Goal: Communication & Community: Answer question/provide support

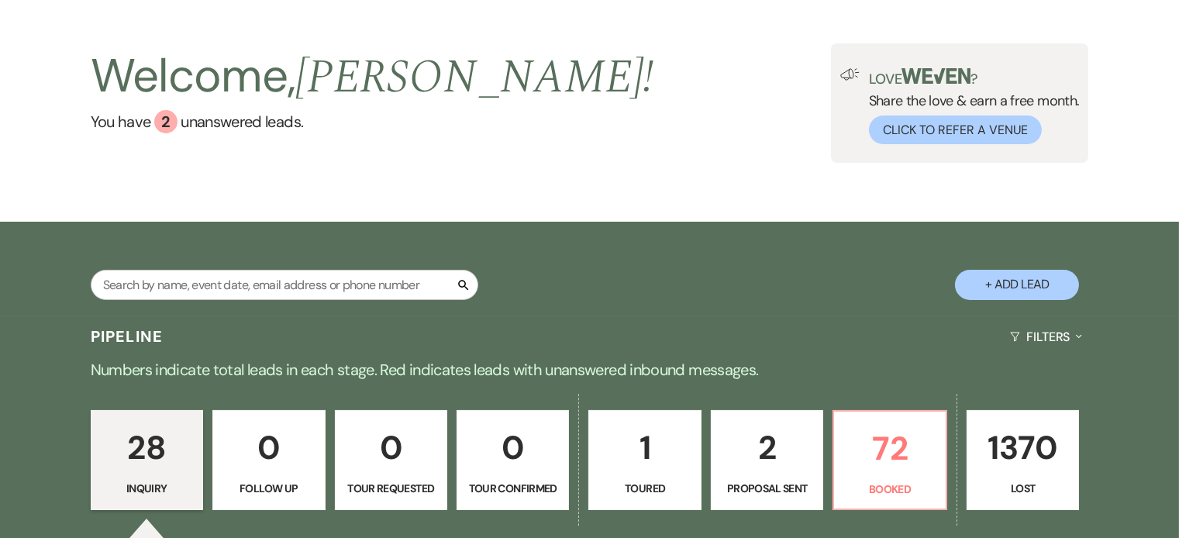
scroll to position [155, 0]
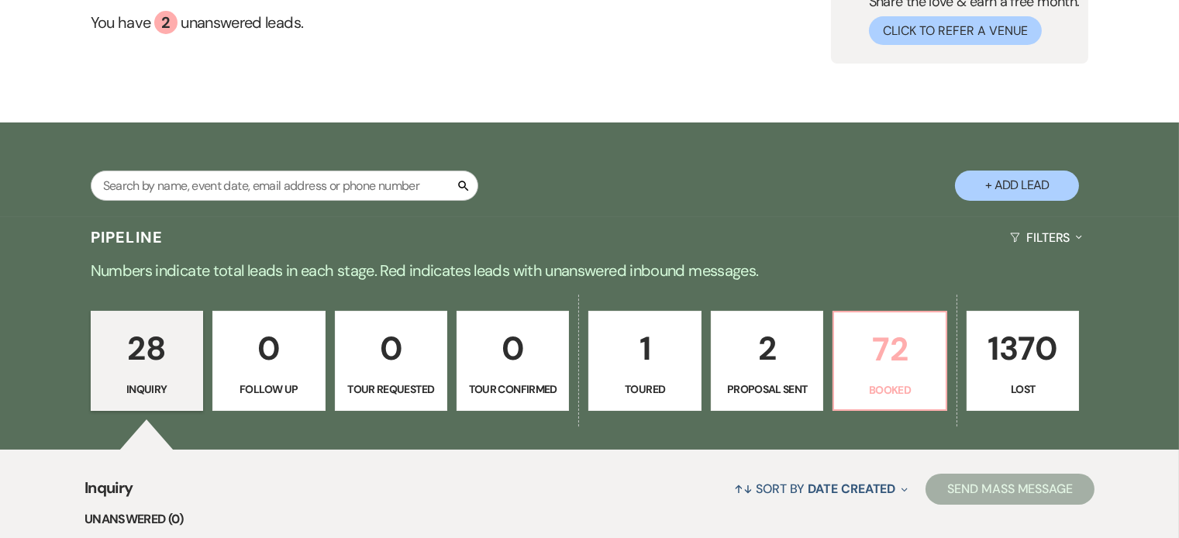
click at [901, 349] on p "72" at bounding box center [889, 349] width 92 height 52
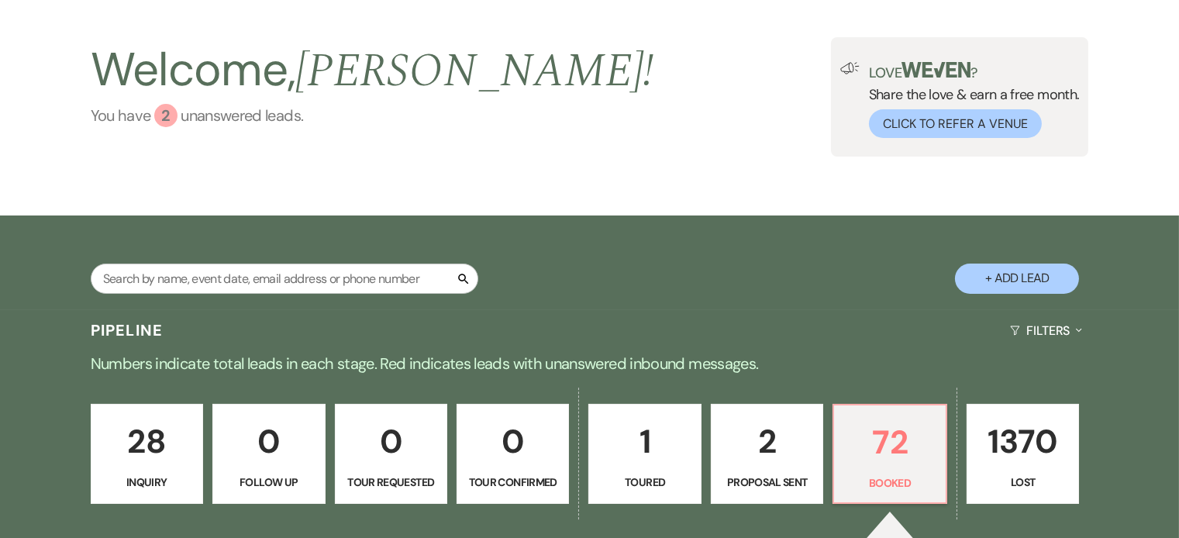
scroll to position [146, 0]
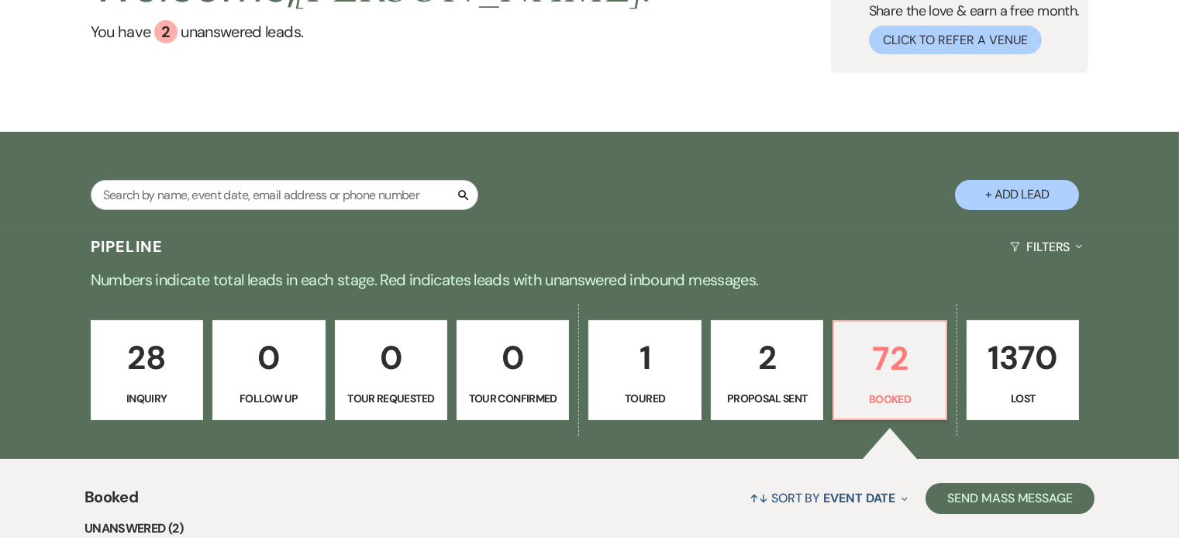
click at [173, 363] on p "28" at bounding box center [147, 358] width 92 height 52
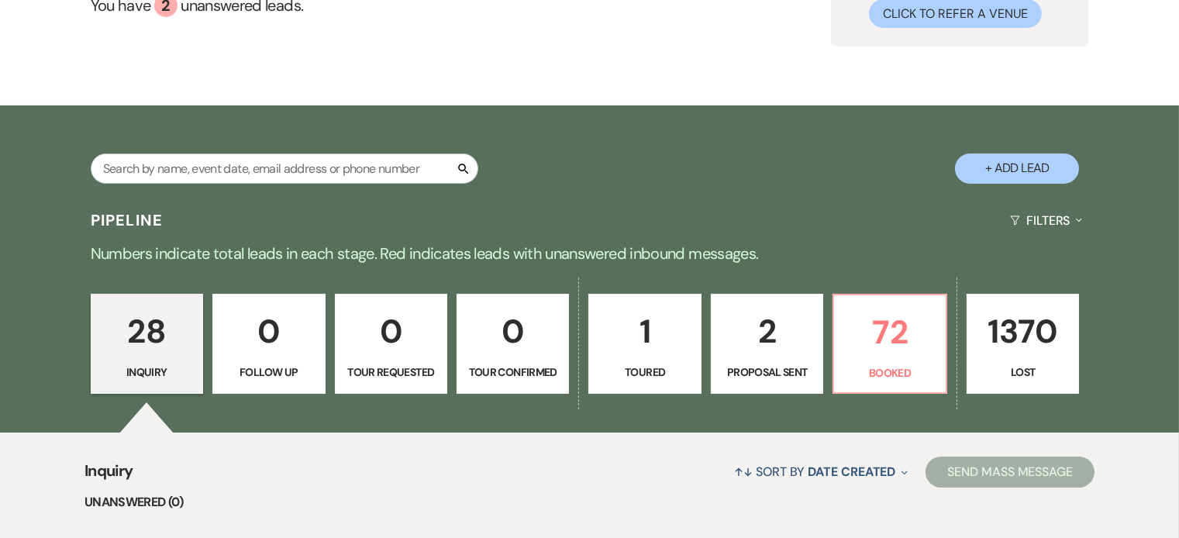
scroll to position [486, 0]
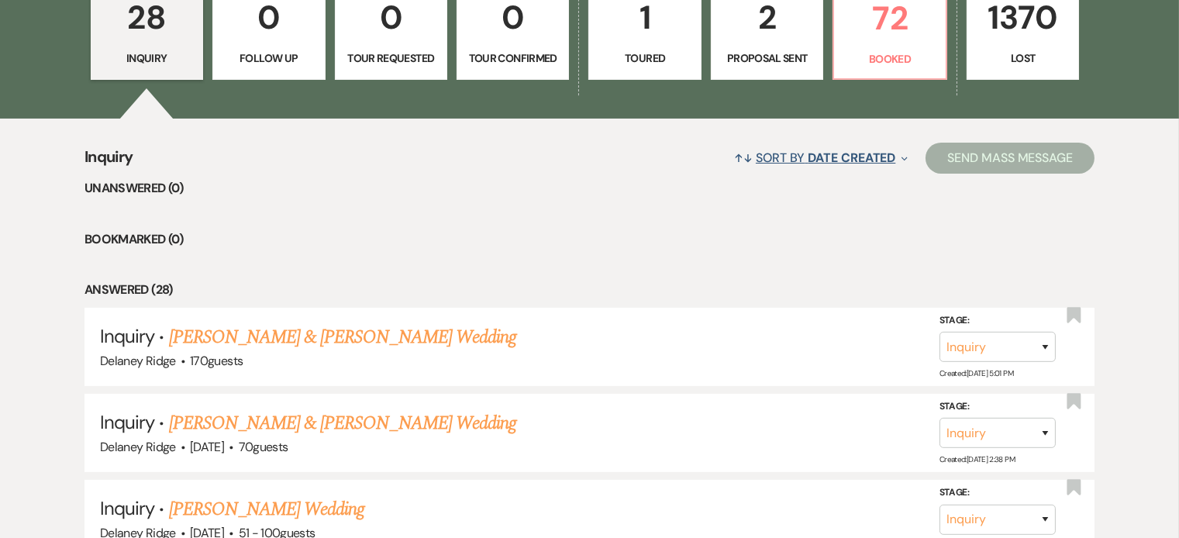
click at [857, 167] on button "↑↓ Sort By Date Created Expand" at bounding box center [821, 157] width 186 height 41
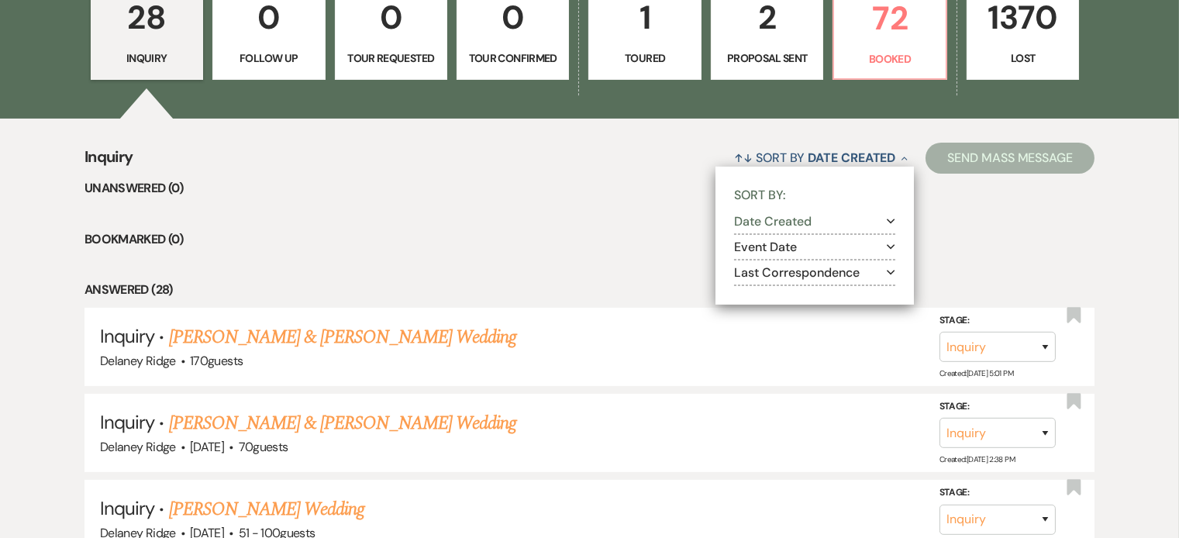
click at [834, 272] on button "Last Correspondence Expand" at bounding box center [814, 273] width 161 height 12
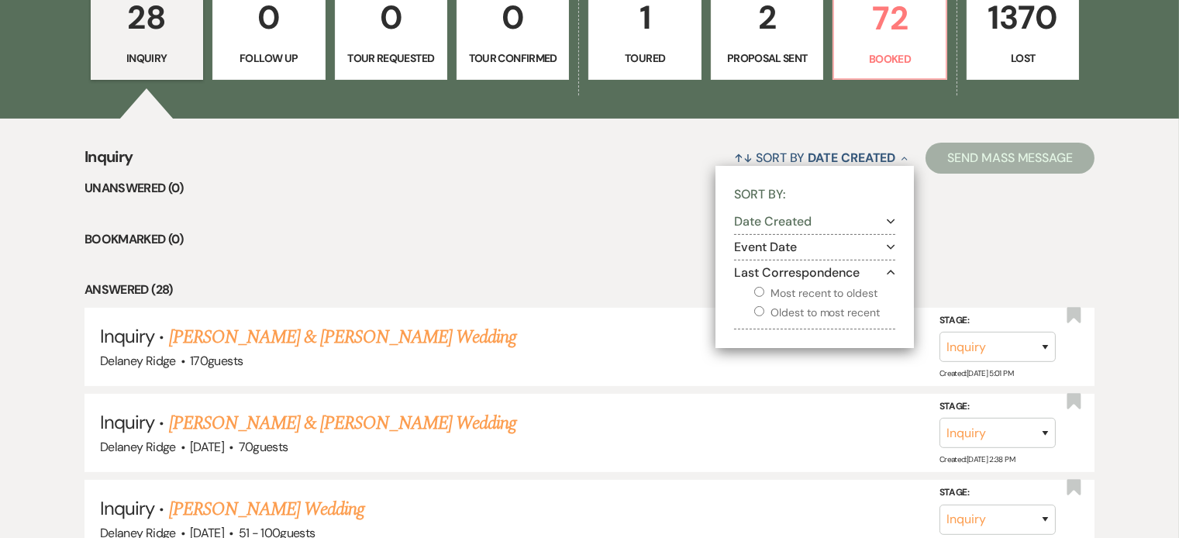
click at [823, 312] on label "Oldest to most recent" at bounding box center [824, 312] width 141 height 19
click at [764, 312] on input "Oldest to most recent" at bounding box center [759, 311] width 10 height 10
radio input "true"
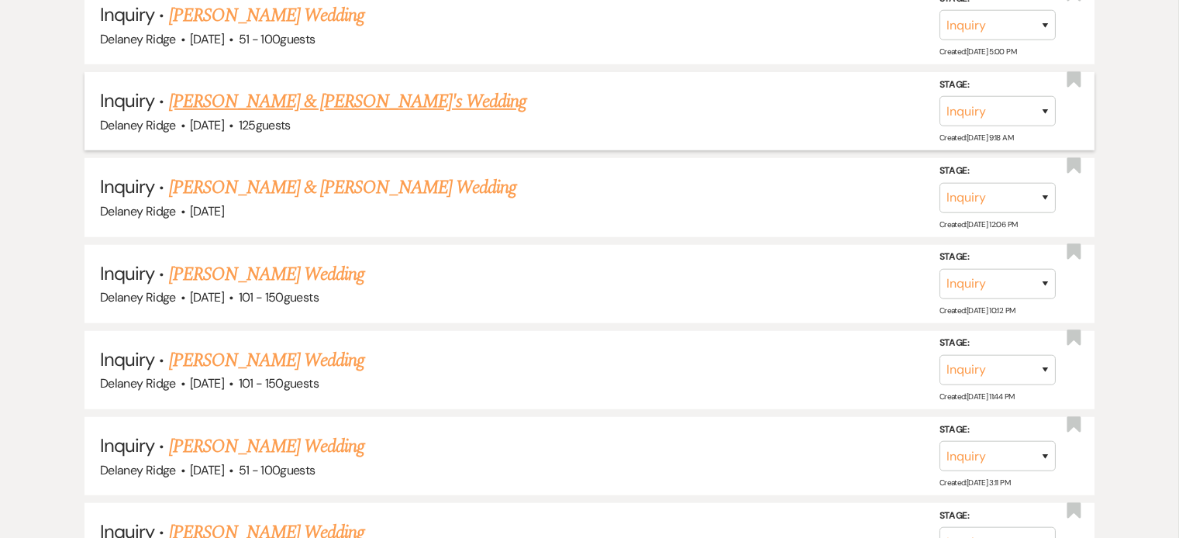
scroll to position [2190, 0]
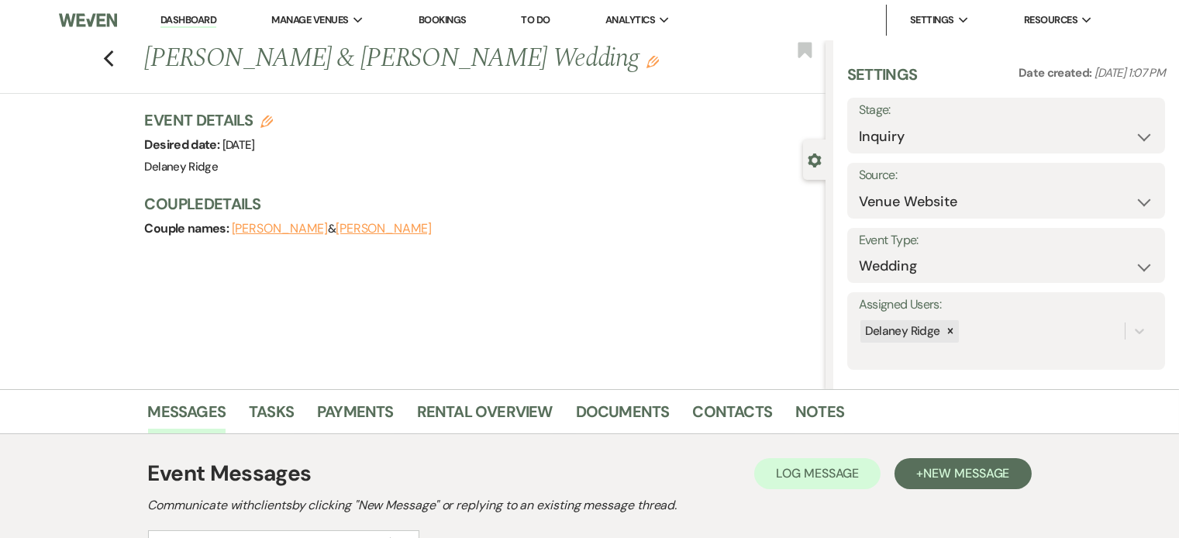
scroll to position [215, 0]
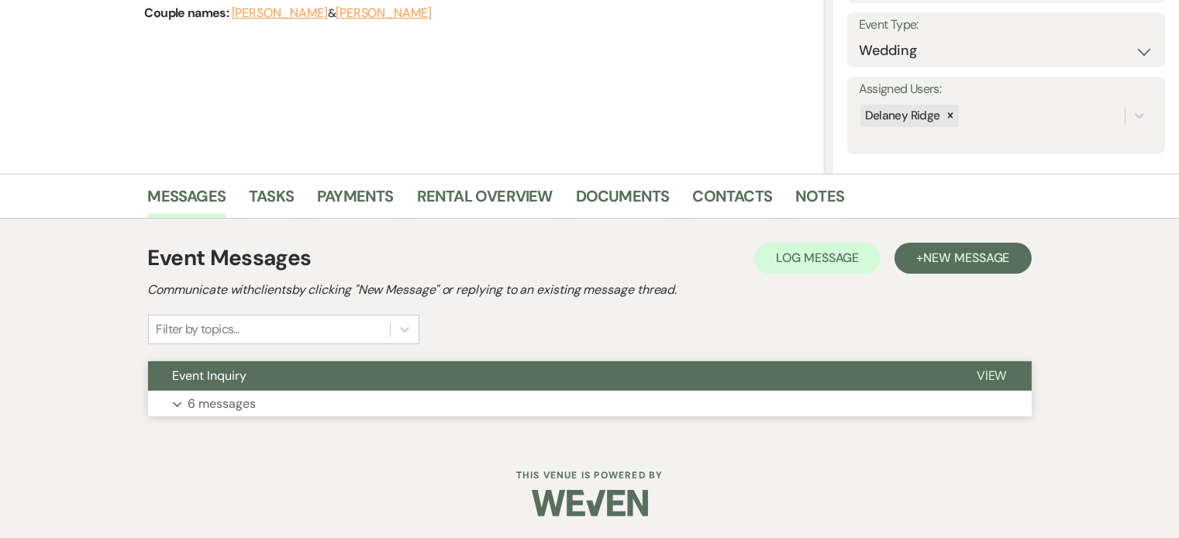
click at [532, 398] on button "Expand 6 messages" at bounding box center [590, 404] width 884 height 26
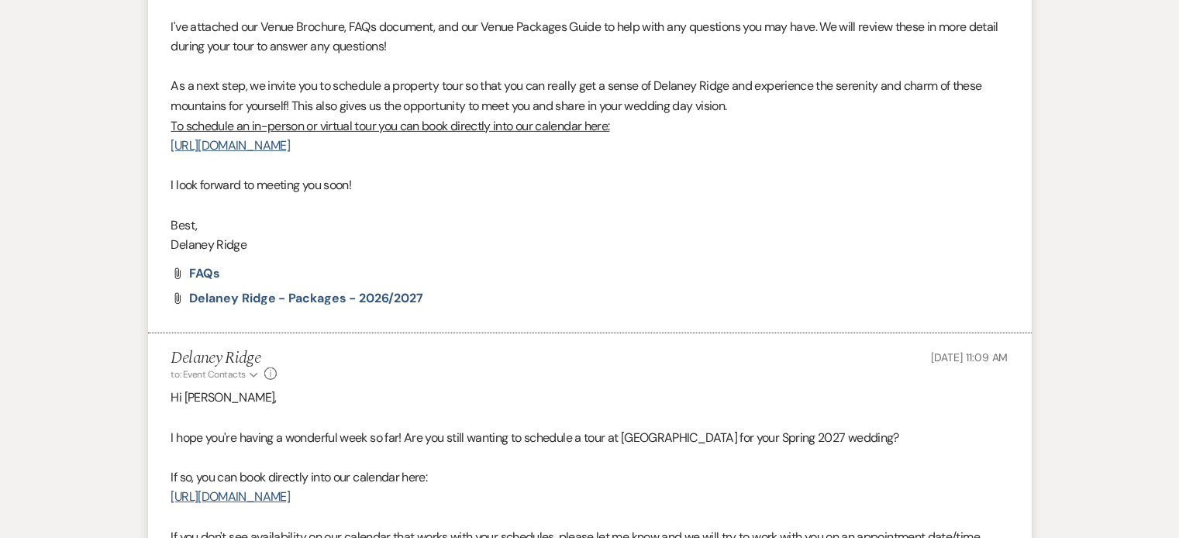
scroll to position [680, 0]
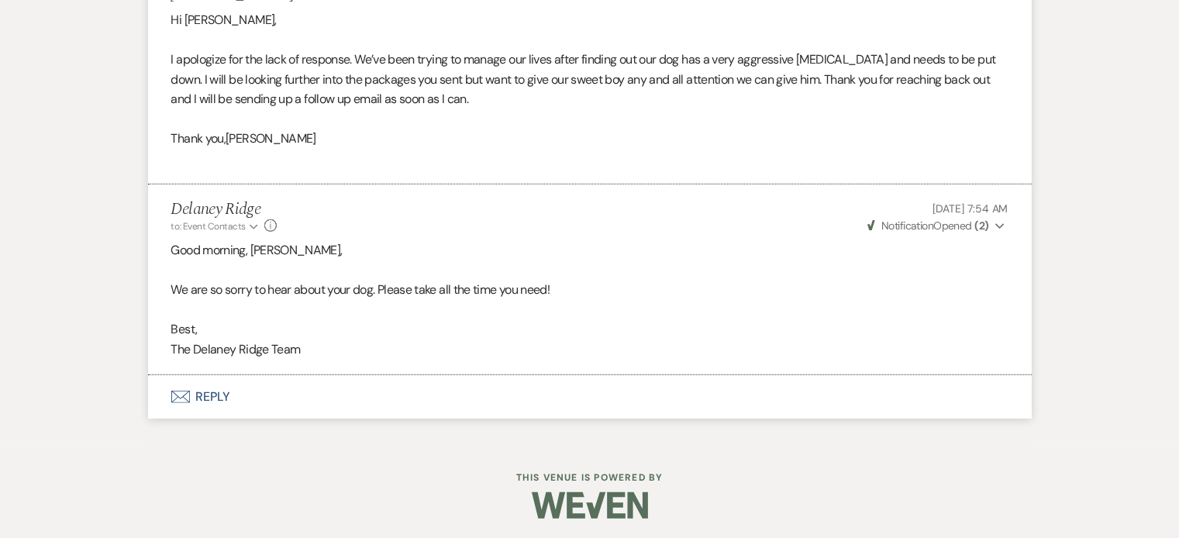
click at [279, 381] on button "Envelope Reply" at bounding box center [590, 396] width 884 height 43
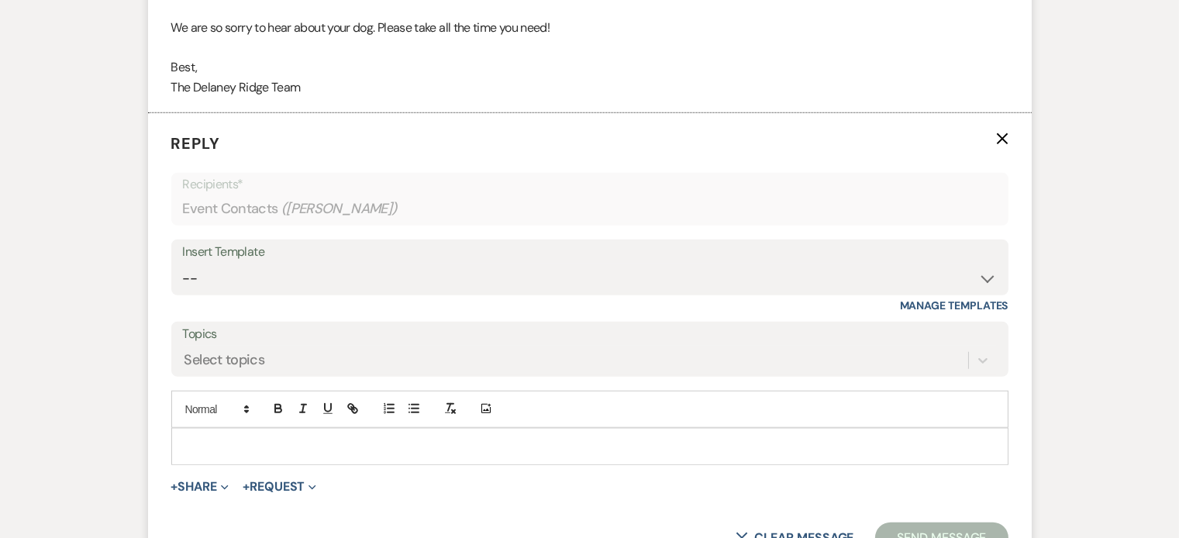
scroll to position [2360, 0]
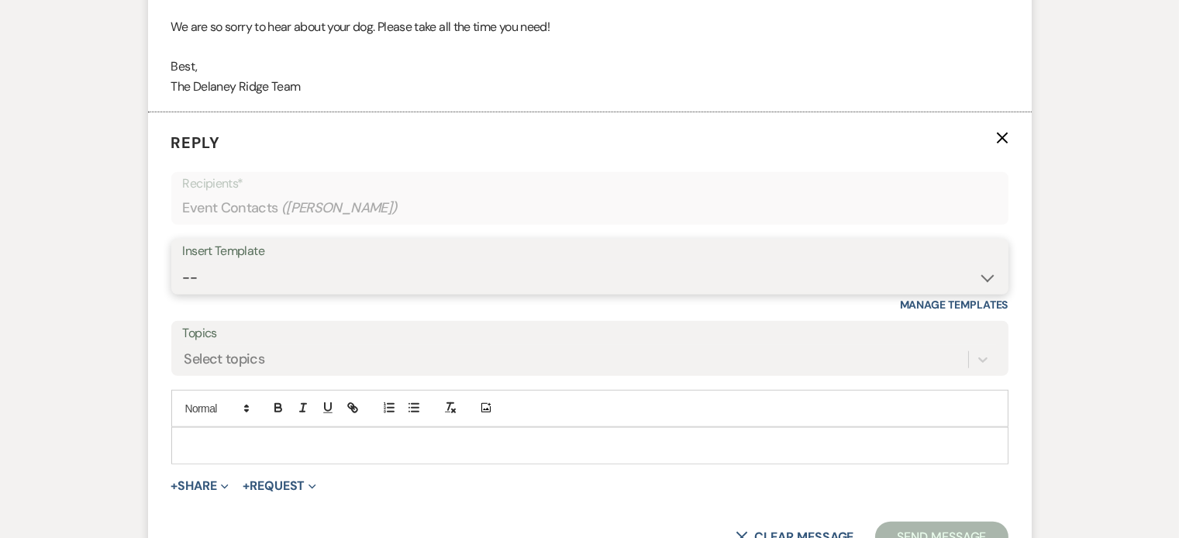
click at [316, 271] on select "-- Inquiry Follow Up - Let's Book a Tour! Booked Tour Confirmation Final Detail…" at bounding box center [590, 278] width 814 height 30
select select "958"
click at [183, 263] on select "-- Inquiry Follow Up - Let's Book a Tour! Booked Tour Confirmation Final Detail…" at bounding box center [590, 278] width 814 height 30
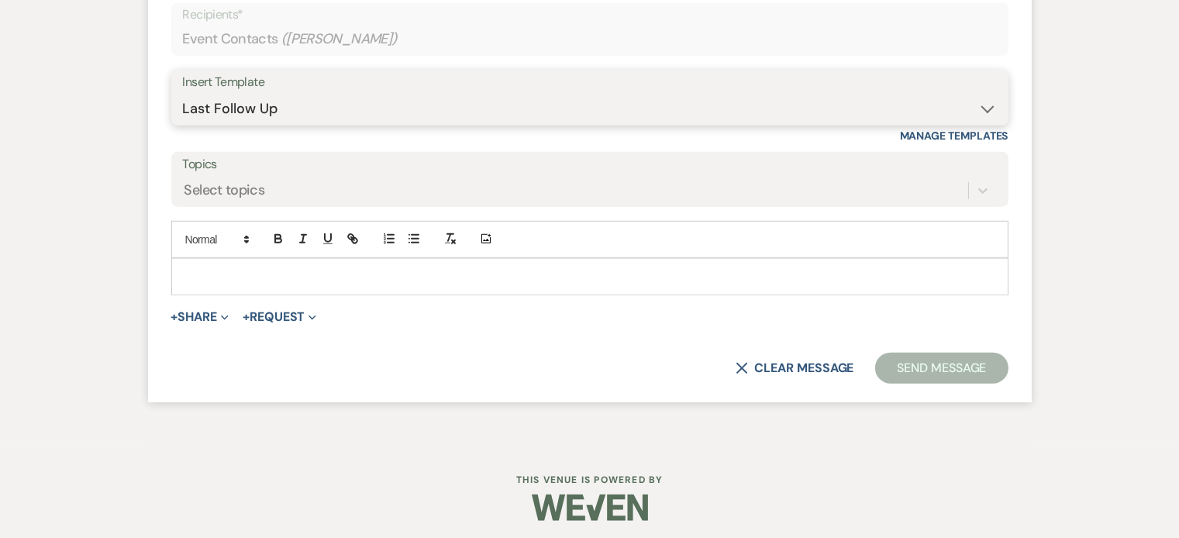
scroll to position [2529, 0]
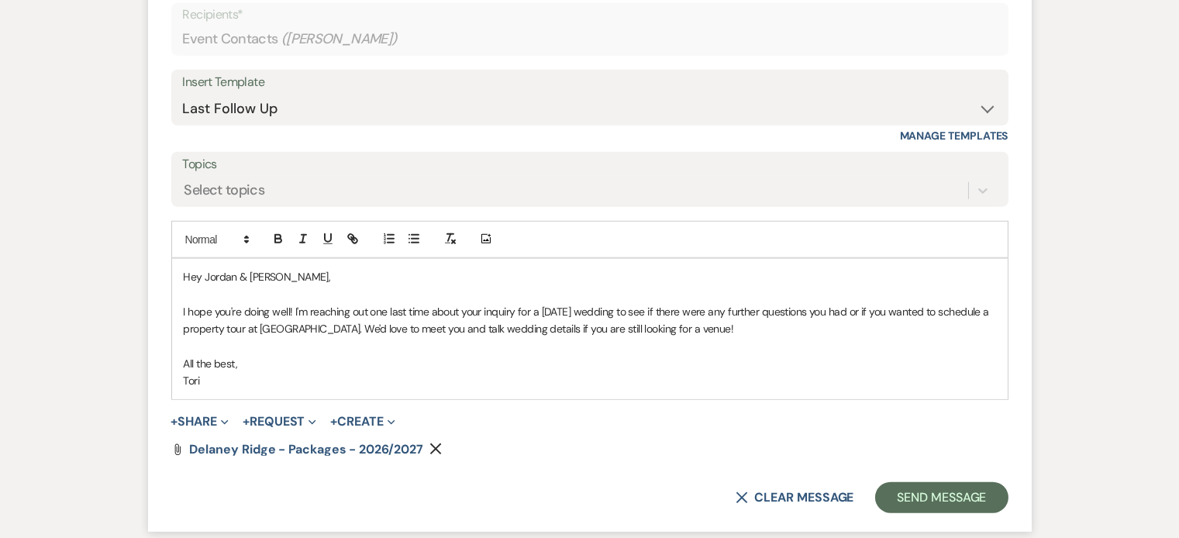
click at [574, 304] on p "I hope you're doing well! I'm reaching out one last time about your inquiry for…" at bounding box center [590, 320] width 812 height 35
click at [948, 497] on button "Send Message" at bounding box center [941, 497] width 133 height 31
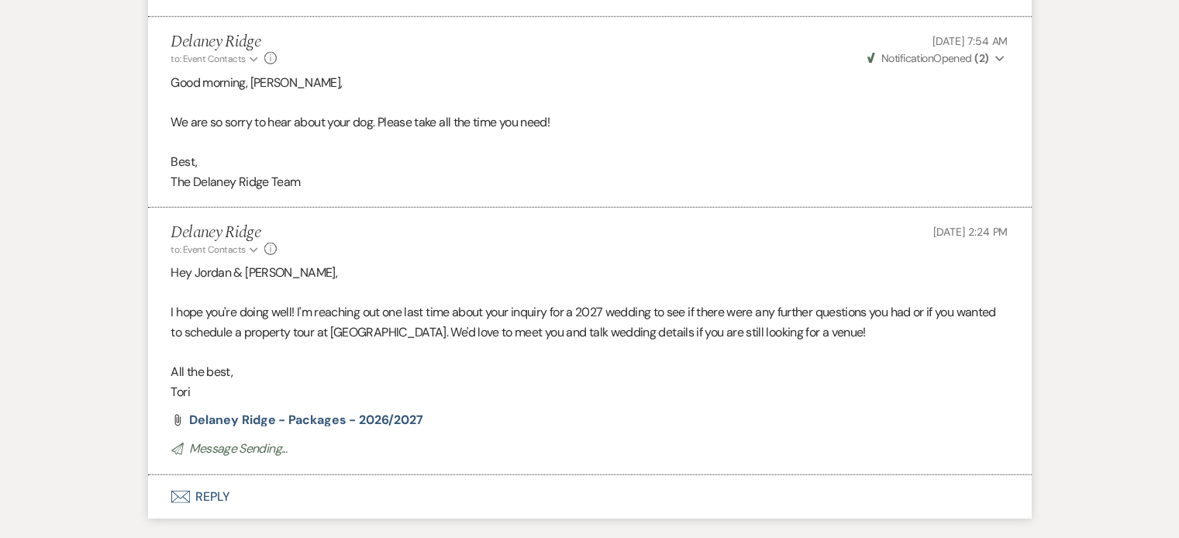
scroll to position [2234, 0]
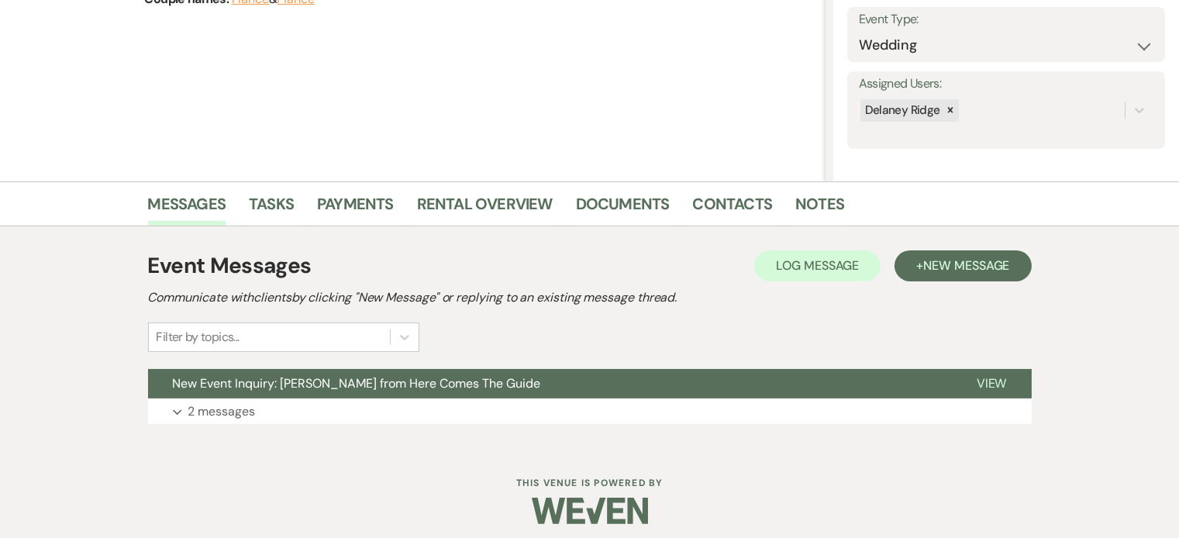
scroll to position [215, 0]
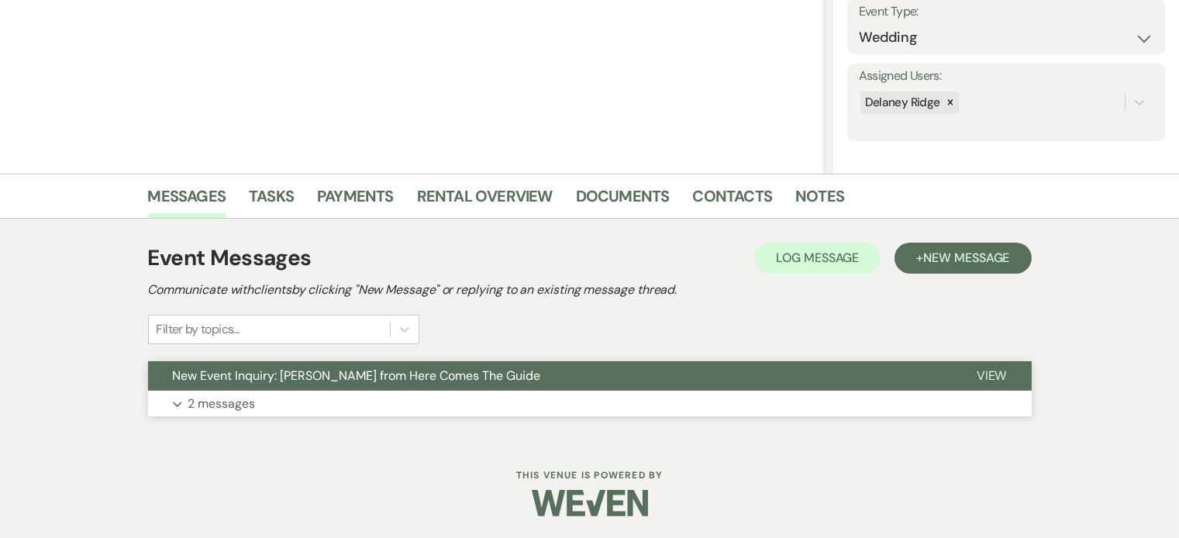
click at [479, 392] on button "Expand 2 messages" at bounding box center [590, 404] width 884 height 26
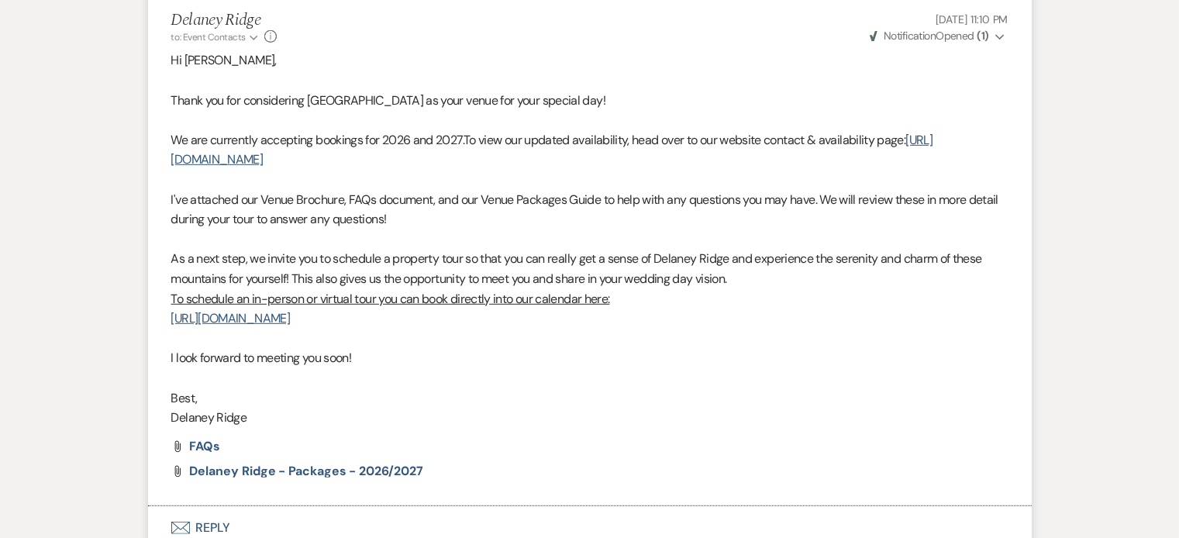
scroll to position [1712, 0]
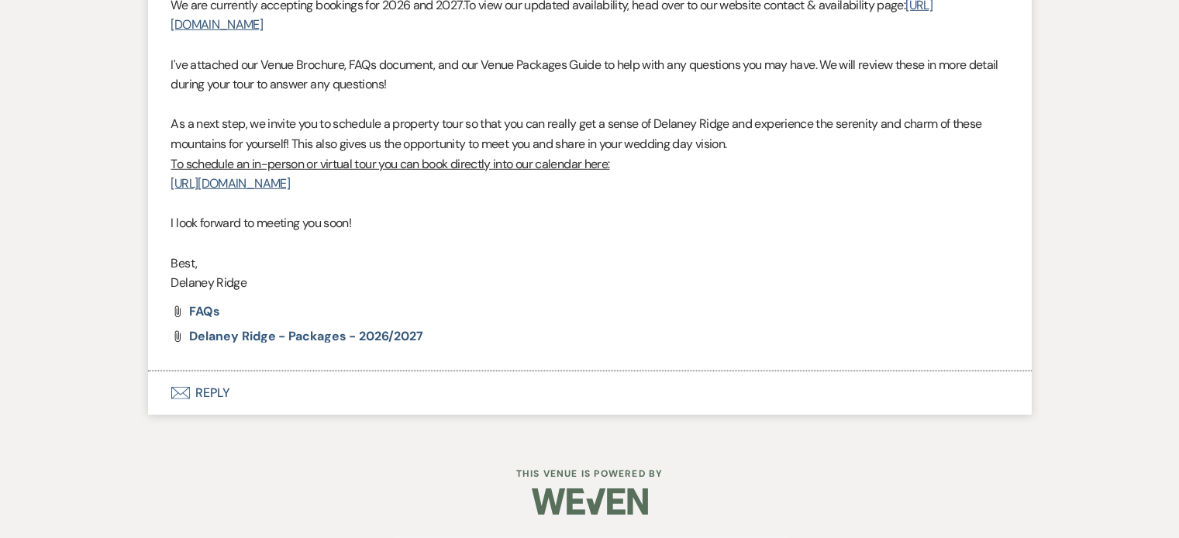
click at [479, 391] on button "Envelope Reply" at bounding box center [590, 392] width 884 height 43
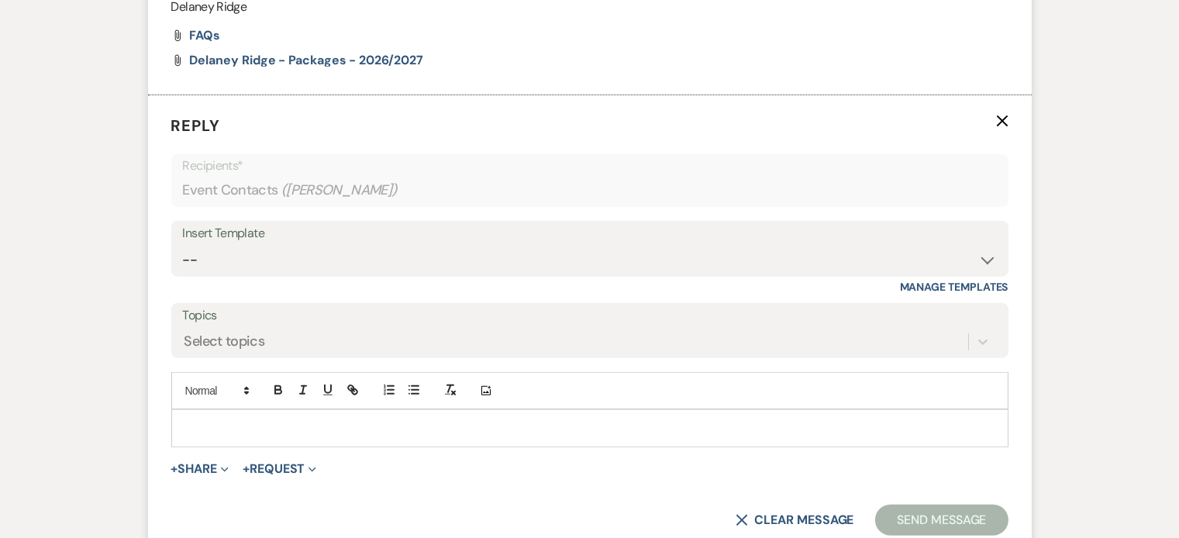
scroll to position [1975, 0]
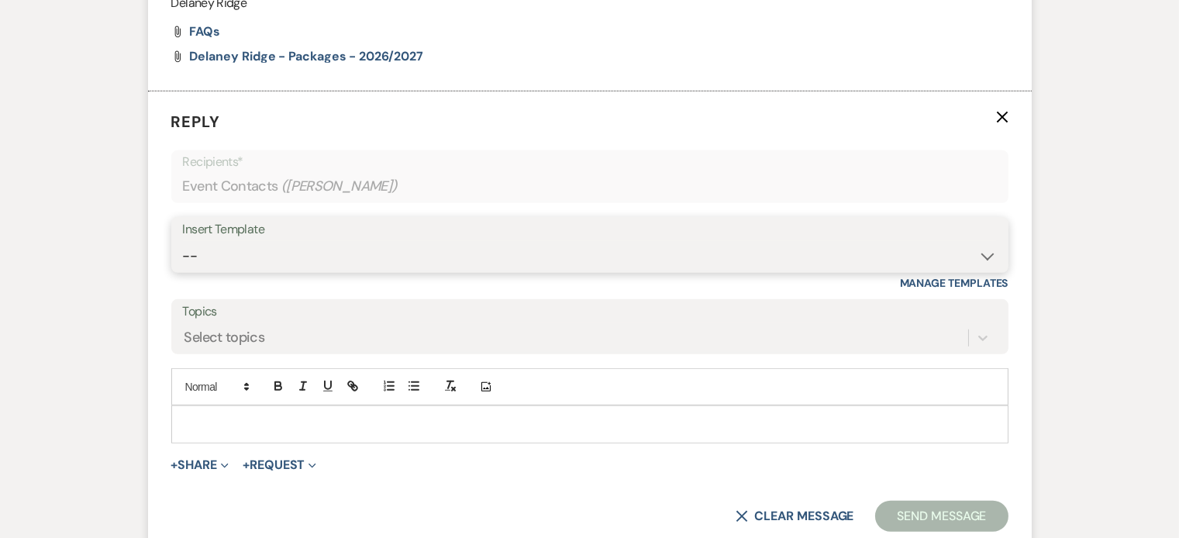
click at [443, 271] on select "-- Inquiry Follow Up - Let's Book a Tour! Booked Tour Confirmation Final Detail…" at bounding box center [590, 256] width 814 height 30
select select "851"
click at [183, 259] on select "-- Inquiry Follow Up - Let's Book a Tour! Booked Tour Confirmation Final Detail…" at bounding box center [590, 256] width 814 height 30
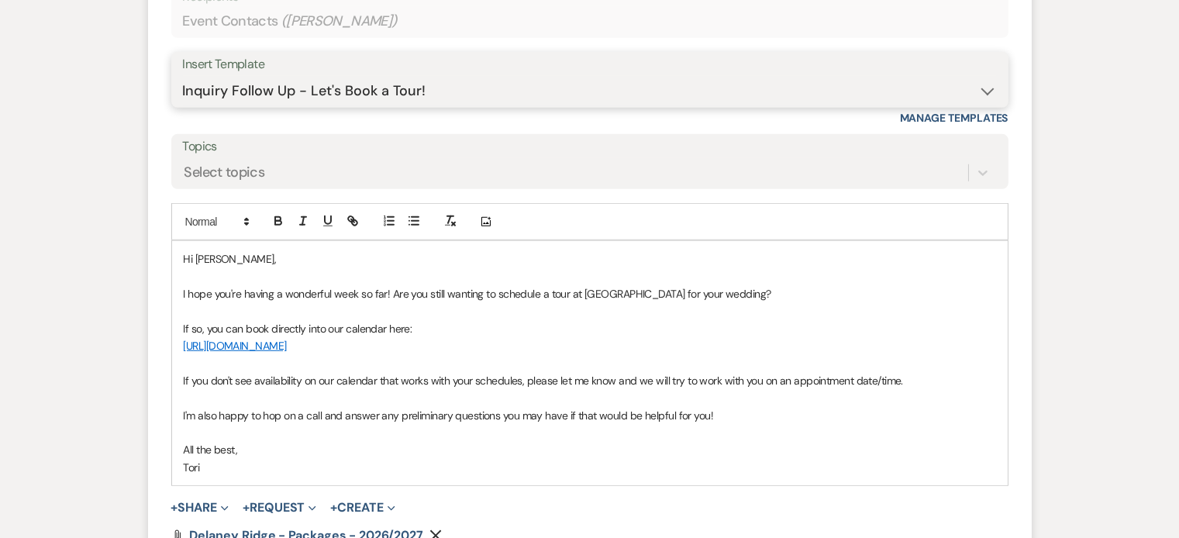
scroll to position [2377, 0]
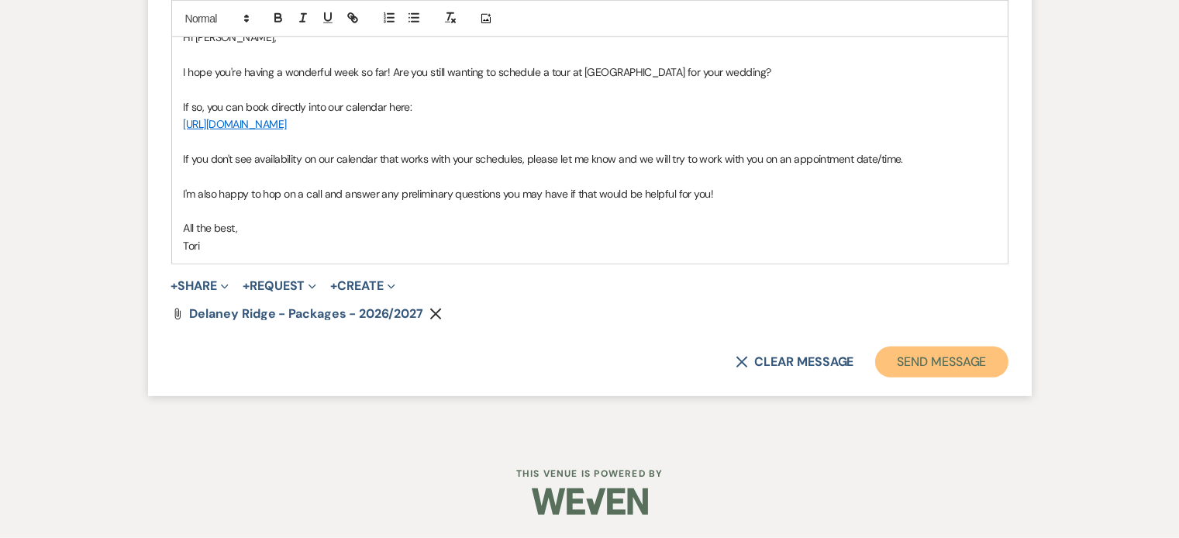
click at [951, 367] on button "Send Message" at bounding box center [941, 361] width 133 height 31
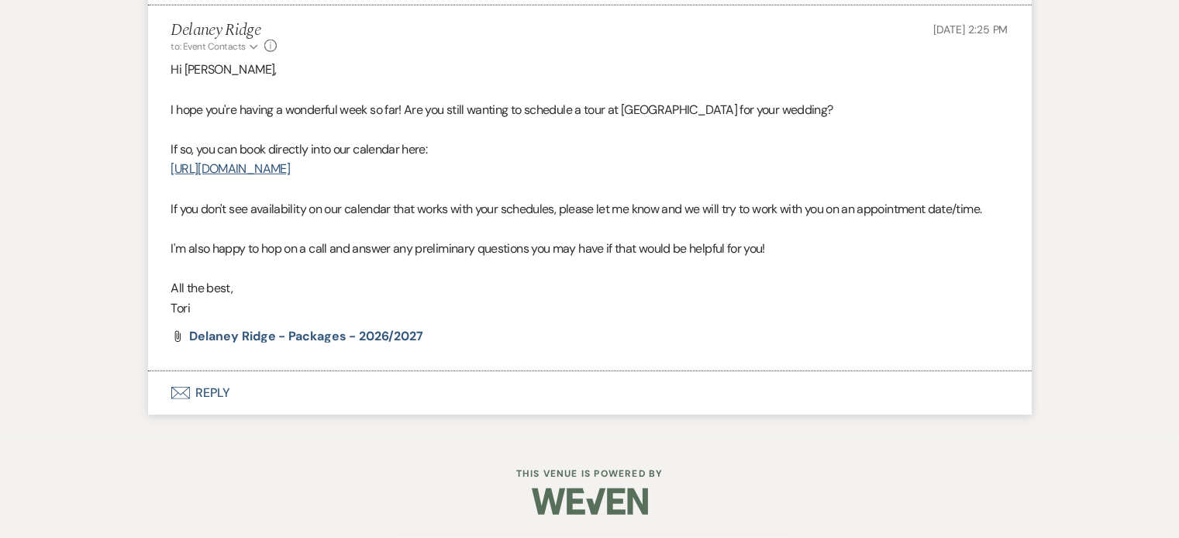
scroll to position [2078, 0]
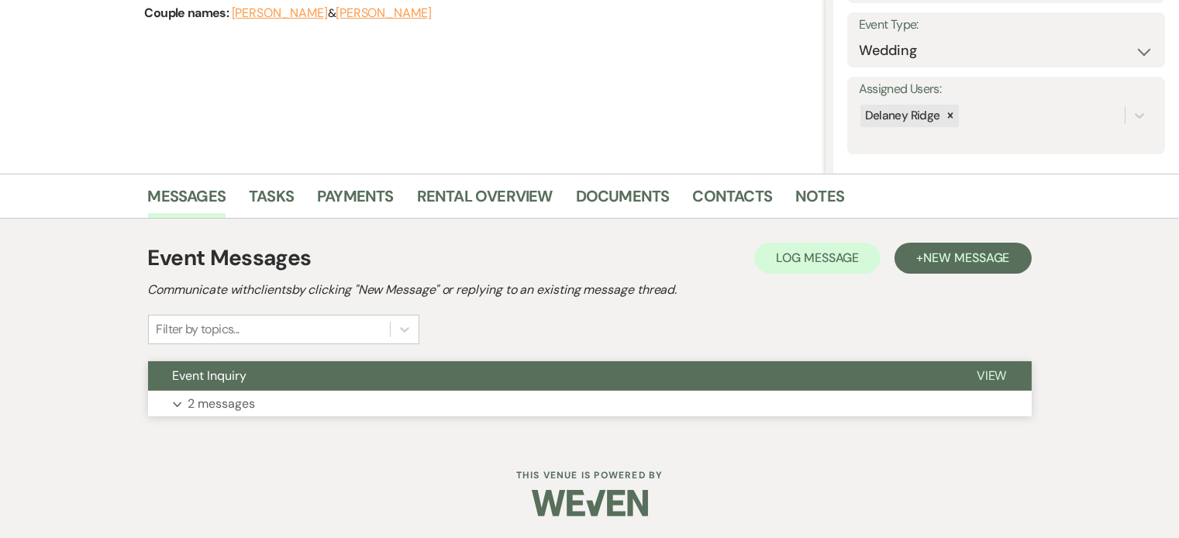
click at [517, 391] on button "Expand 2 messages" at bounding box center [590, 404] width 884 height 26
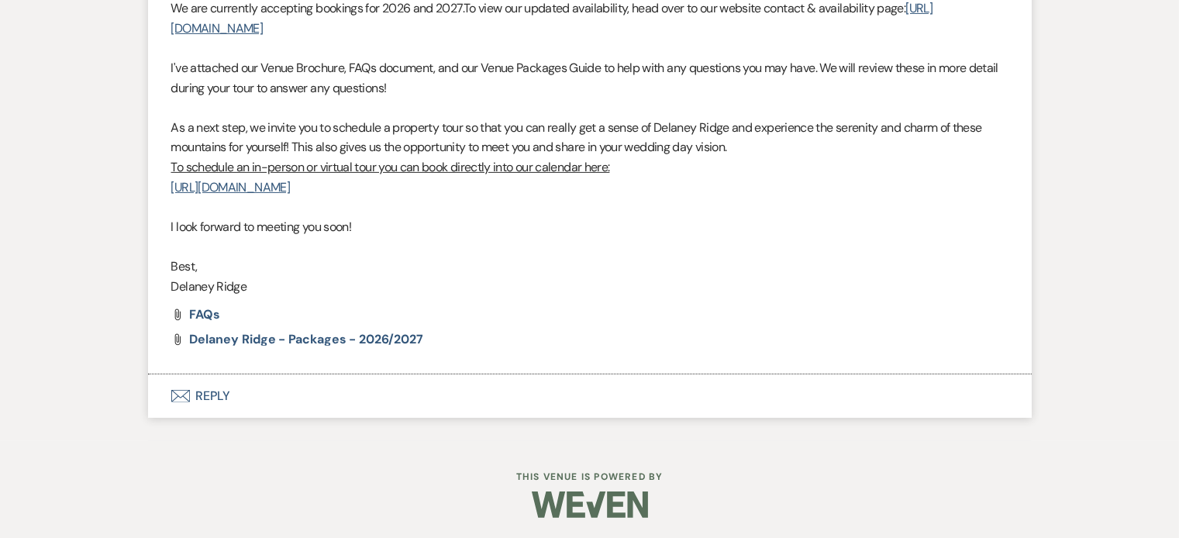
click at [463, 401] on button "Envelope Reply" at bounding box center [590, 395] width 884 height 43
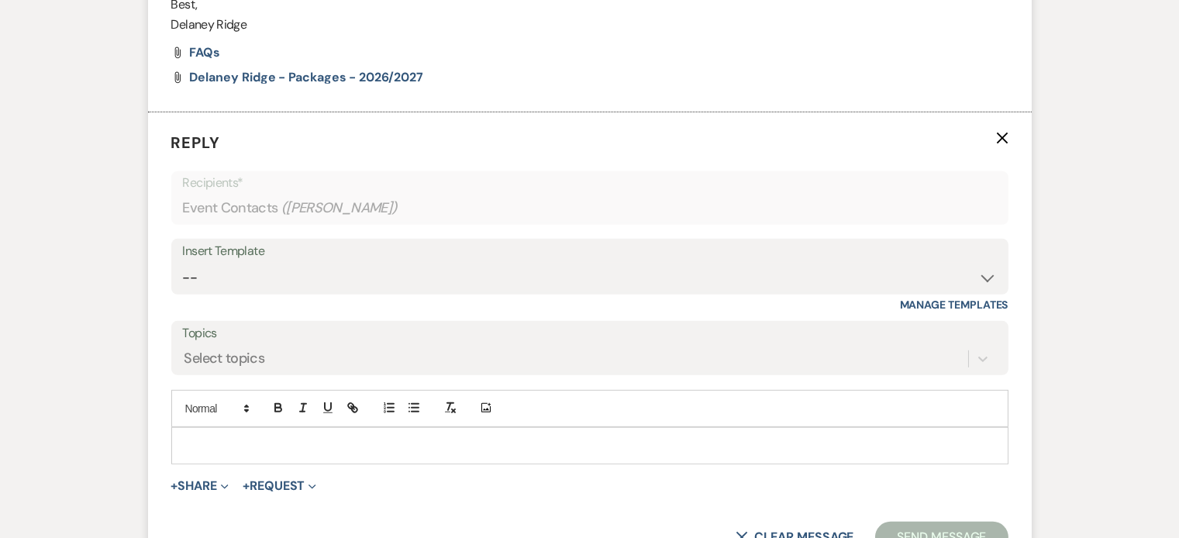
scroll to position [1301, 0]
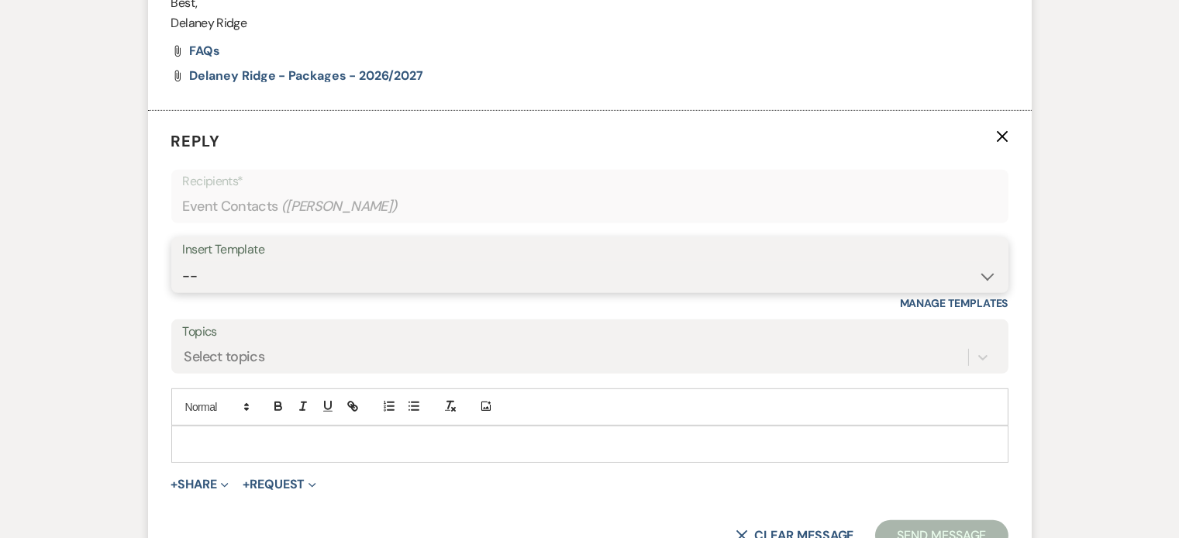
click at [501, 288] on select "-- Inquiry Follow Up - Let's Book a Tour! Booked Tour Confirmation Final Detail…" at bounding box center [590, 276] width 814 height 30
select select "851"
click at [183, 261] on select "-- Inquiry Follow Up - Let's Book a Tour! Booked Tour Confirmation Final Detail…" at bounding box center [590, 276] width 814 height 30
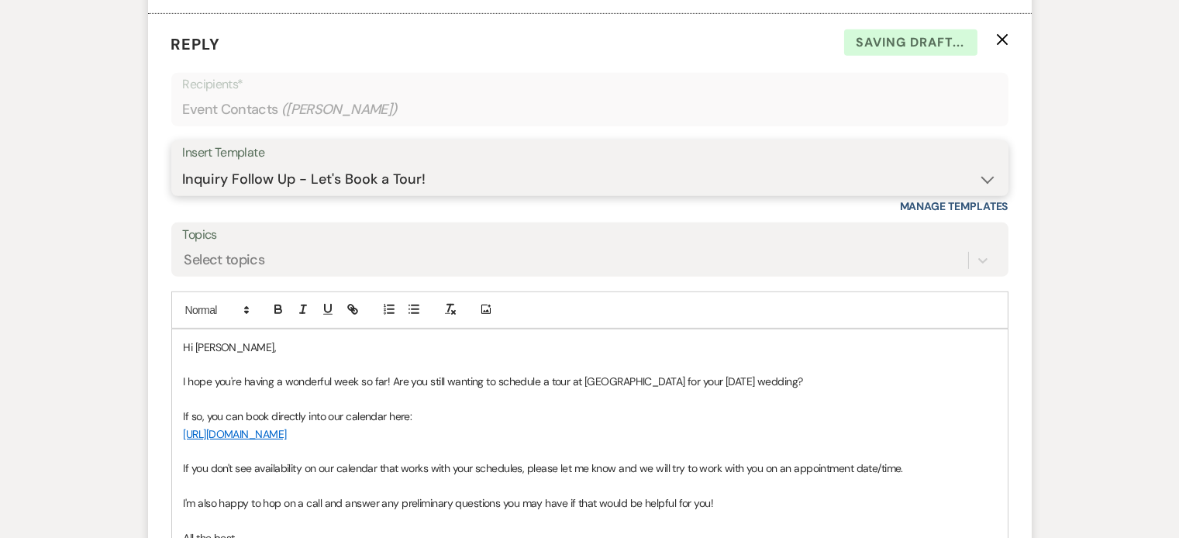
scroll to position [1412, 0]
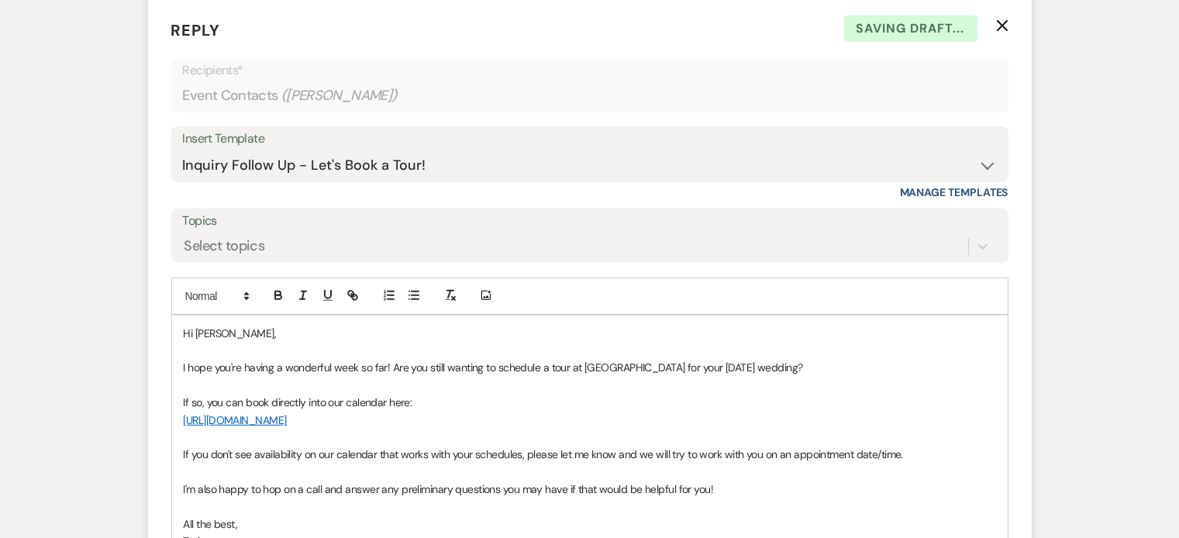
click at [715, 361] on p "I hope you're having a wonderful week so far! Are you still wanting to schedule…" at bounding box center [590, 367] width 812 height 17
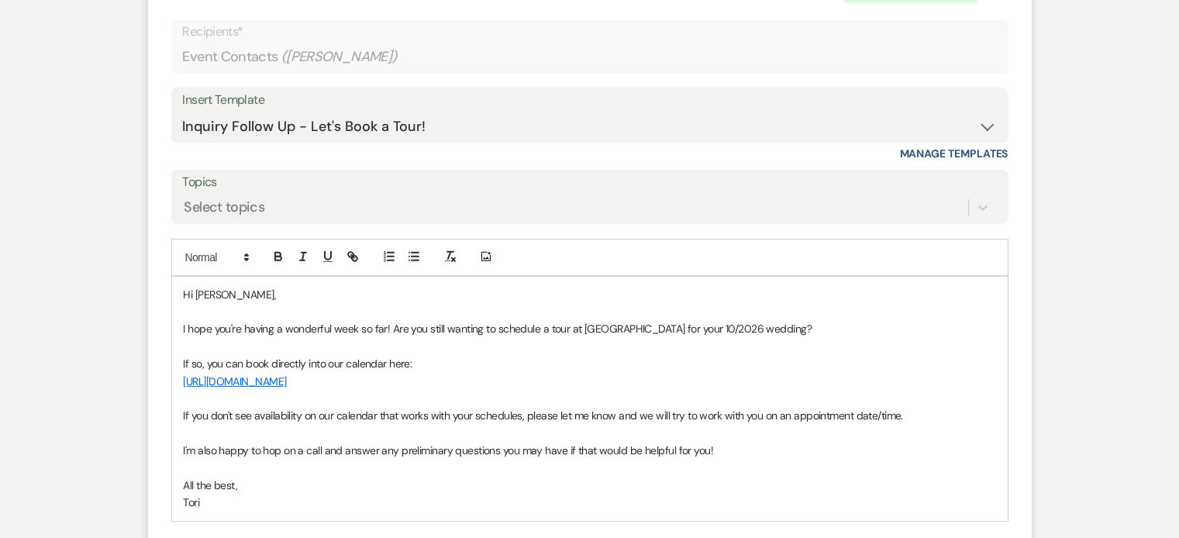
scroll to position [1703, 0]
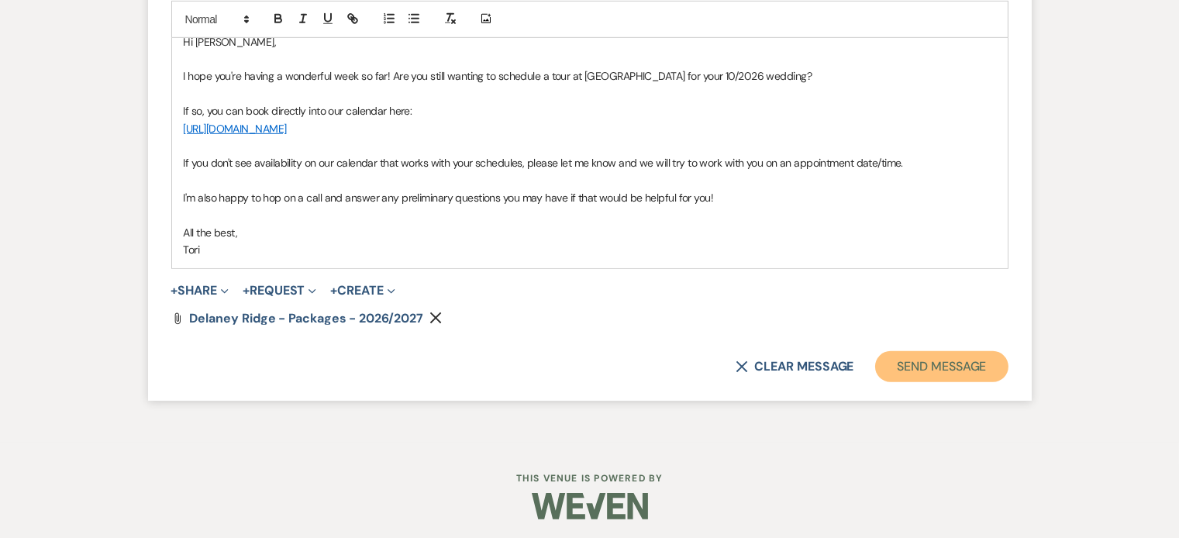
click at [898, 361] on button "Send Message" at bounding box center [941, 366] width 133 height 31
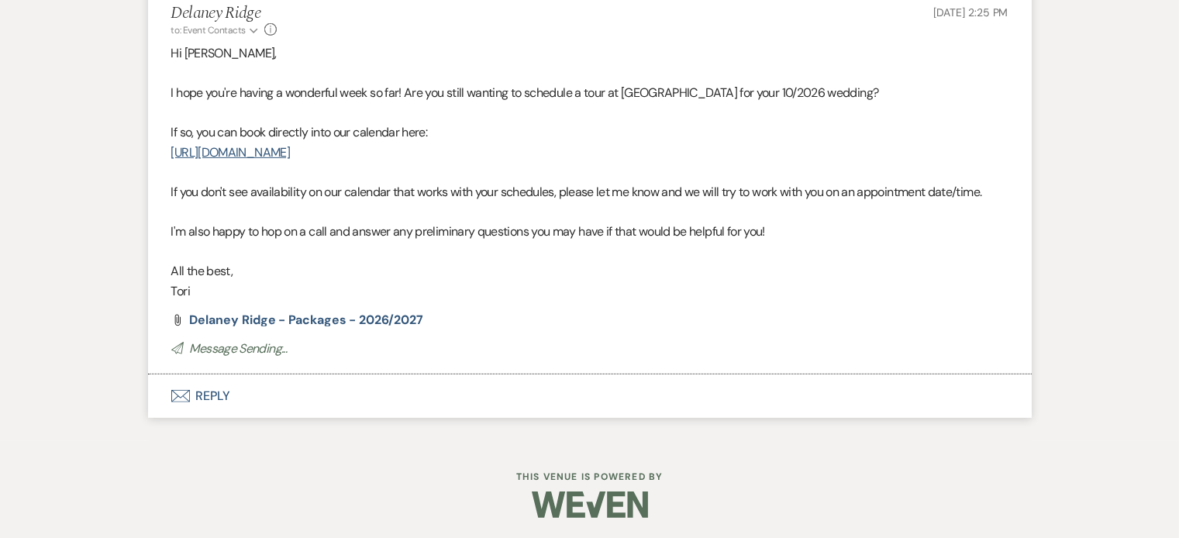
scroll to position [1404, 0]
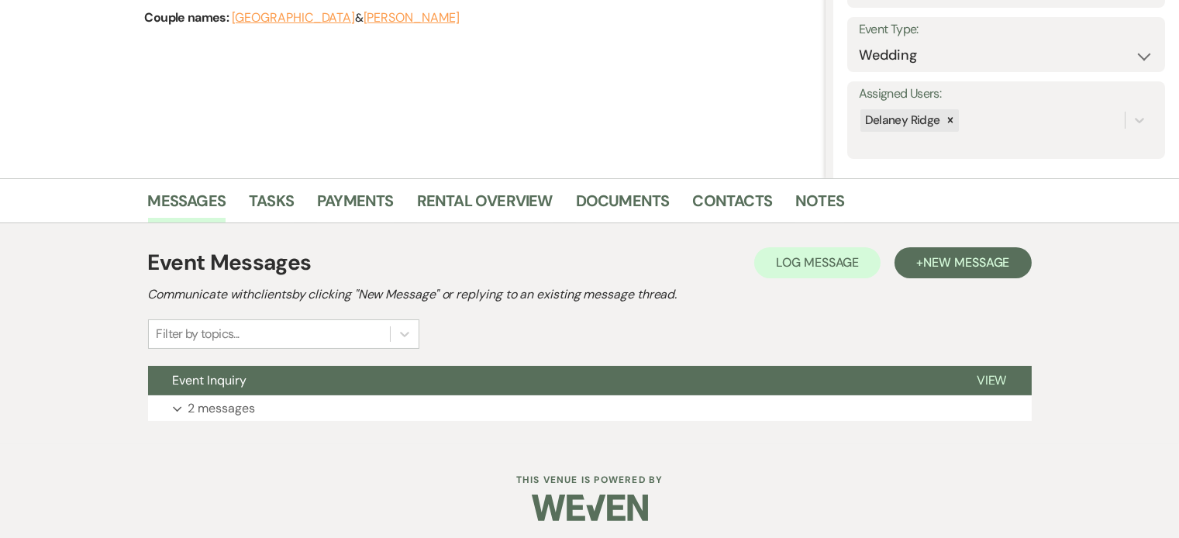
scroll to position [215, 0]
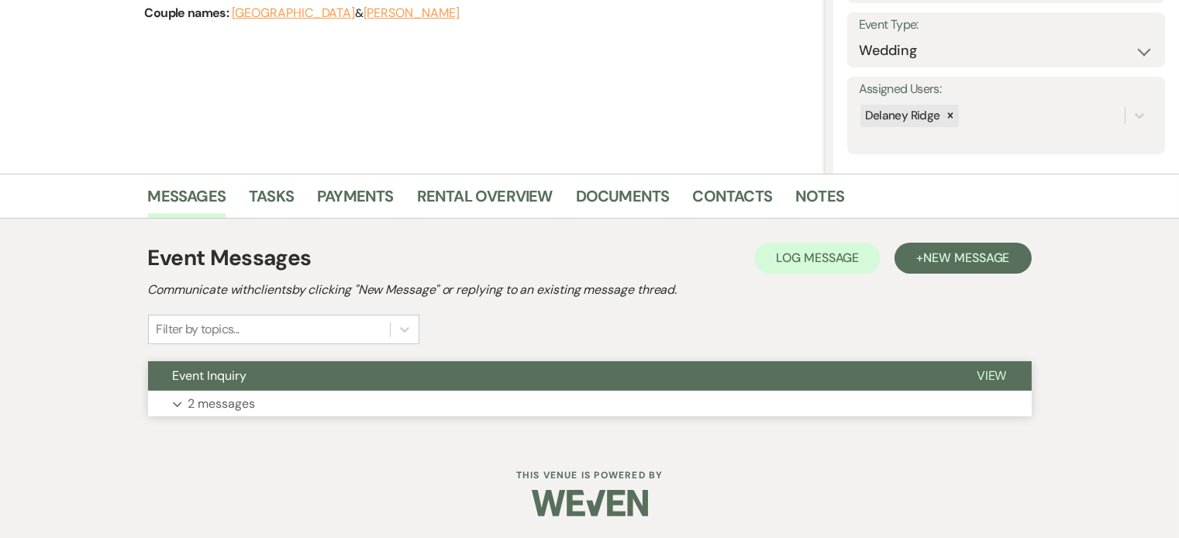
click at [676, 398] on button "Expand 2 messages" at bounding box center [590, 404] width 884 height 26
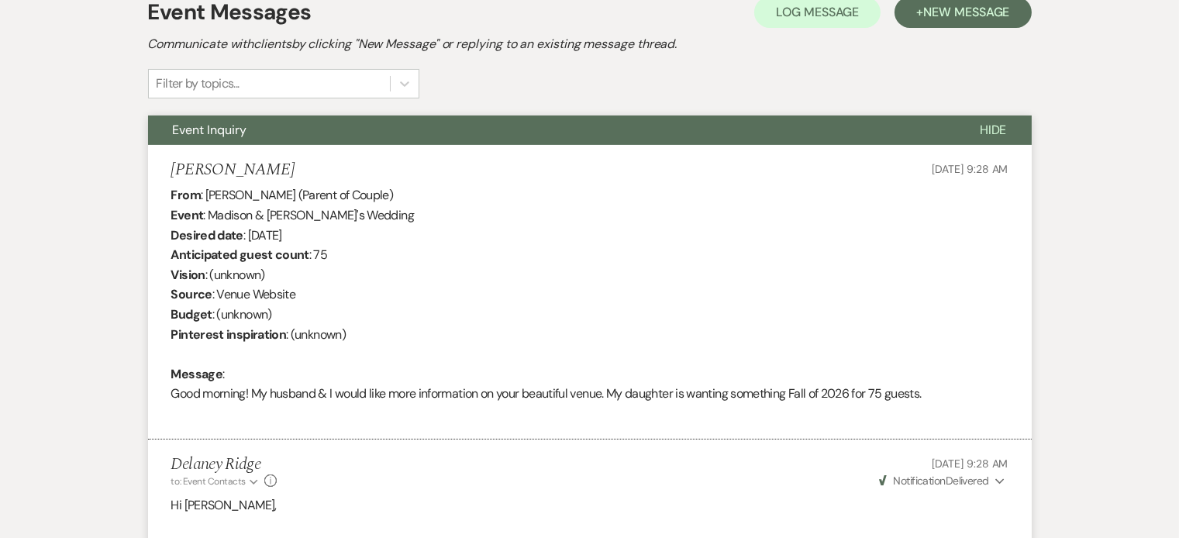
scroll to position [384, 0]
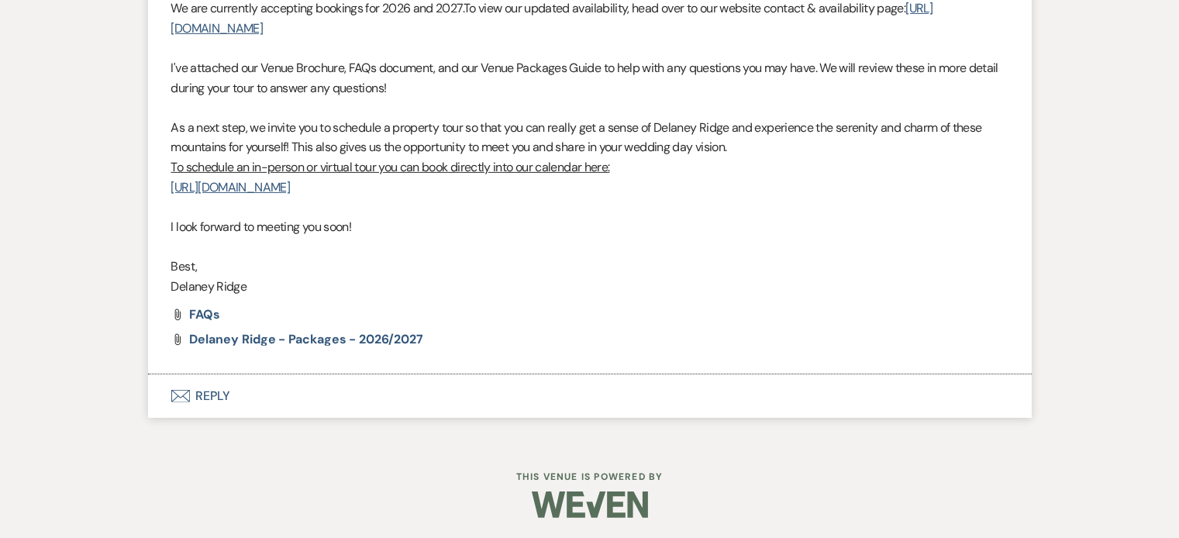
click at [325, 402] on button "Envelope Reply" at bounding box center [590, 395] width 884 height 43
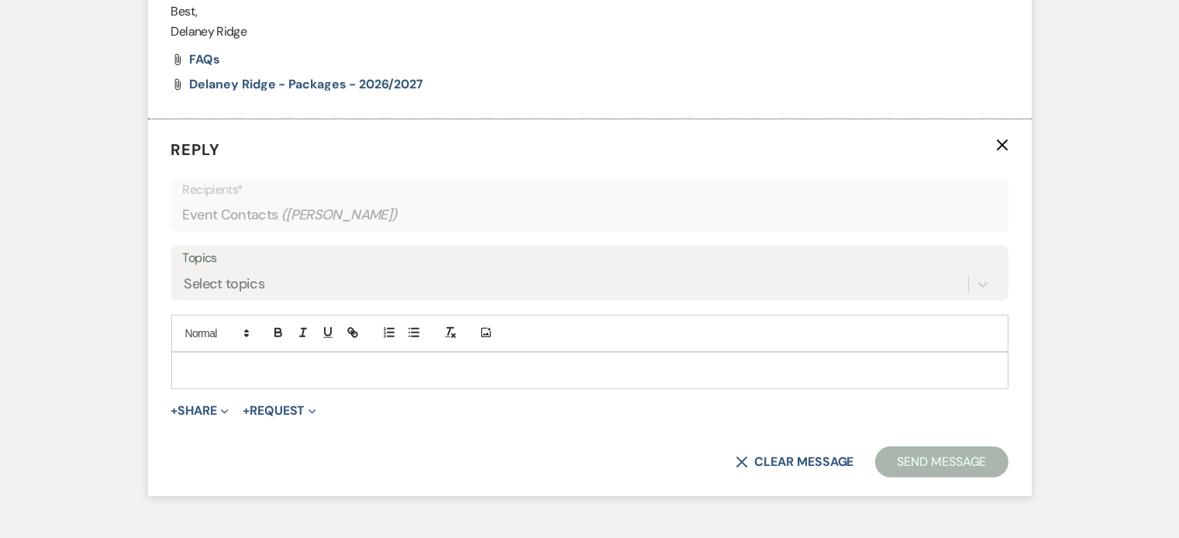
scroll to position [1301, 0]
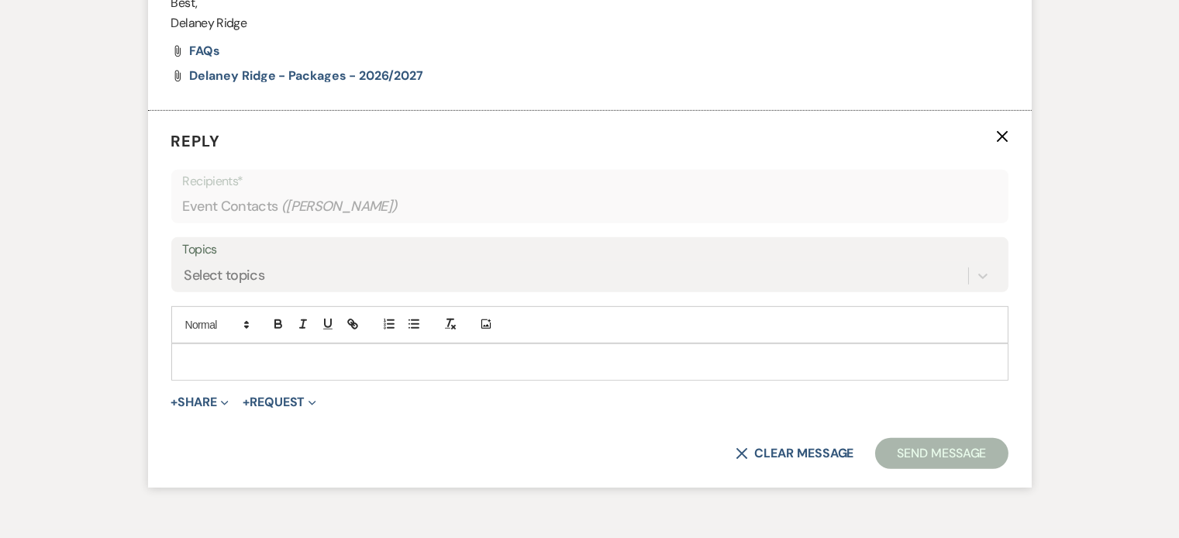
click at [550, 252] on form "Reply X Recipients* Event Contacts ( Cathy Cordiale ) Topics Select topics Add …" at bounding box center [590, 299] width 884 height 377
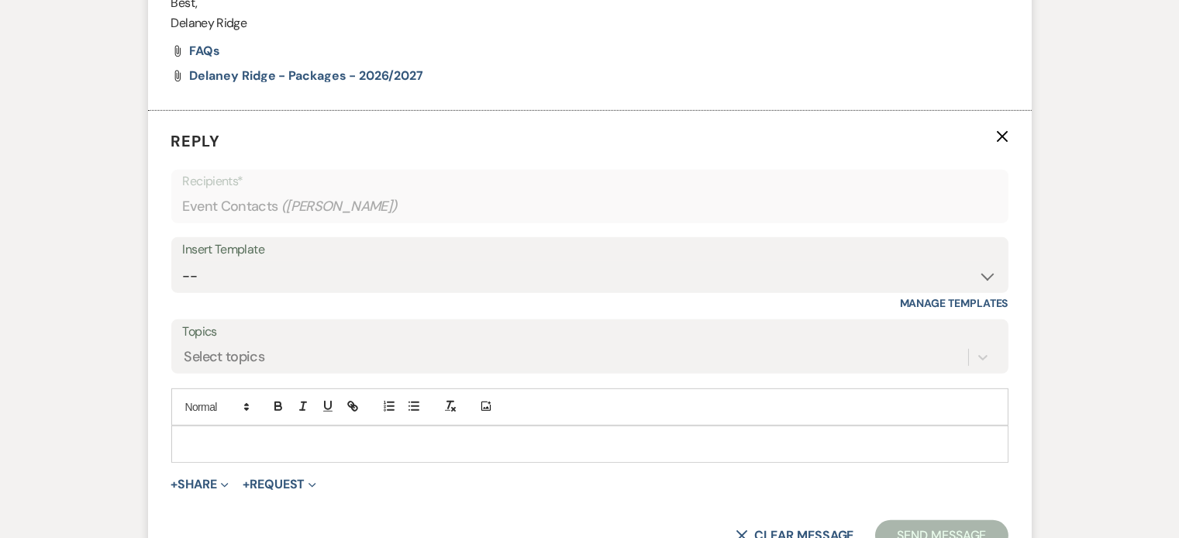
click at [558, 226] on form "Reply X Recipients* Event Contacts ( Cathy Cordiale ) Insert Template -- Inquir…" at bounding box center [590, 340] width 884 height 459
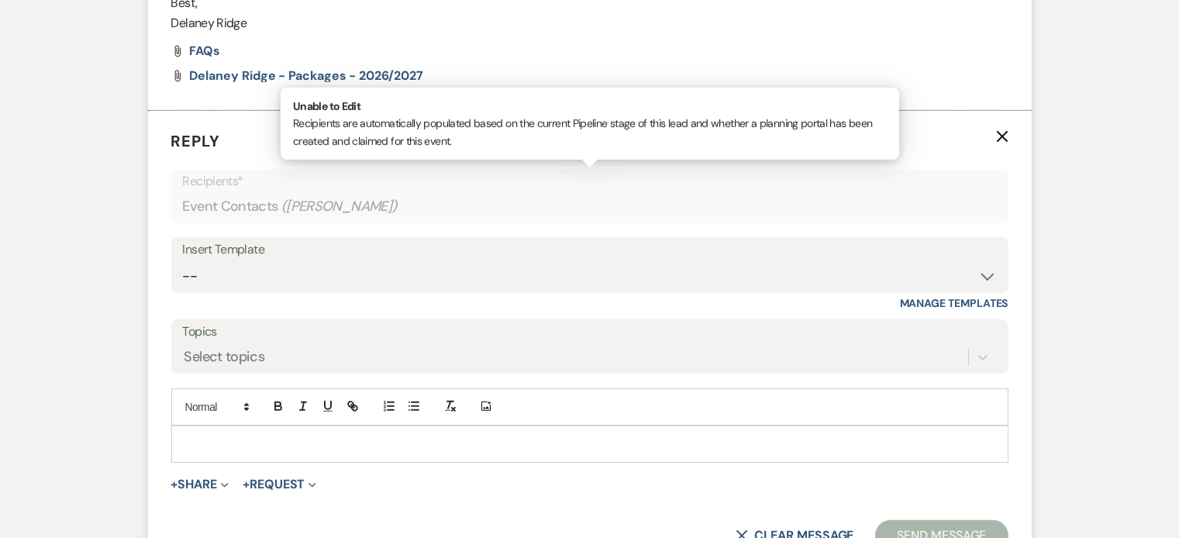
click at [563, 213] on div "Event Contacts ( Cathy Cordiale )" at bounding box center [590, 206] width 814 height 30
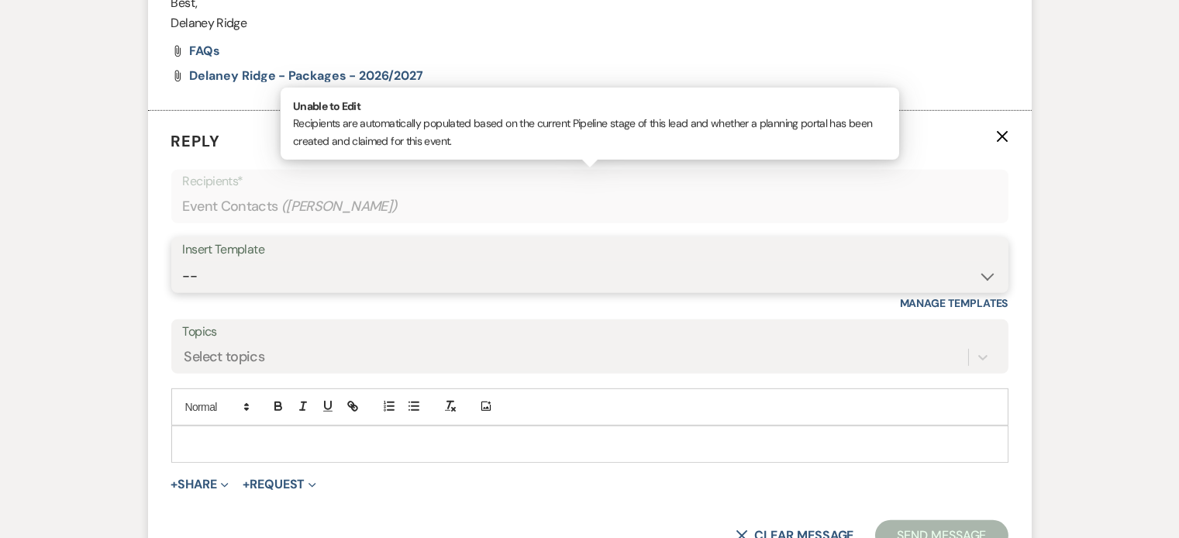
click at [568, 262] on select "-- Inquiry Follow Up - Let's Book a Tour! Booked Tour Confirmation Final Detail…" at bounding box center [590, 276] width 814 height 30
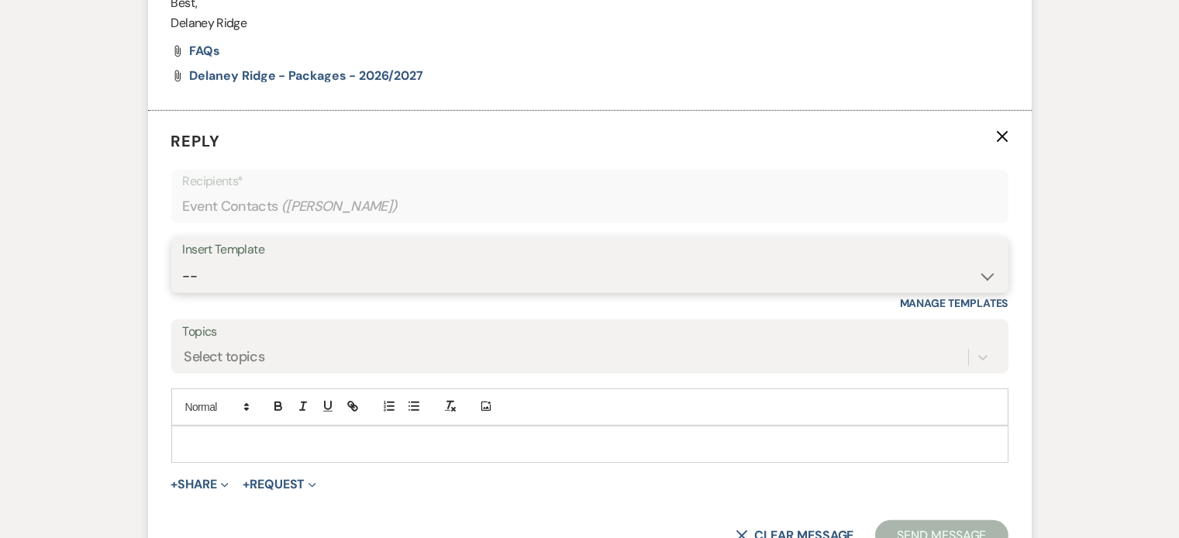
select select "851"
click at [183, 261] on select "-- Inquiry Follow Up - Let's Book a Tour! Booked Tour Confirmation Final Detail…" at bounding box center [590, 276] width 814 height 30
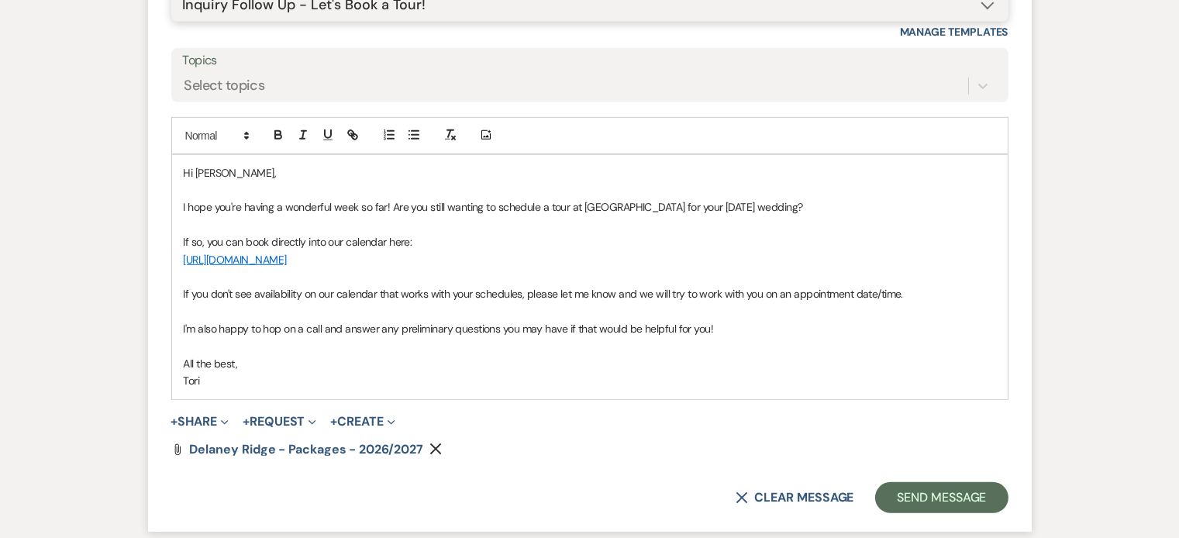
scroll to position [1577, 0]
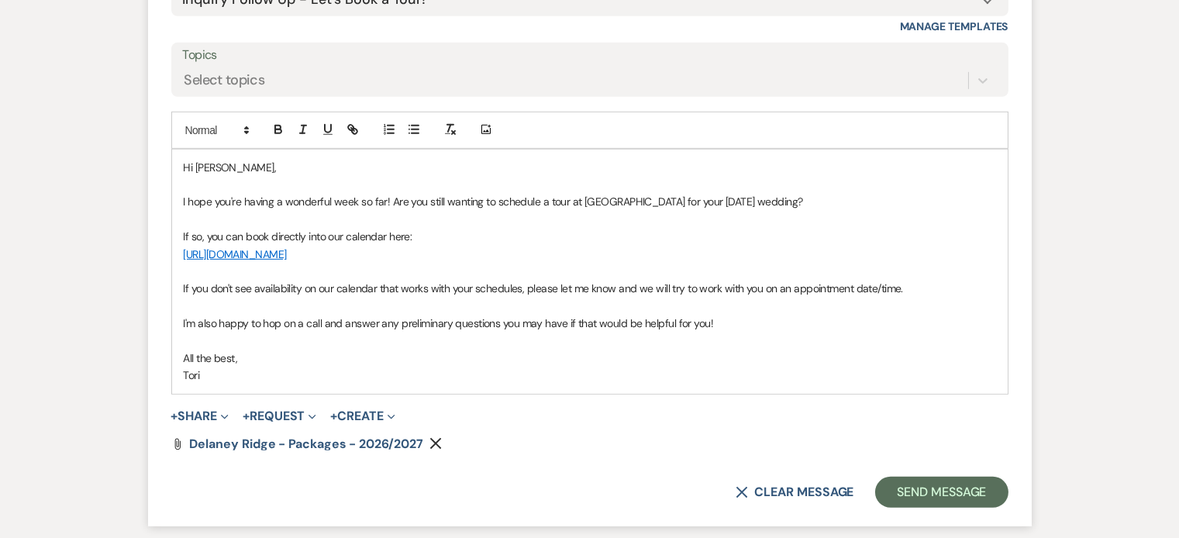
click at [715, 193] on p "I hope you're having a wonderful week so far! Are you still wanting to schedule…" at bounding box center [590, 201] width 812 height 17
click at [941, 504] on form "Reply X Saving draft... Recipients* Event Contacts ( Cathy Cordiale ) Insert Te…" at bounding box center [590, 180] width 884 height 692
click at [942, 495] on button "Send Message" at bounding box center [941, 492] width 133 height 31
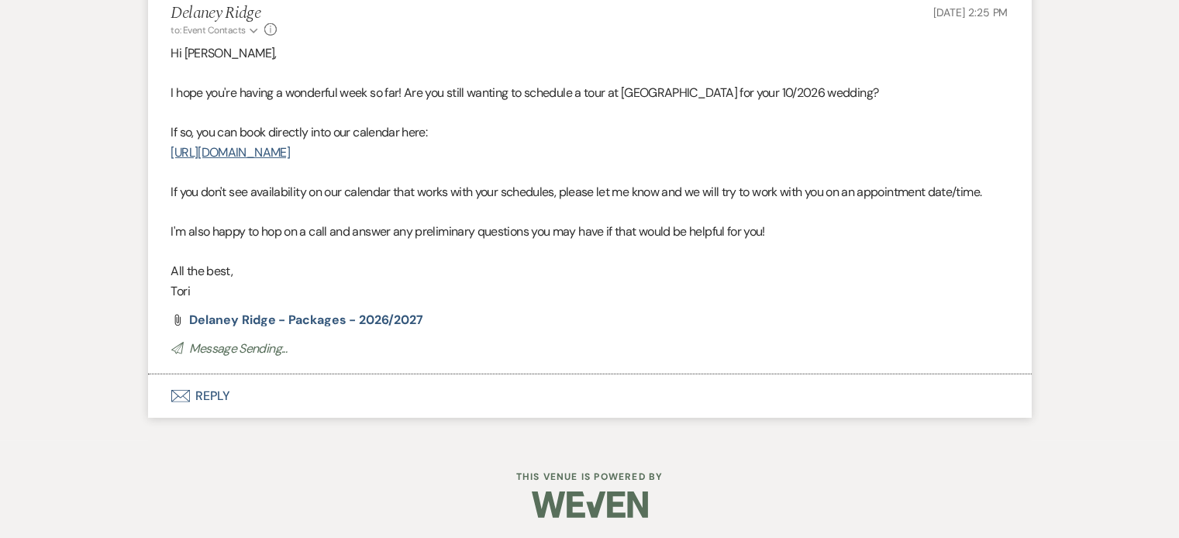
scroll to position [1404, 0]
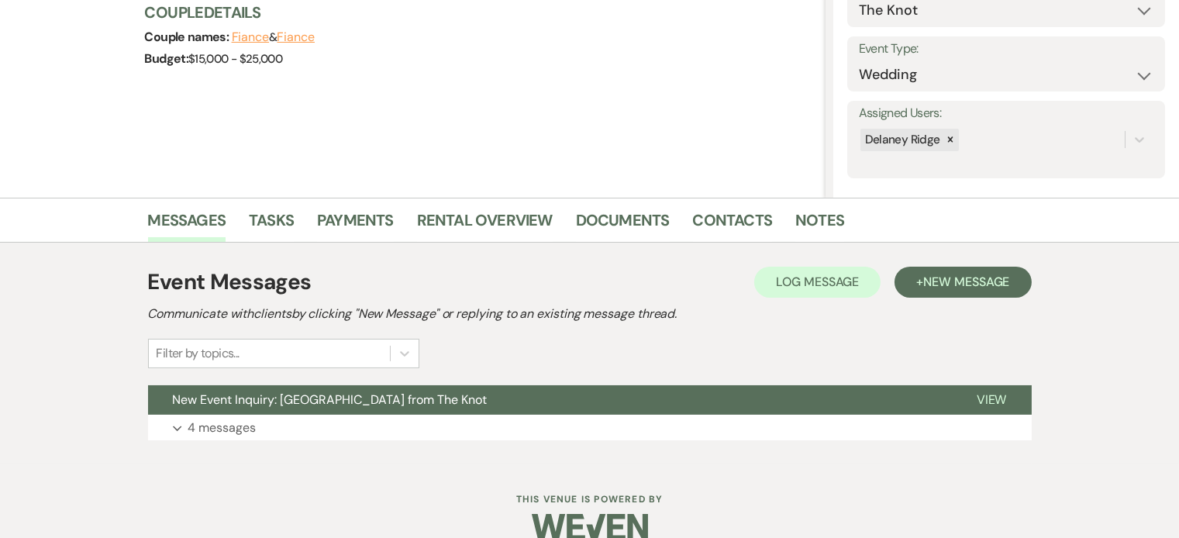
scroll to position [215, 0]
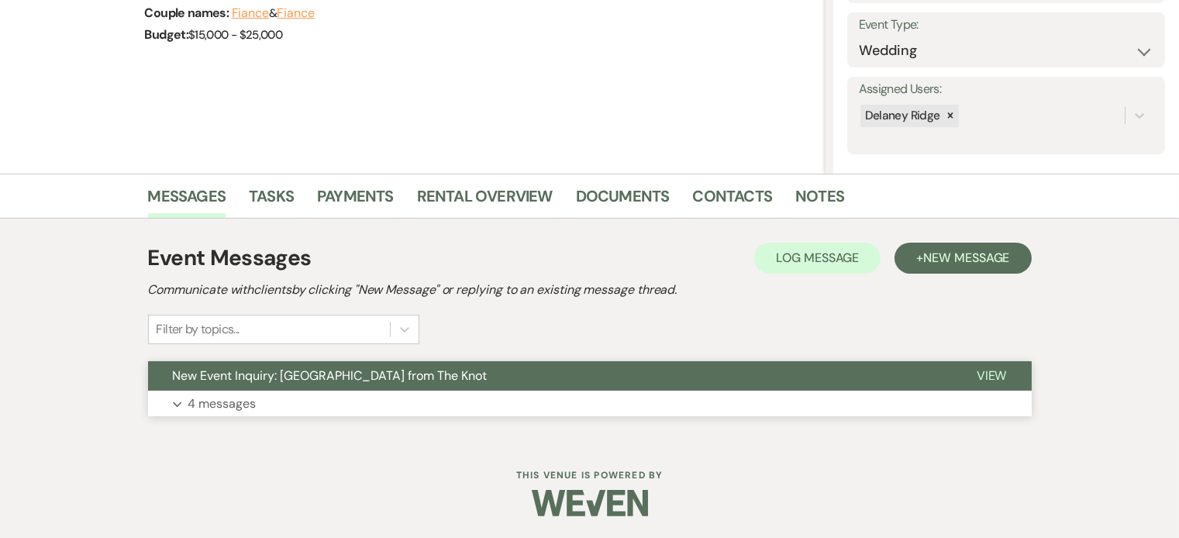
click at [309, 407] on button "Expand 4 messages" at bounding box center [590, 404] width 884 height 26
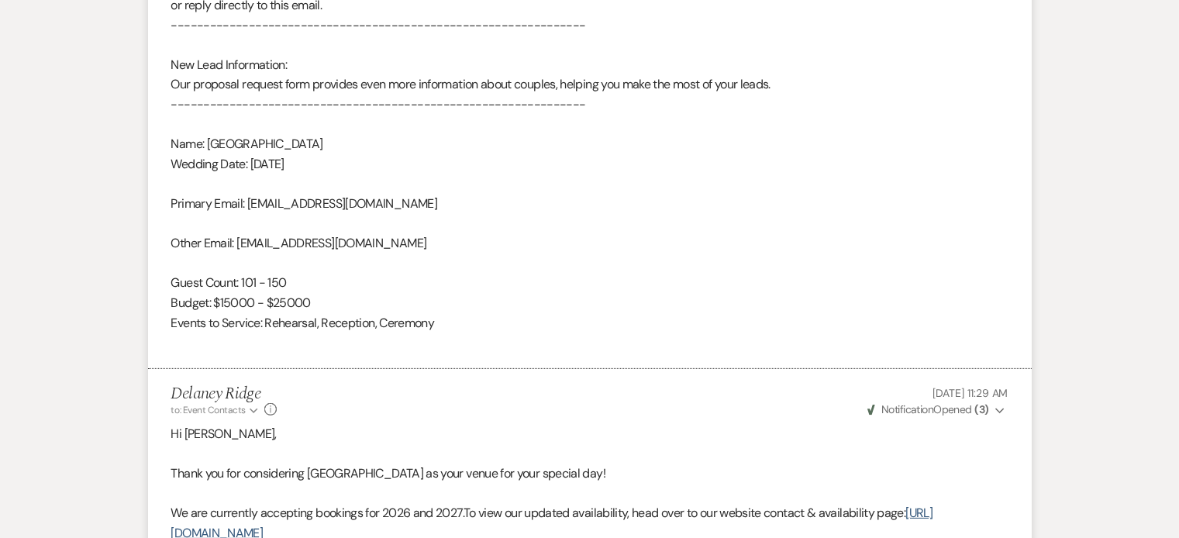
scroll to position [0, 0]
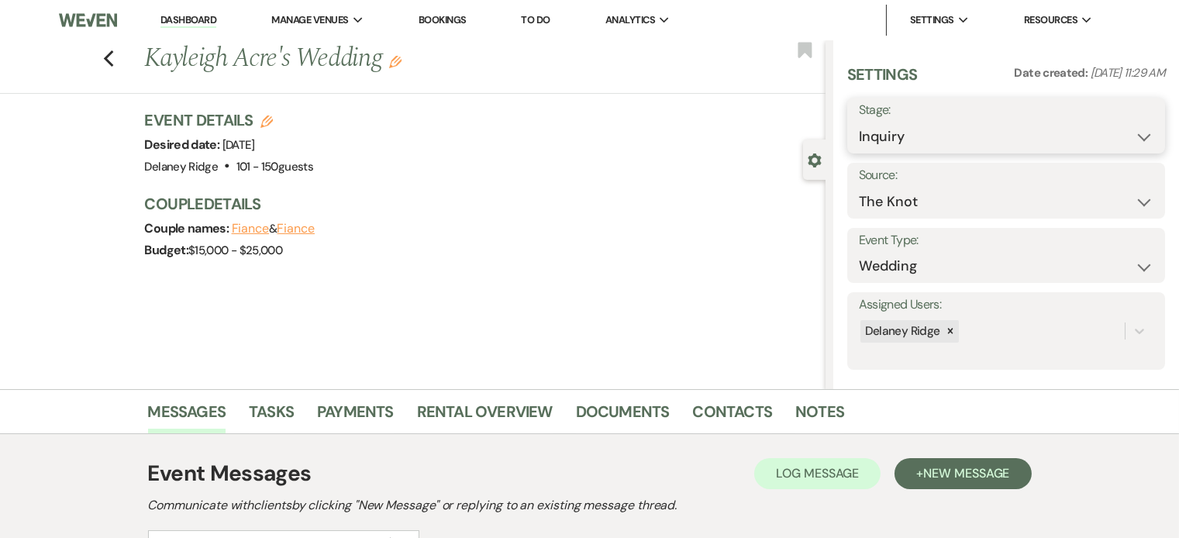
click at [943, 125] on select "Inquiry Follow Up Tour Requested Tour Confirmed Toured Proposal Sent Booked Lost" at bounding box center [1006, 137] width 295 height 30
select select "8"
click at [859, 122] on select "Inquiry Follow Up Tour Requested Tour Confirmed Toured Proposal Sent Booked Lost" at bounding box center [1006, 137] width 295 height 30
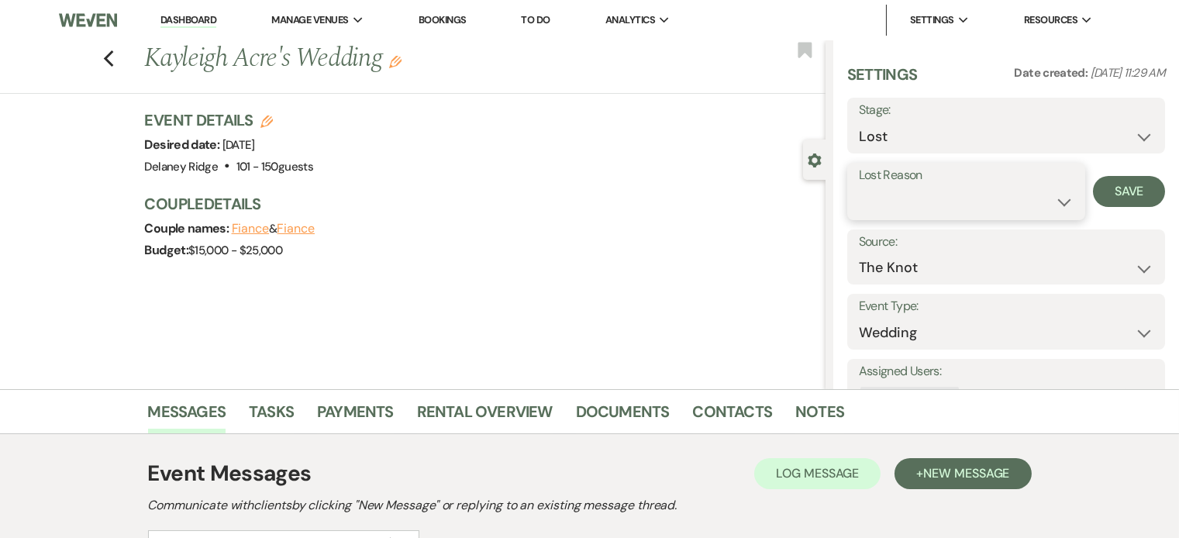
click at [957, 204] on select "Booked Elsewhere Budget Date Unavailable No Response Not a Good Match Capacity …" at bounding box center [966, 202] width 215 height 30
select select "5"
click at [859, 187] on select "Booked Elsewhere Budget Date Unavailable No Response Not a Good Match Capacity …" at bounding box center [966, 202] width 215 height 30
click at [1122, 189] on button "Save" at bounding box center [1129, 191] width 72 height 31
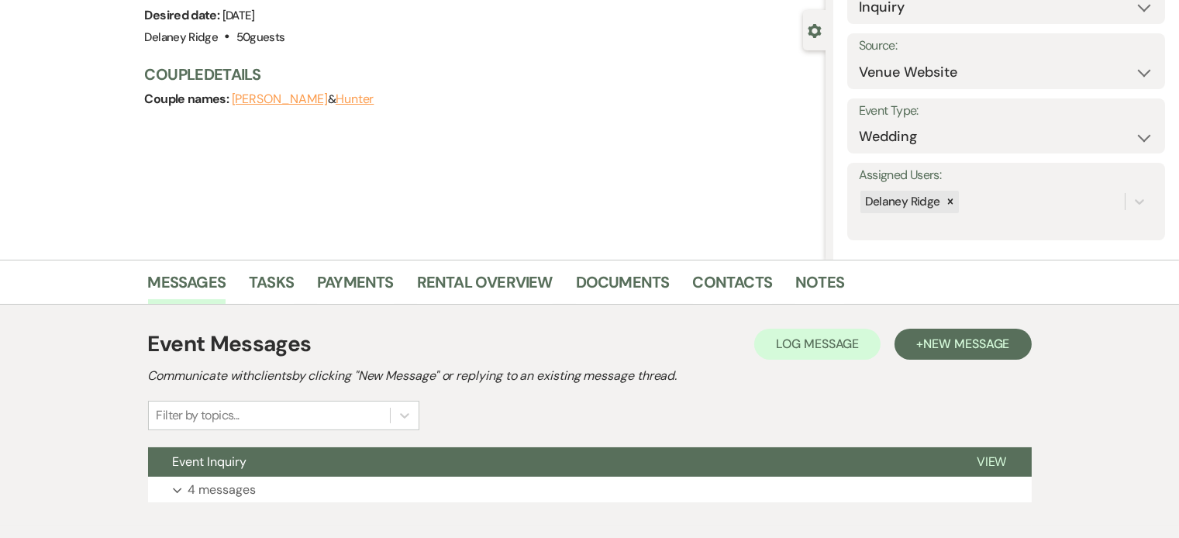
scroll to position [215, 0]
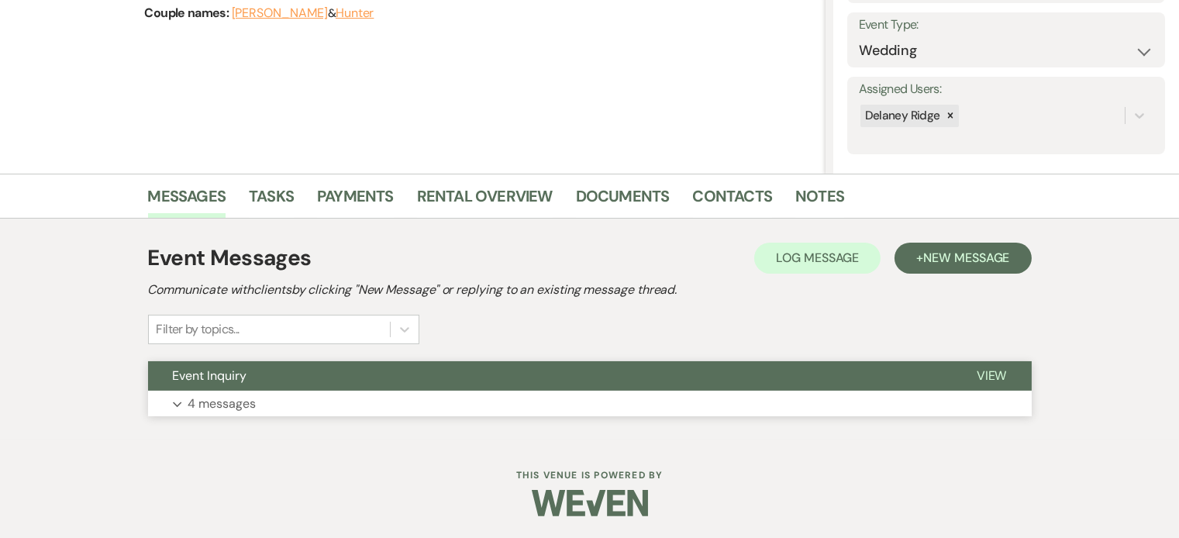
click at [394, 397] on button "Expand 4 messages" at bounding box center [590, 404] width 884 height 26
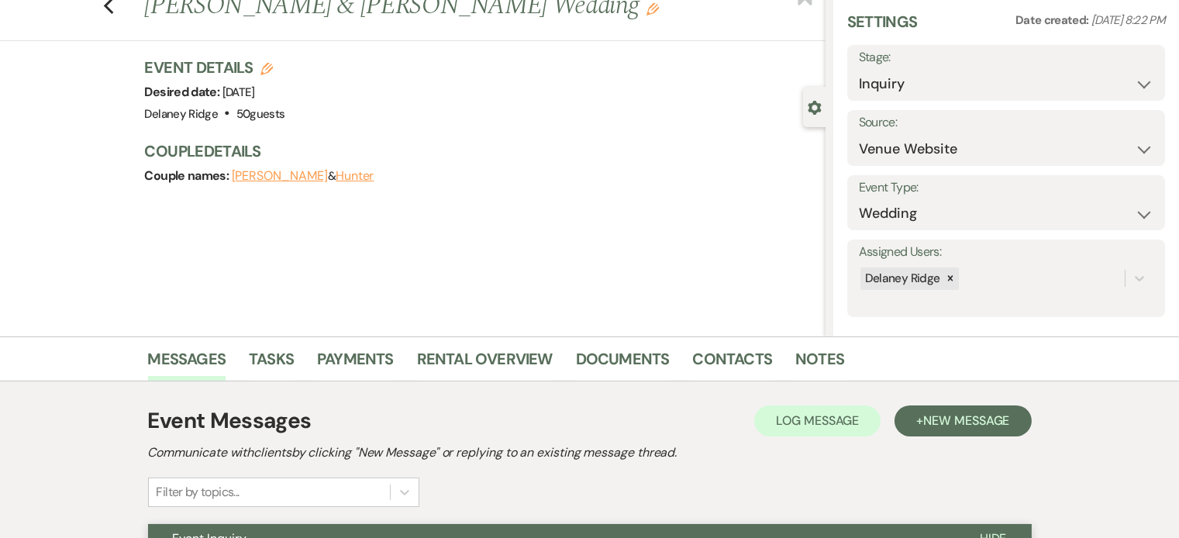
scroll to position [0, 0]
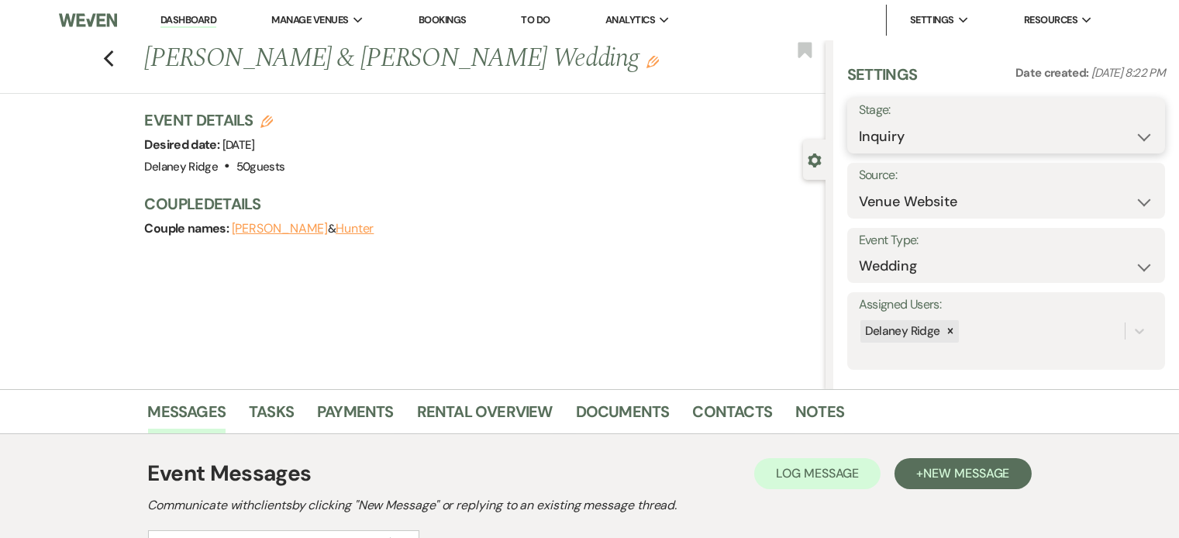
click at [900, 136] on select "Inquiry Follow Up Tour Requested Tour Confirmed Toured Proposal Sent Booked Lost" at bounding box center [1006, 137] width 295 height 30
select select "8"
click at [859, 122] on select "Inquiry Follow Up Tour Requested Tour Confirmed Toured Proposal Sent Booked Lost" at bounding box center [1006, 137] width 295 height 30
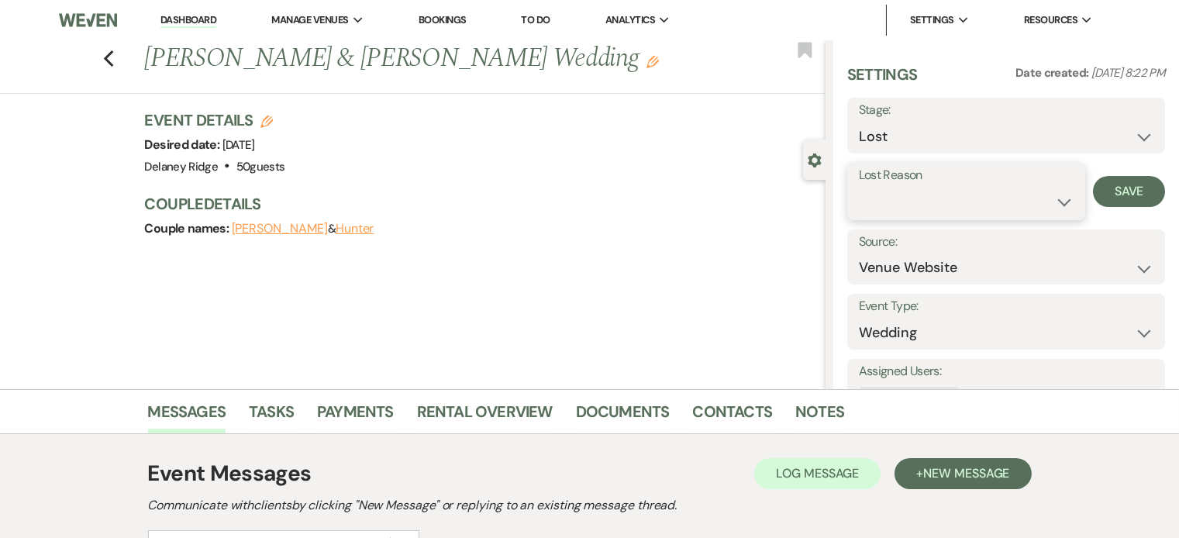
click at [934, 205] on select "Booked Elsewhere Budget Date Unavailable No Response Not a Good Match Capacity …" at bounding box center [966, 202] width 215 height 30
select select "5"
click at [859, 187] on select "Booked Elsewhere Budget Date Unavailable No Response Not a Good Match Capacity …" at bounding box center [966, 202] width 215 height 30
click at [1101, 191] on button "Save" at bounding box center [1129, 191] width 72 height 31
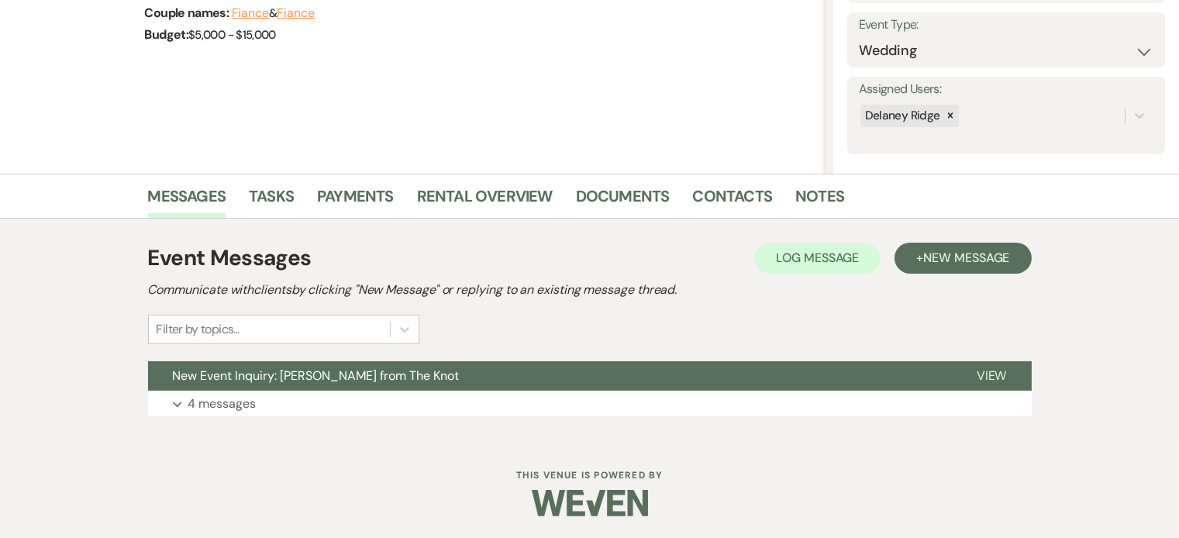
click at [416, 421] on div "Event Messages Log Log Message + New Message Communicate with clients by clicki…" at bounding box center [590, 329] width 884 height 190
click at [422, 406] on button "Expand 4 messages" at bounding box center [590, 404] width 884 height 26
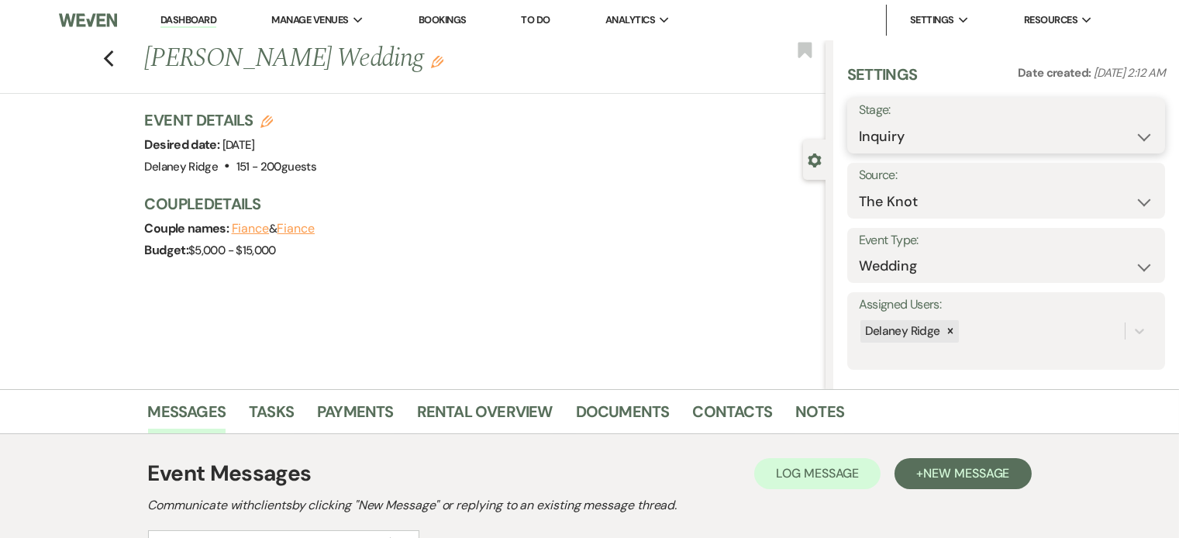
click at [873, 127] on select "Inquiry Follow Up Tour Requested Tour Confirmed Toured Proposal Sent Booked Lost" at bounding box center [1006, 137] width 295 height 30
select select "8"
click at [859, 122] on select "Inquiry Follow Up Tour Requested Tour Confirmed Toured Proposal Sent Booked Lost" at bounding box center [1006, 137] width 295 height 30
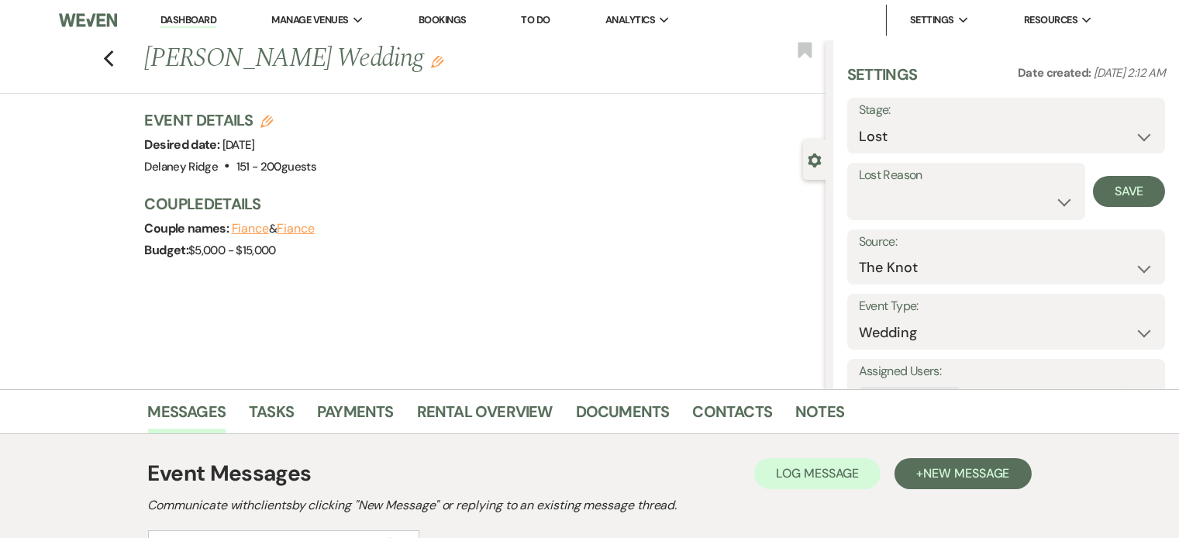
select select "5"
click at [859, 187] on select "Booked Elsewhere Budget Date Unavailable No Response Not a Good Match Capacity …" at bounding box center [966, 202] width 215 height 30
click at [1105, 186] on button "Save" at bounding box center [1129, 191] width 72 height 31
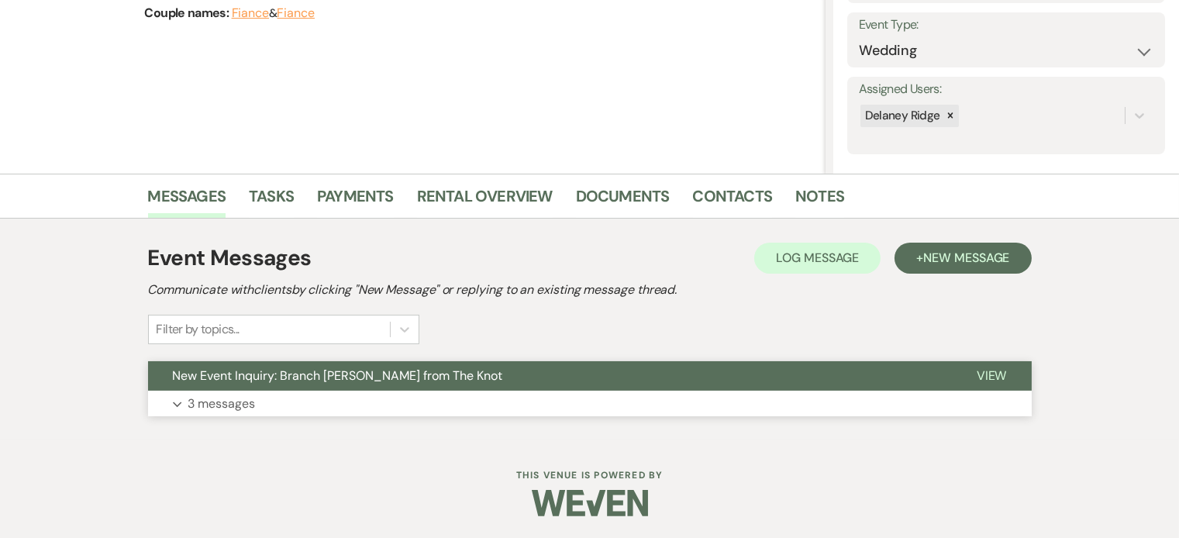
click at [657, 387] on button "New Event Inquiry: Branch [PERSON_NAME] from The Knot" at bounding box center [550, 375] width 804 height 29
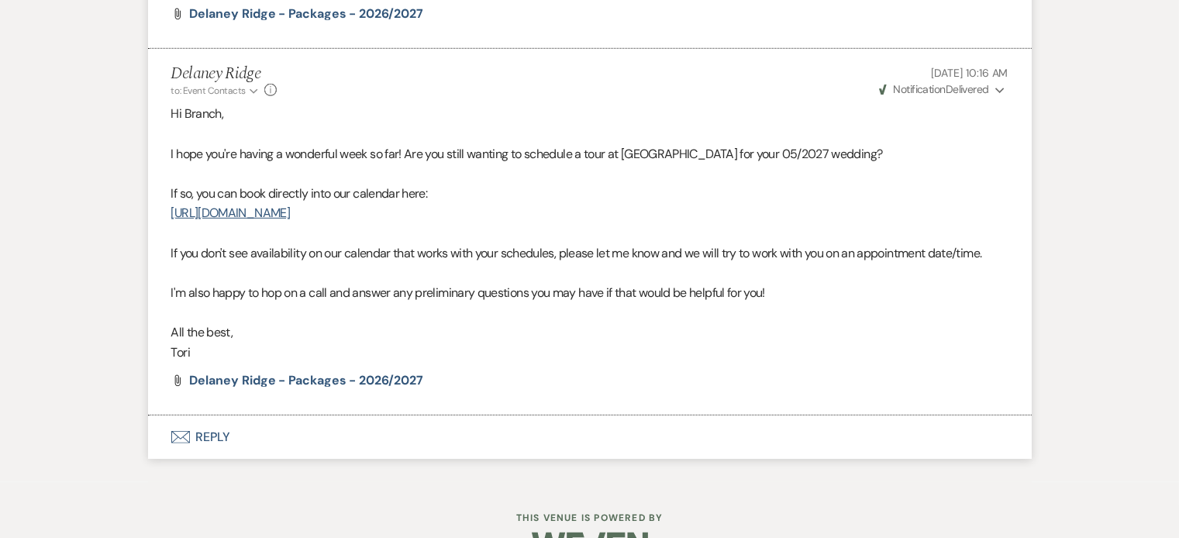
scroll to position [1900, 0]
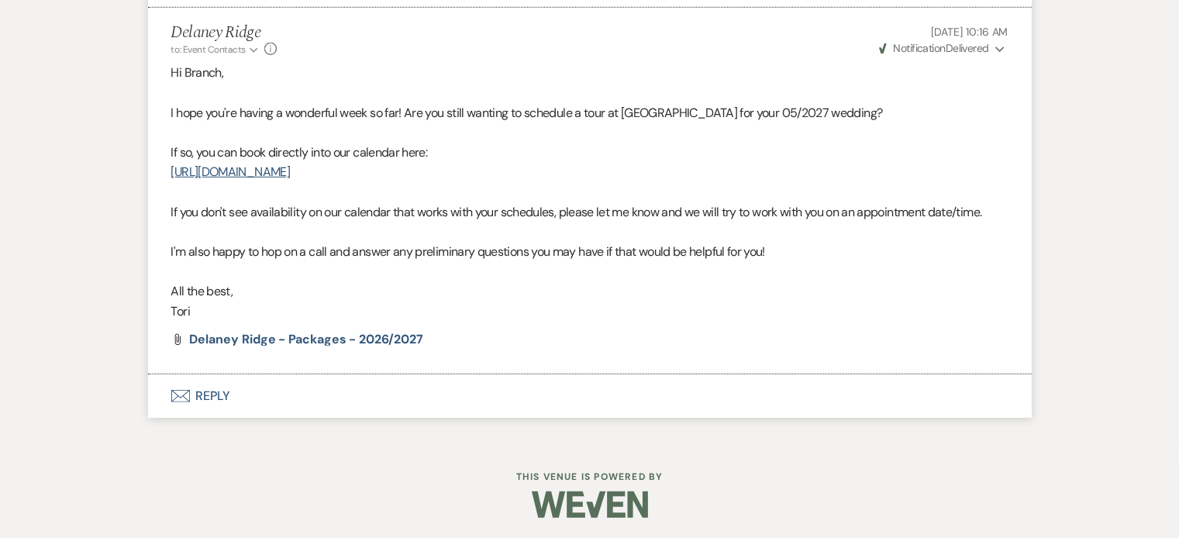
click at [361, 401] on button "Envelope Reply" at bounding box center [590, 395] width 884 height 43
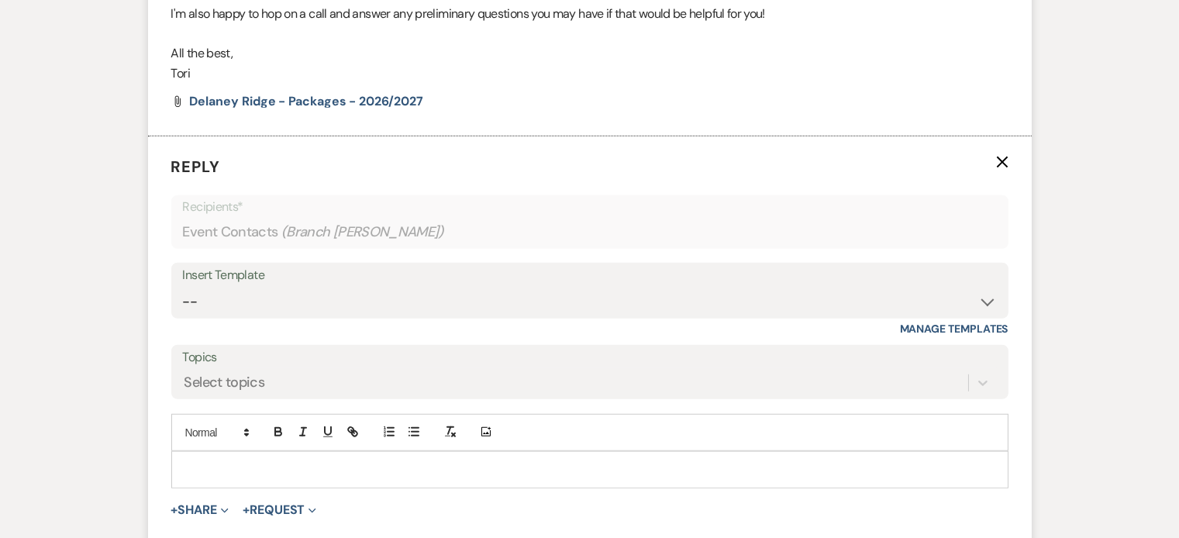
scroll to position [2163, 0]
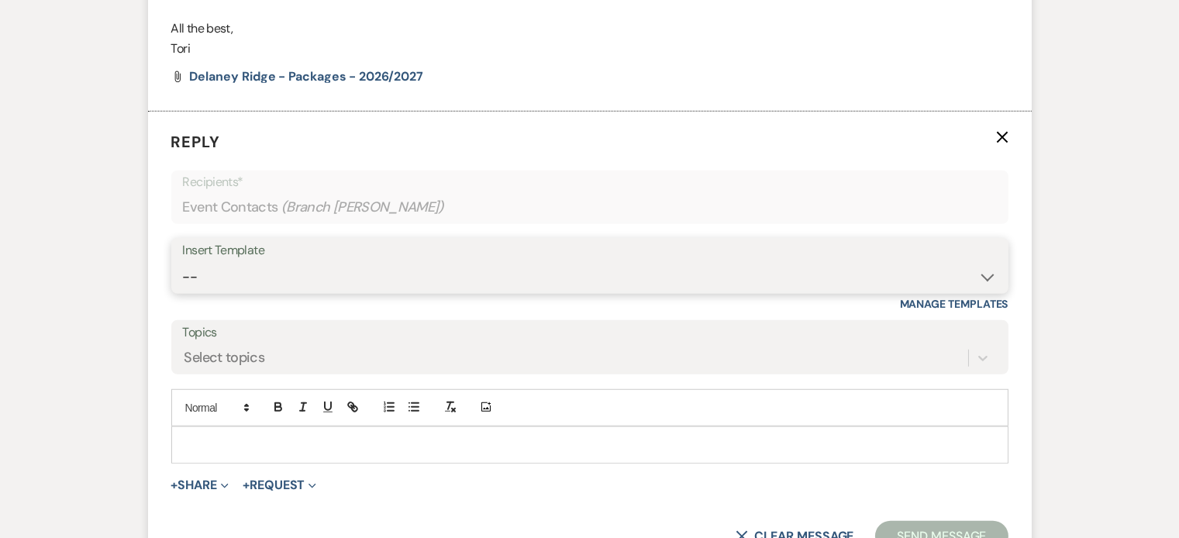
click at [374, 278] on select "--" at bounding box center [590, 277] width 814 height 30
select select "958"
click at [183, 262] on select "-- Inquiry Follow Up - Let's Book a Tour! Booked Tour Confirmation Final Detail…" at bounding box center [590, 277] width 814 height 30
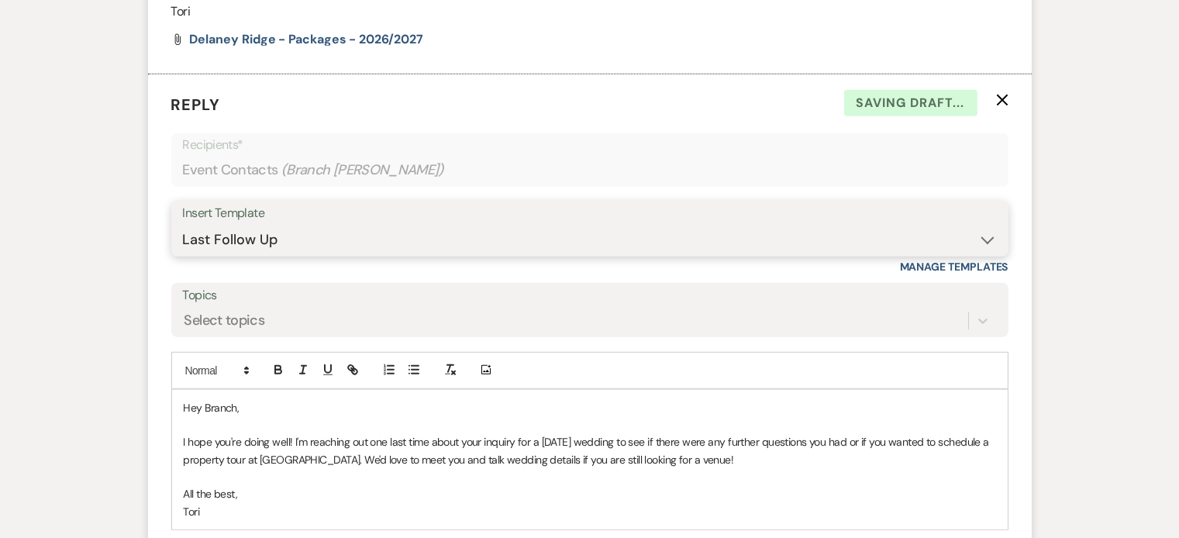
scroll to position [2294, 0]
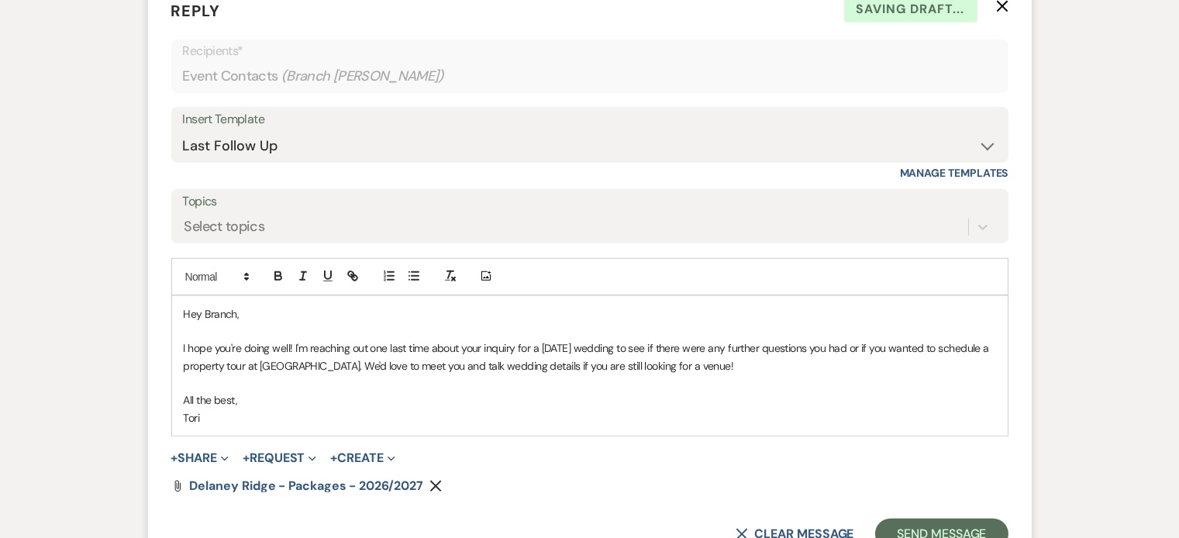
click at [571, 341] on p "I hope you're doing well! I'm reaching out one last time about your inquiry for…" at bounding box center [590, 357] width 812 height 35
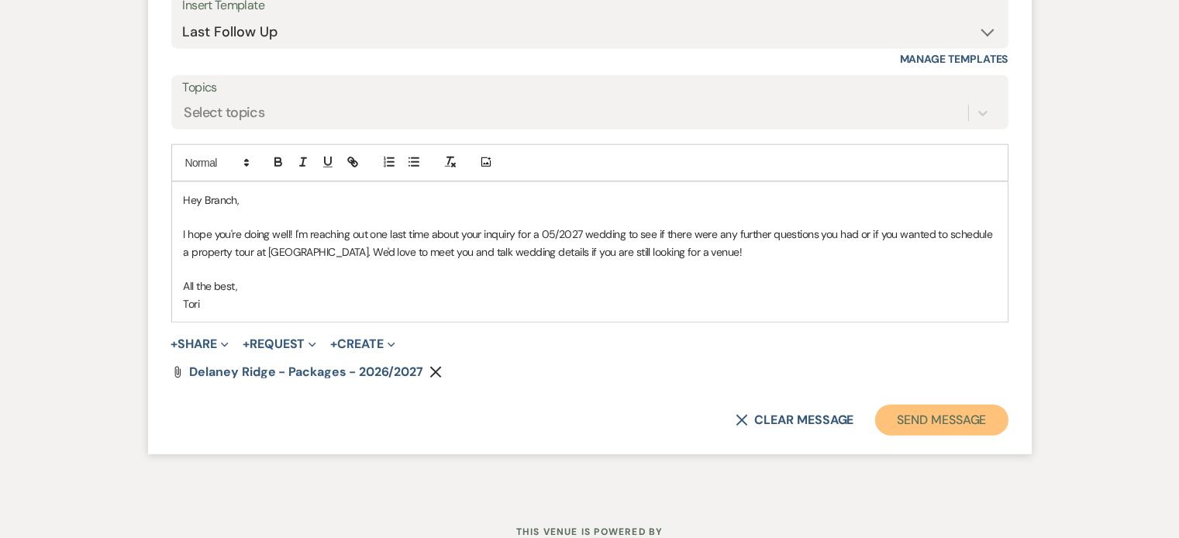
click at [988, 426] on button "Send Message" at bounding box center [941, 420] width 133 height 31
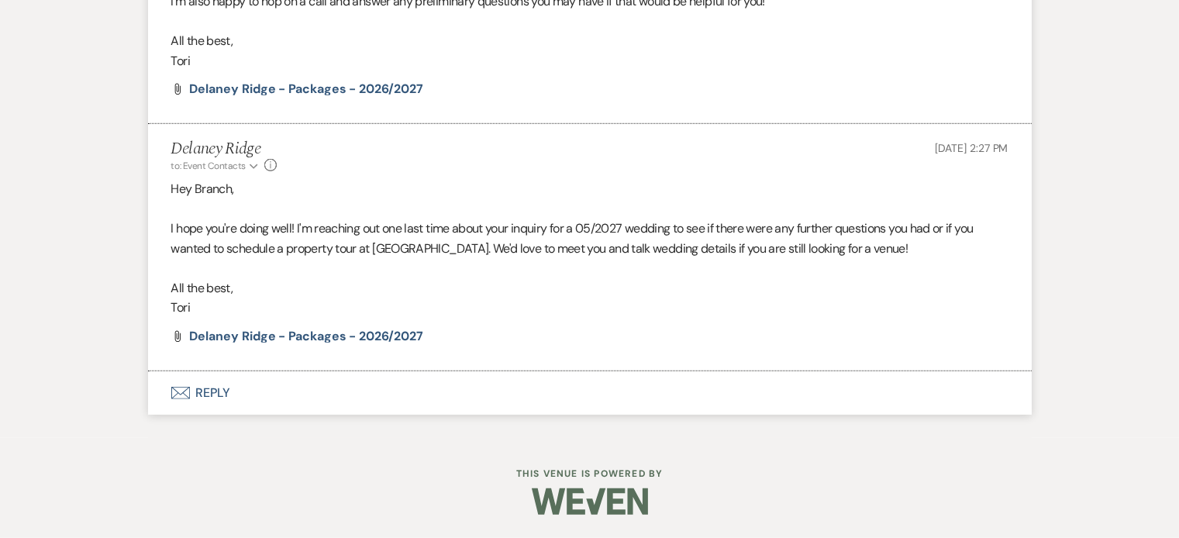
scroll to position [2147, 0]
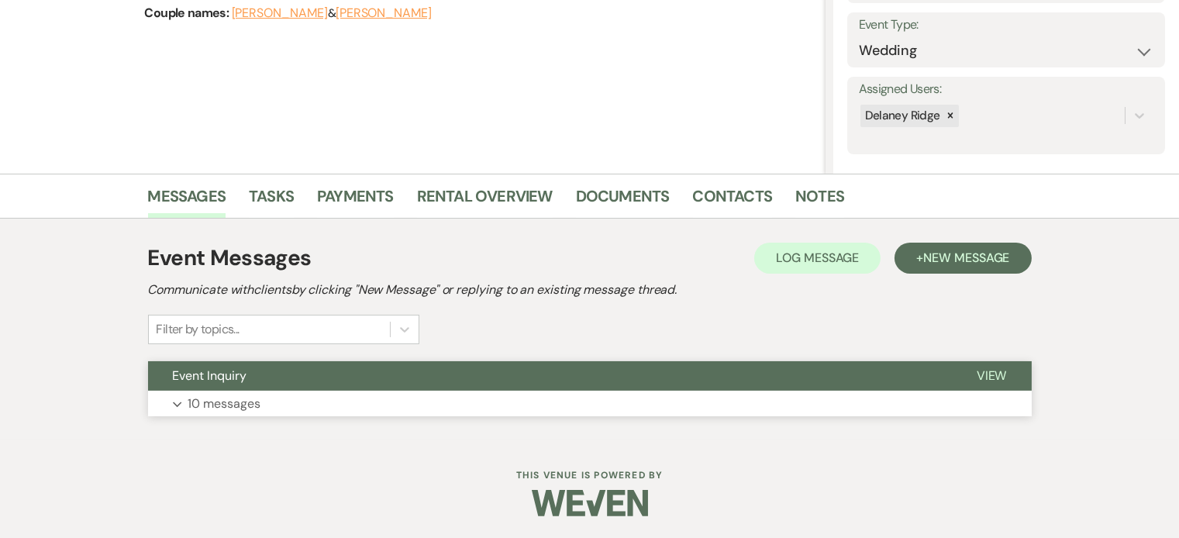
click at [588, 412] on button "Expand 10 messages" at bounding box center [590, 404] width 884 height 26
click at [535, 391] on button "Expand 3 messages" at bounding box center [590, 404] width 884 height 26
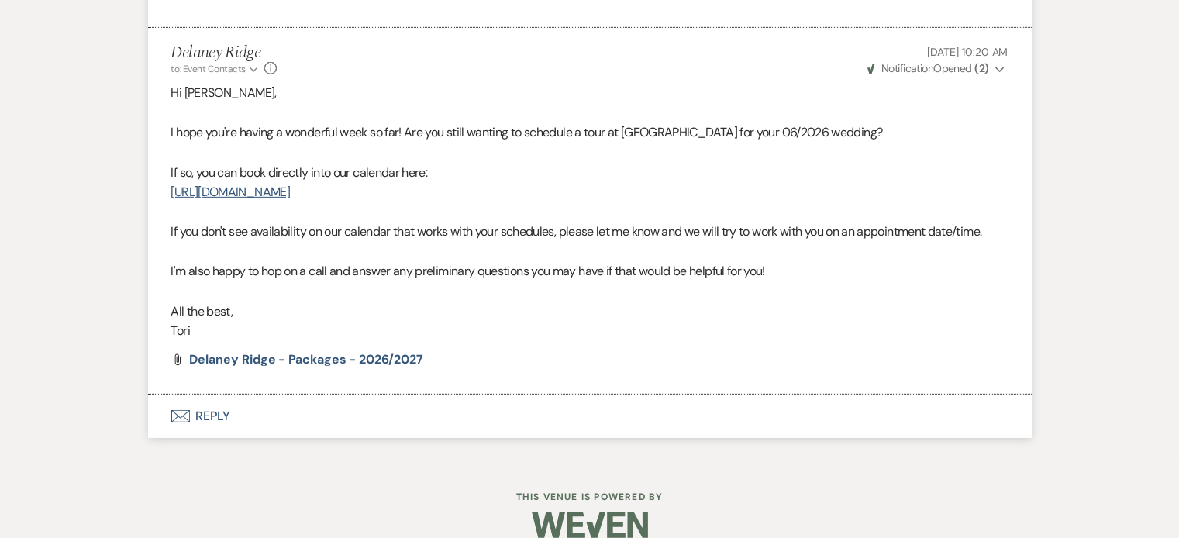
click at [579, 408] on button "Envelope Reply" at bounding box center [590, 416] width 884 height 43
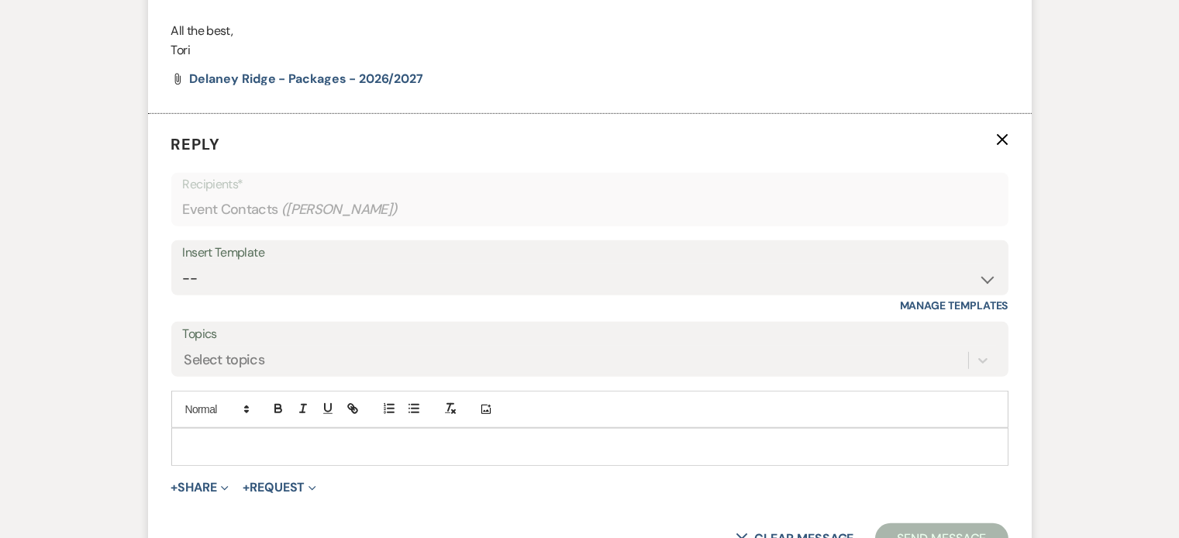
scroll to position [1687, 0]
click at [573, 274] on select "-- Inquiry Follow Up - Let's Book a Tour! Booked Tour Confirmation Final Detail…" at bounding box center [590, 276] width 814 height 30
select select "958"
click at [183, 261] on select "-- Inquiry Follow Up - Let's Book a Tour! Booked Tour Confirmation Final Detail…" at bounding box center [590, 276] width 814 height 30
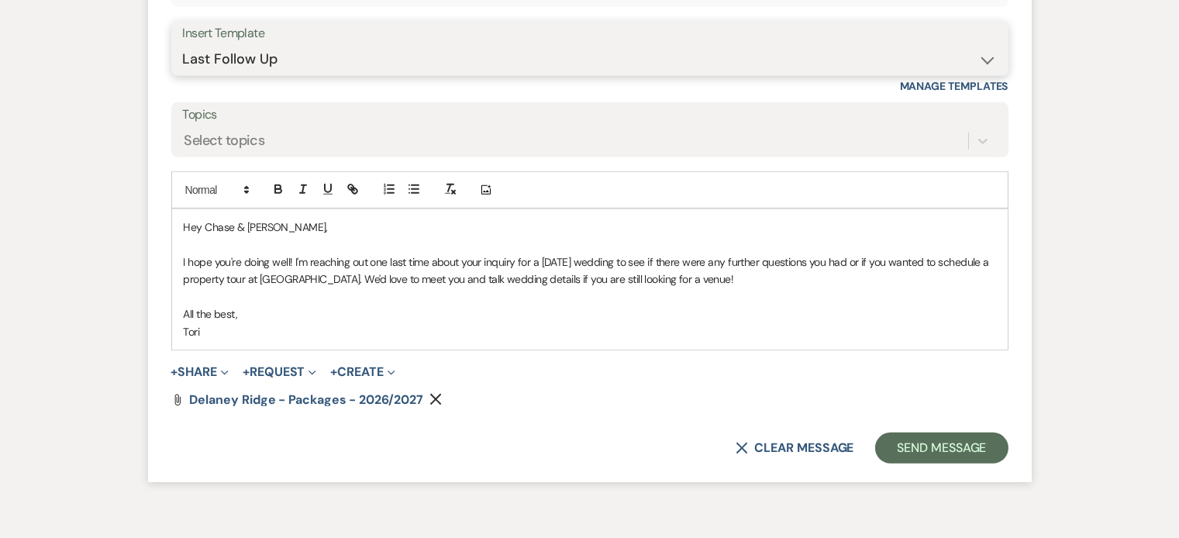
scroll to position [1969, 0]
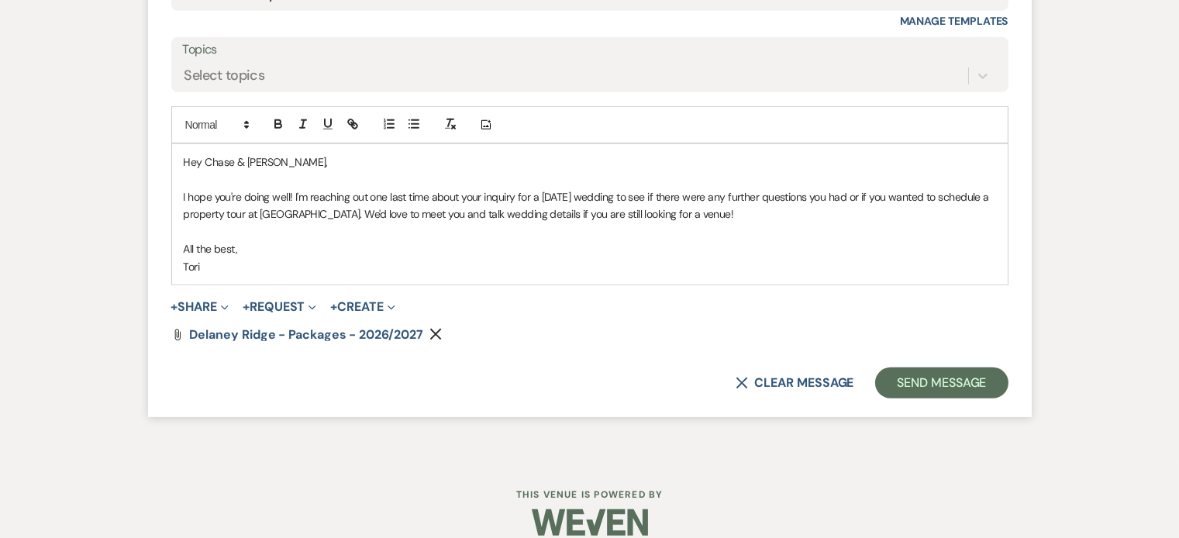
click at [576, 195] on p "I hope you're doing well! I'm reaching out one last time about your inquiry for…" at bounding box center [590, 205] width 812 height 35
click at [950, 374] on button "Send Message" at bounding box center [941, 382] width 133 height 31
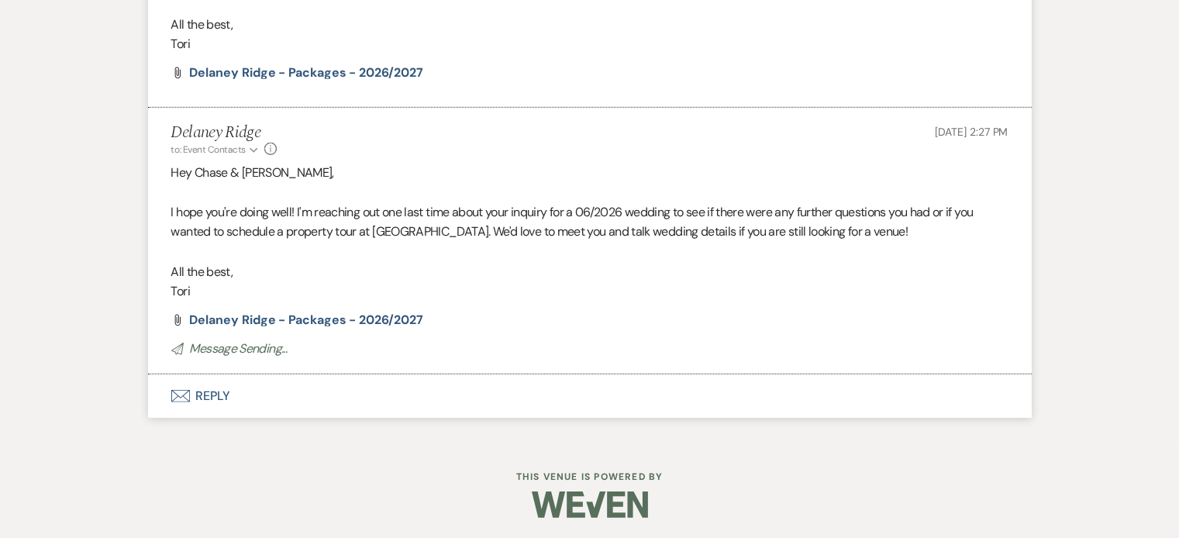
scroll to position [1670, 0]
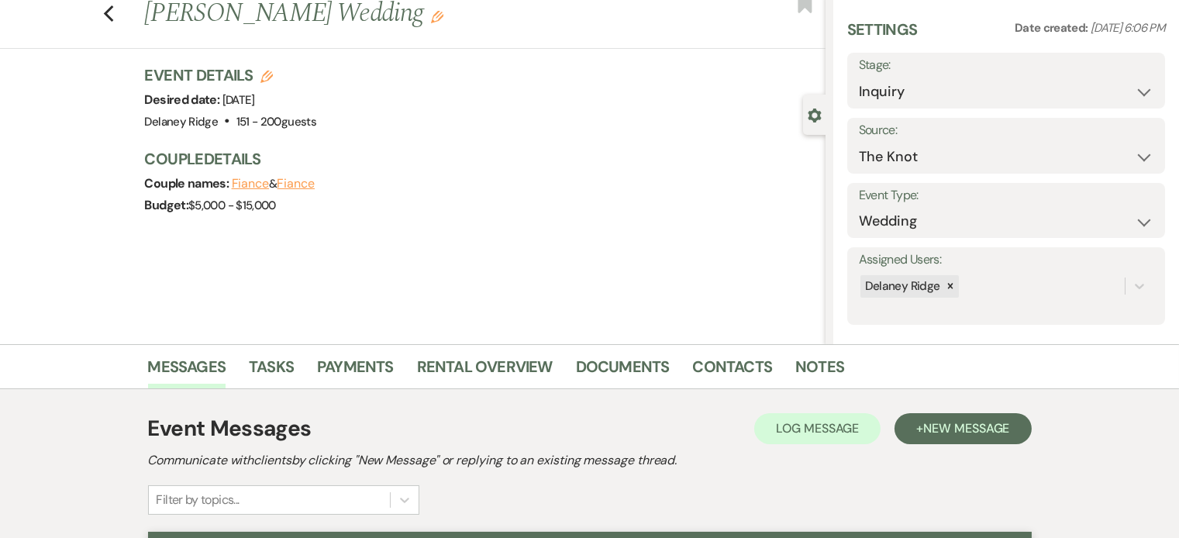
scroll to position [215, 0]
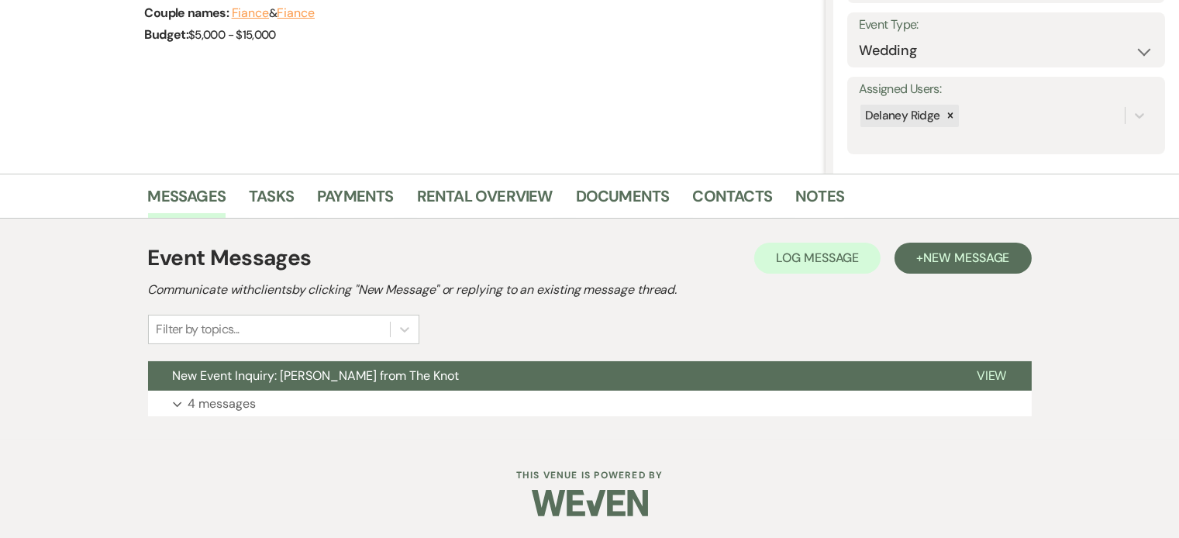
click at [484, 351] on div "Event Messages Log Log Message + New Message Communicate with clients by clicki…" at bounding box center [590, 329] width 884 height 190
click at [495, 401] on button "Expand 4 messages" at bounding box center [590, 404] width 884 height 26
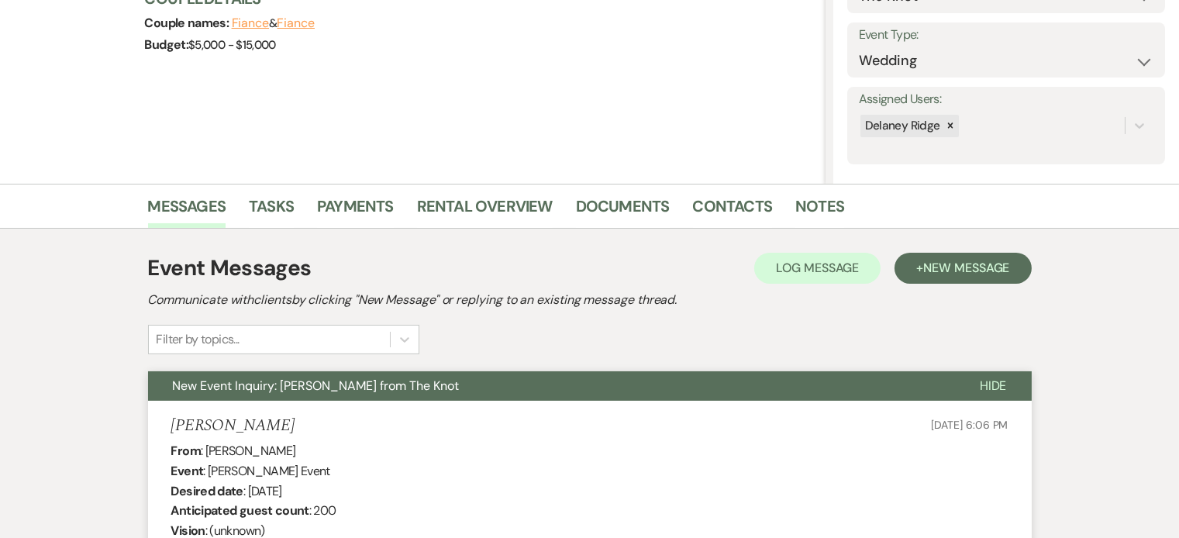
scroll to position [0, 0]
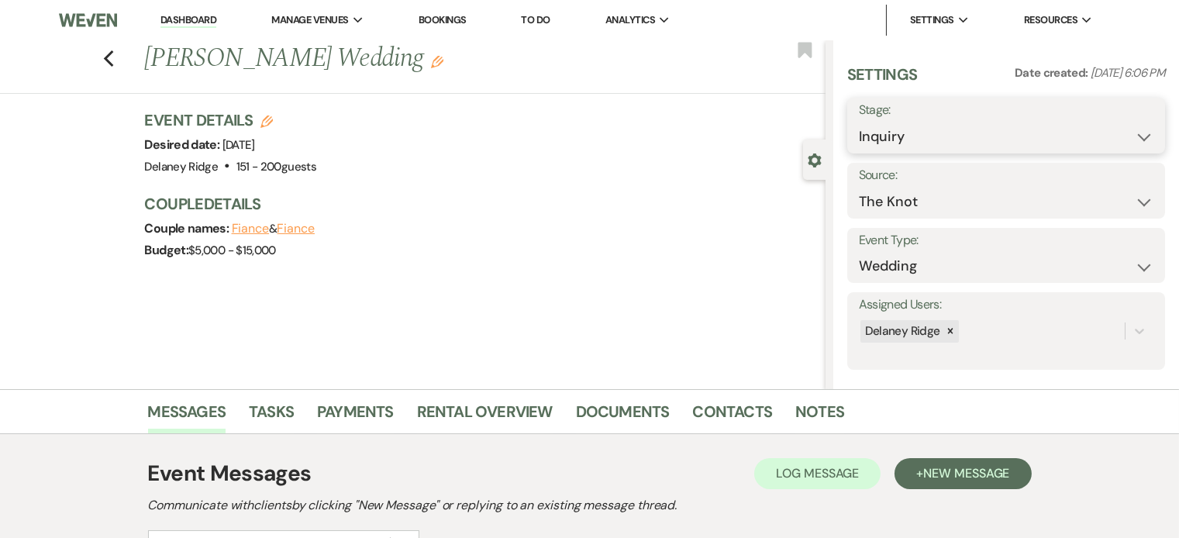
click at [943, 129] on select "Inquiry Follow Up Tour Requested Tour Confirmed Toured Proposal Sent Booked Lost" at bounding box center [1006, 137] width 295 height 30
select select "8"
click at [859, 122] on select "Inquiry Follow Up Tour Requested Tour Confirmed Toured Proposal Sent Booked Lost" at bounding box center [1006, 137] width 295 height 30
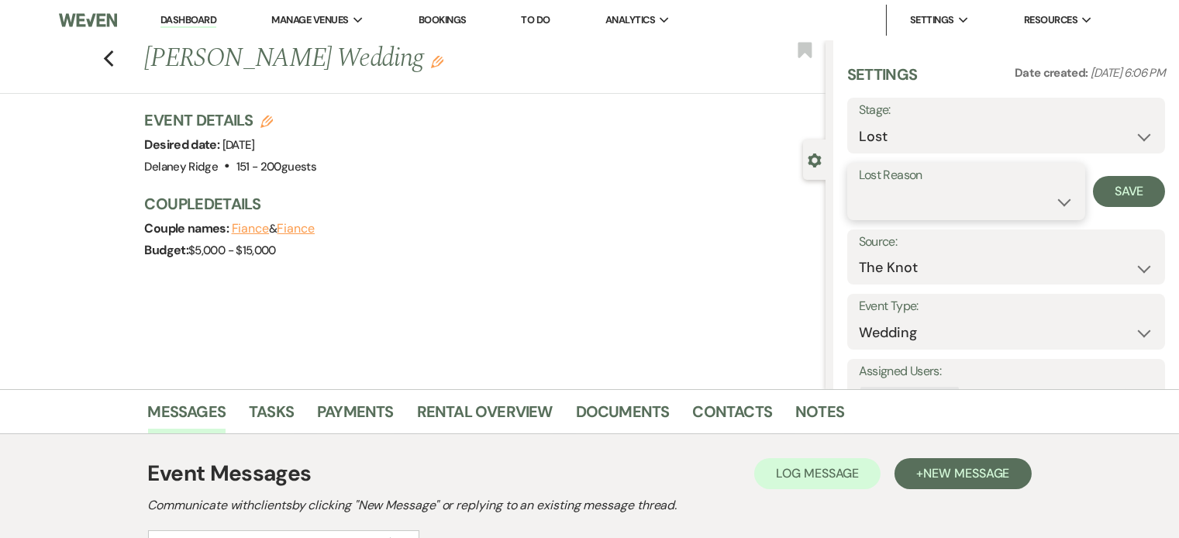
click at [946, 212] on select "Booked Elsewhere Budget Date Unavailable No Response Not a Good Match Capacity …" at bounding box center [966, 202] width 215 height 30
select select "5"
click at [859, 187] on select "Booked Elsewhere Budget Date Unavailable No Response Not a Good Match Capacity …" at bounding box center [966, 202] width 215 height 30
click at [1111, 191] on button "Save" at bounding box center [1129, 191] width 72 height 31
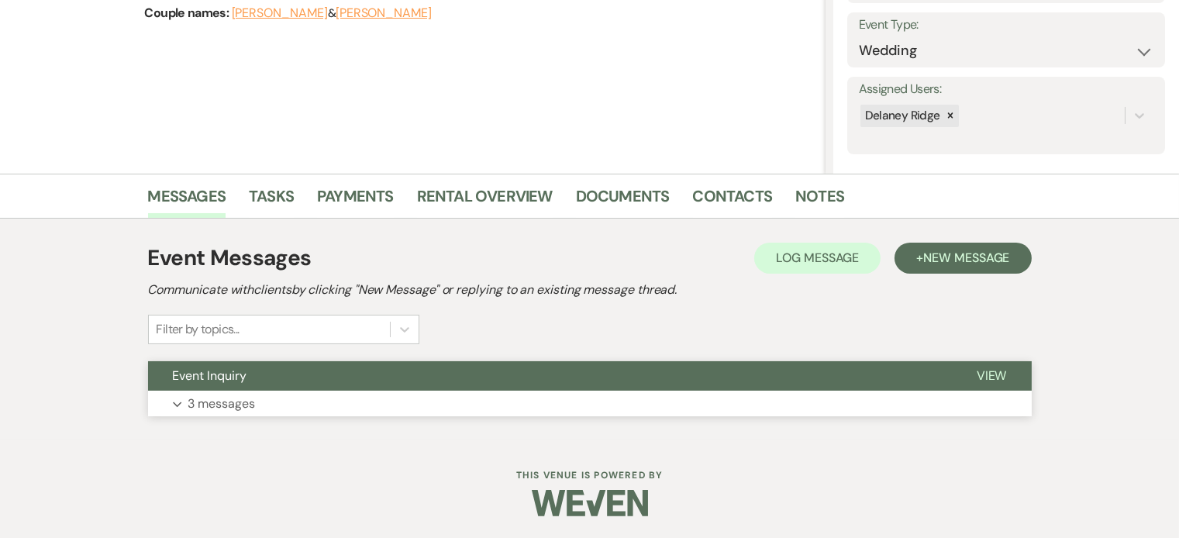
click at [676, 392] on button "Expand 3 messages" at bounding box center [590, 404] width 884 height 26
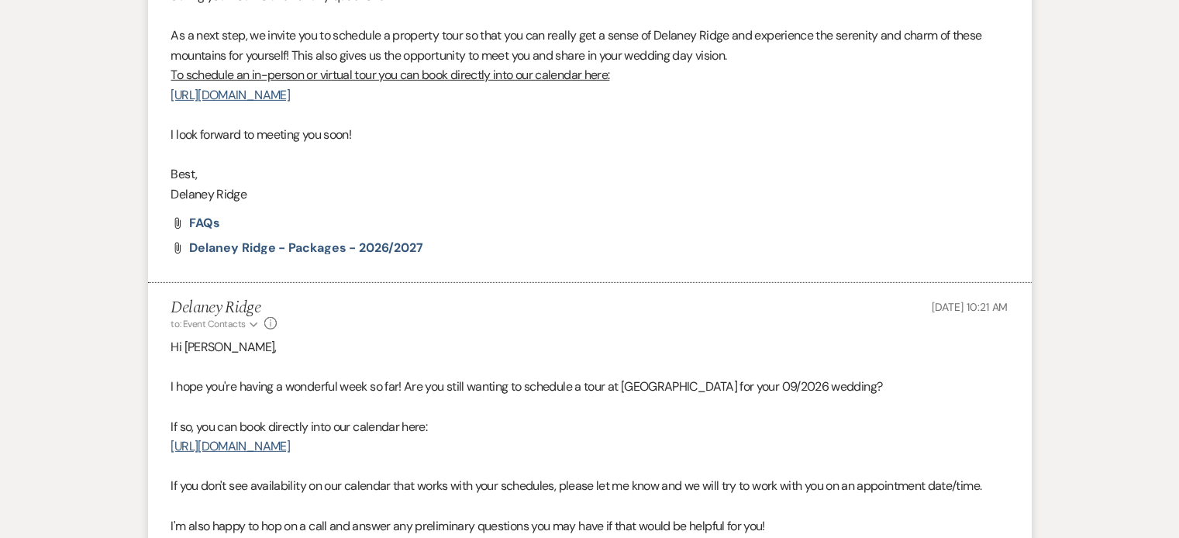
scroll to position [1403, 0]
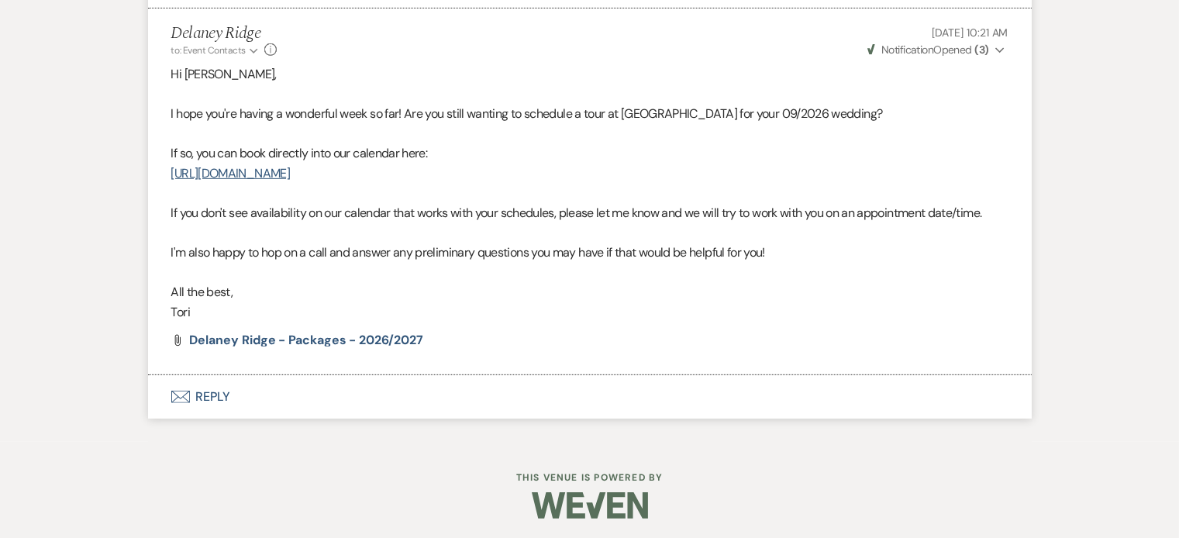
click at [676, 392] on button "Envelope Reply" at bounding box center [590, 396] width 884 height 43
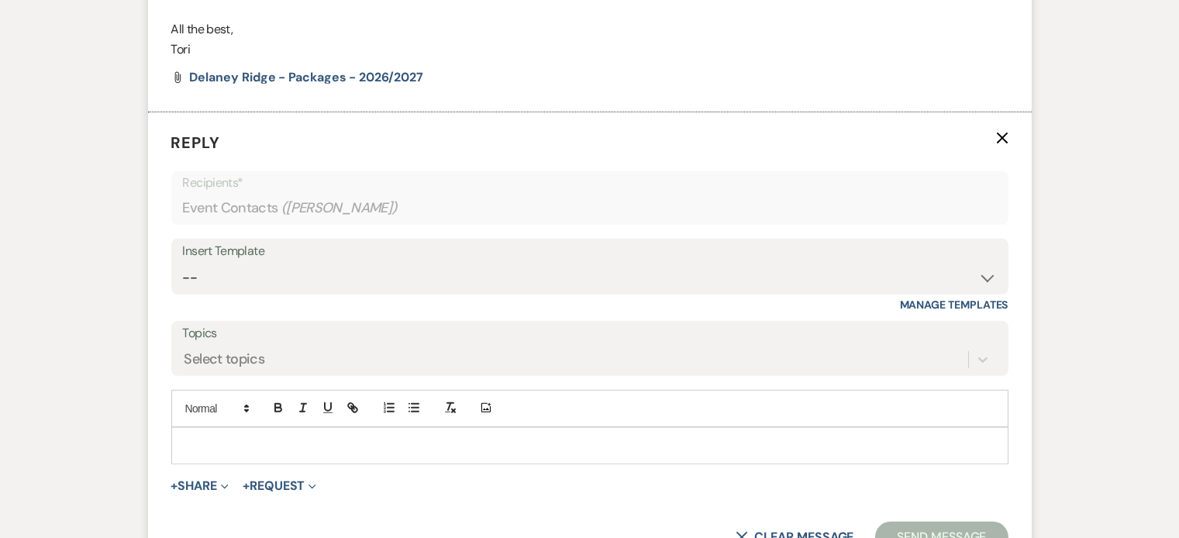
scroll to position [1667, 0]
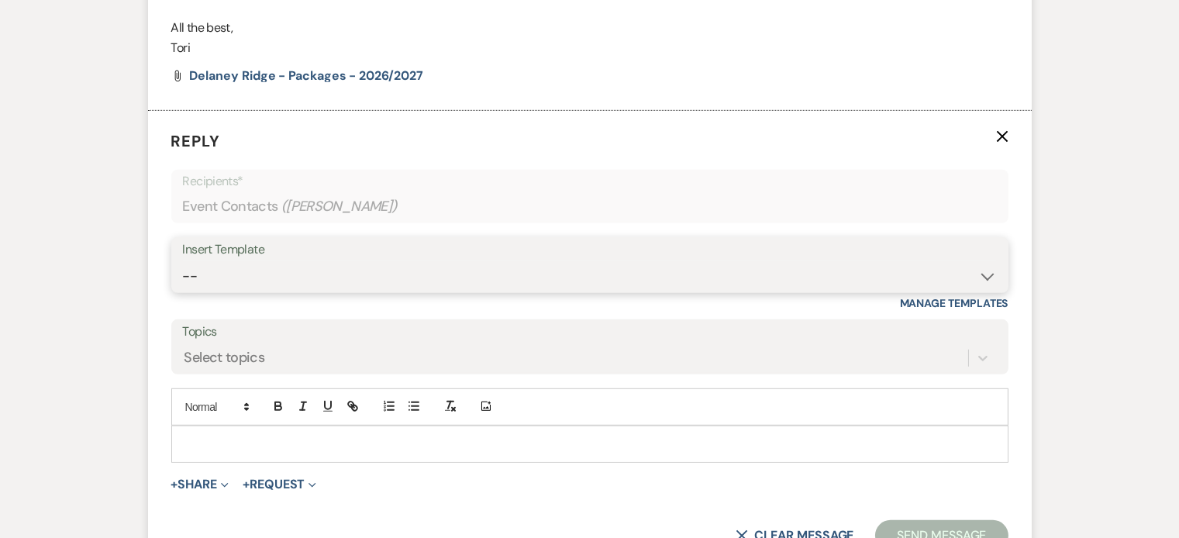
click at [498, 261] on select "-- Inquiry Follow Up - Let's Book a Tour! Booked Tour Confirmation Final Detail…" at bounding box center [590, 276] width 814 height 30
select select "958"
click at [183, 261] on select "-- Inquiry Follow Up - Let's Book a Tour! Booked Tour Confirmation Final Detail…" at bounding box center [590, 276] width 814 height 30
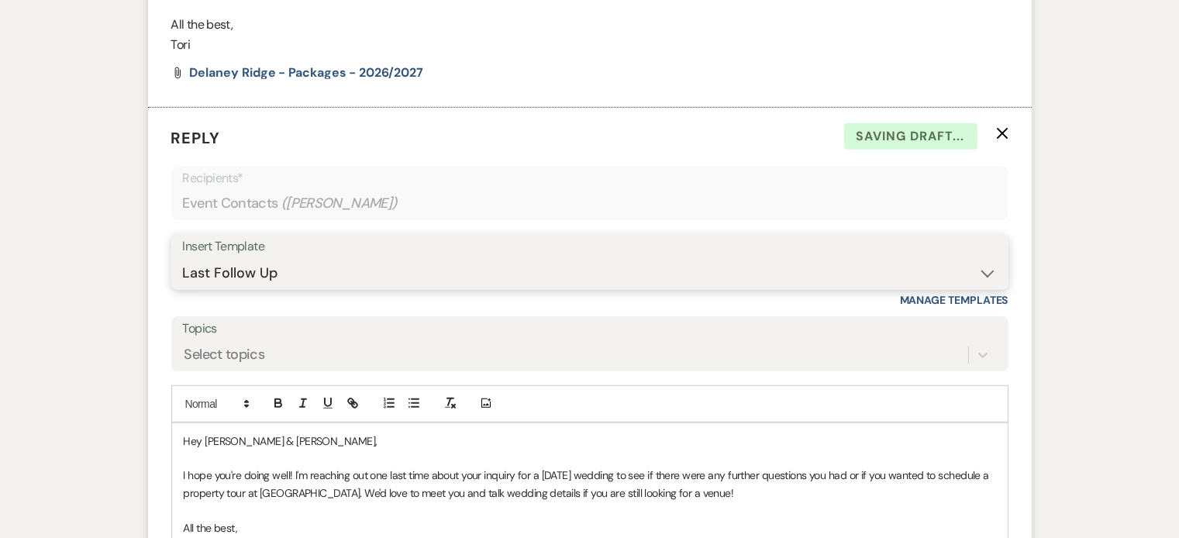
scroll to position [1771, 0]
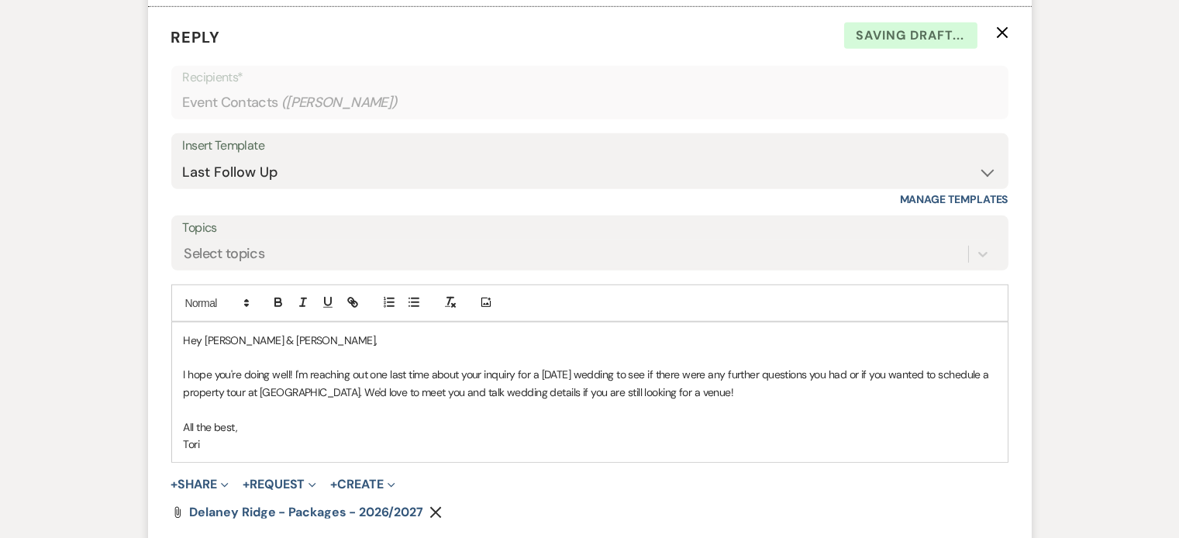
click at [570, 366] on p "I hope you're doing well! I'm reaching out one last time about your inquiry for…" at bounding box center [590, 383] width 812 height 35
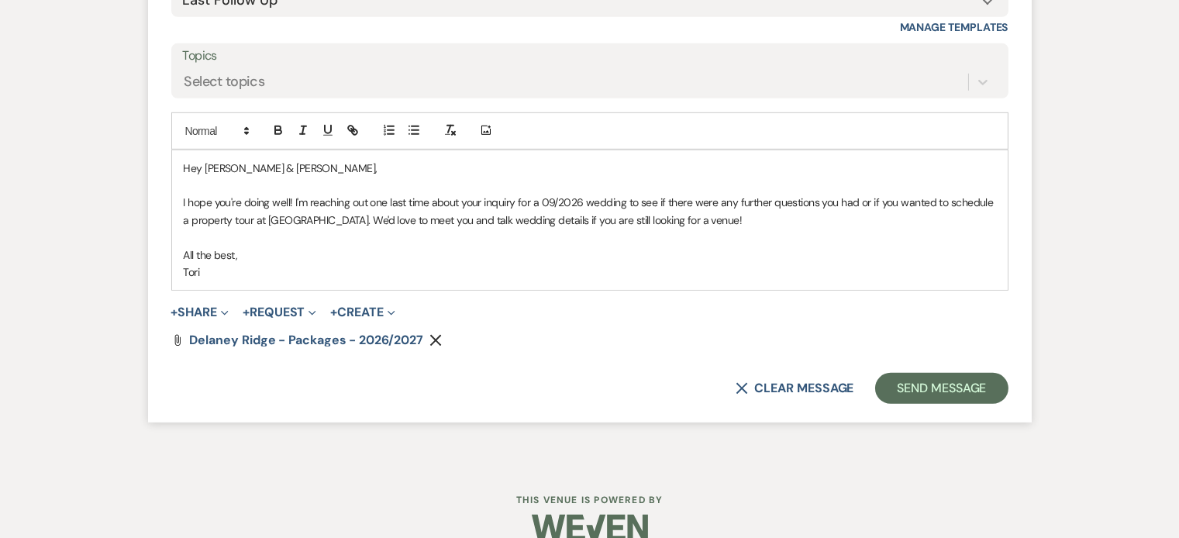
scroll to position [1965, 0]
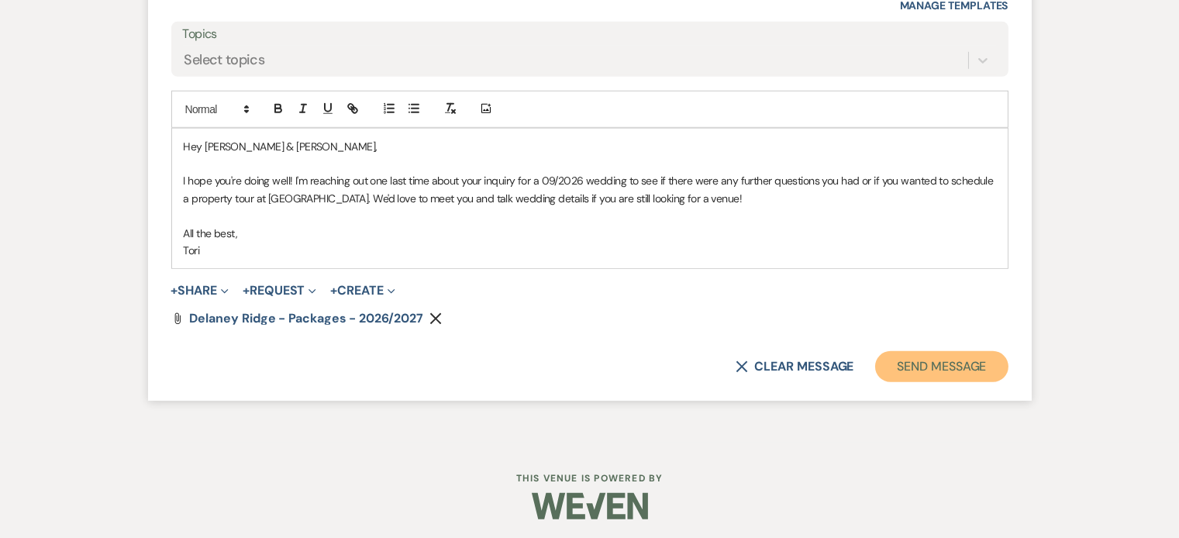
click at [924, 359] on button "Send Message" at bounding box center [941, 366] width 133 height 31
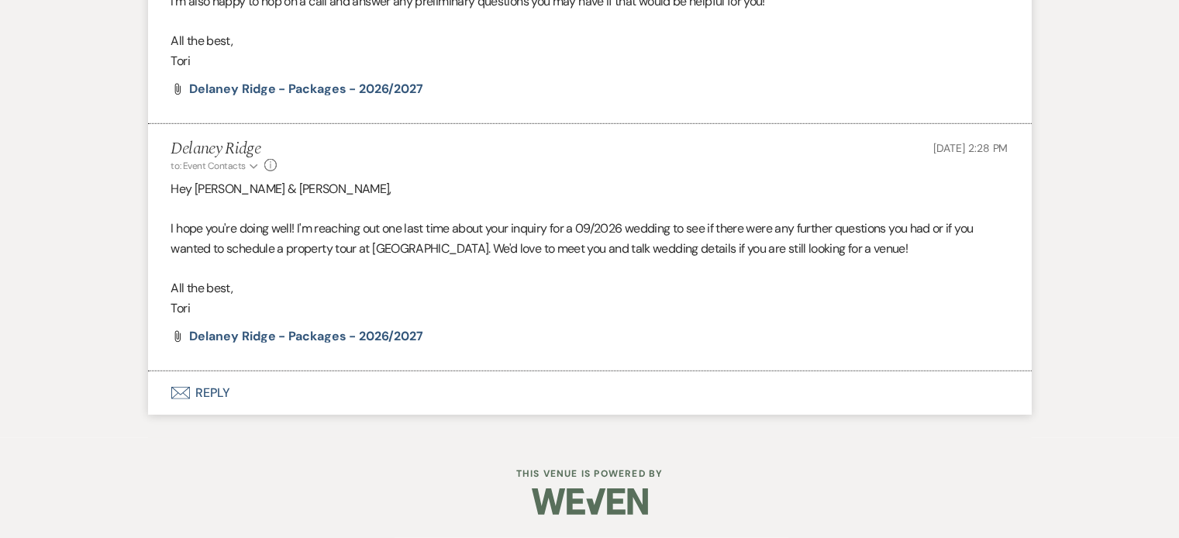
scroll to position [1651, 0]
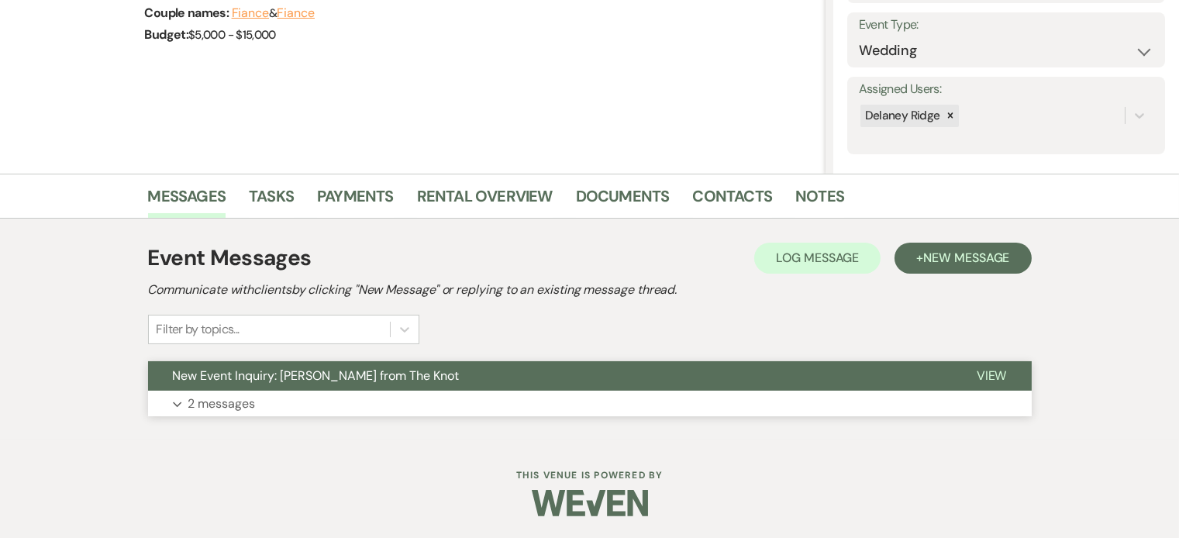
click at [433, 370] on span "New Event Inquiry: [PERSON_NAME] from The Knot" at bounding box center [316, 375] width 287 height 16
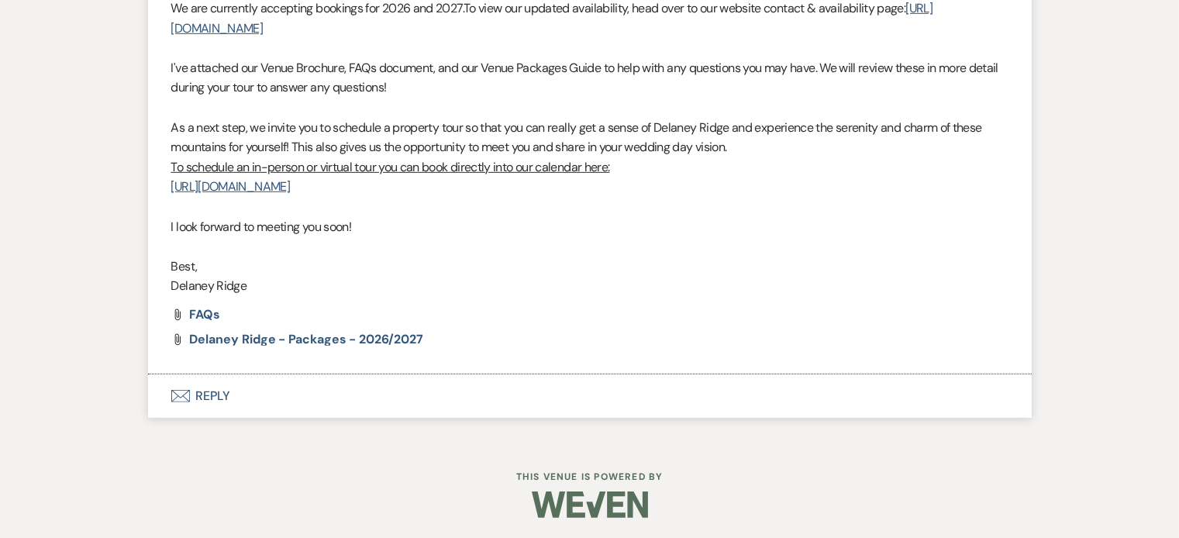
click at [360, 392] on button "Envelope Reply" at bounding box center [590, 395] width 884 height 43
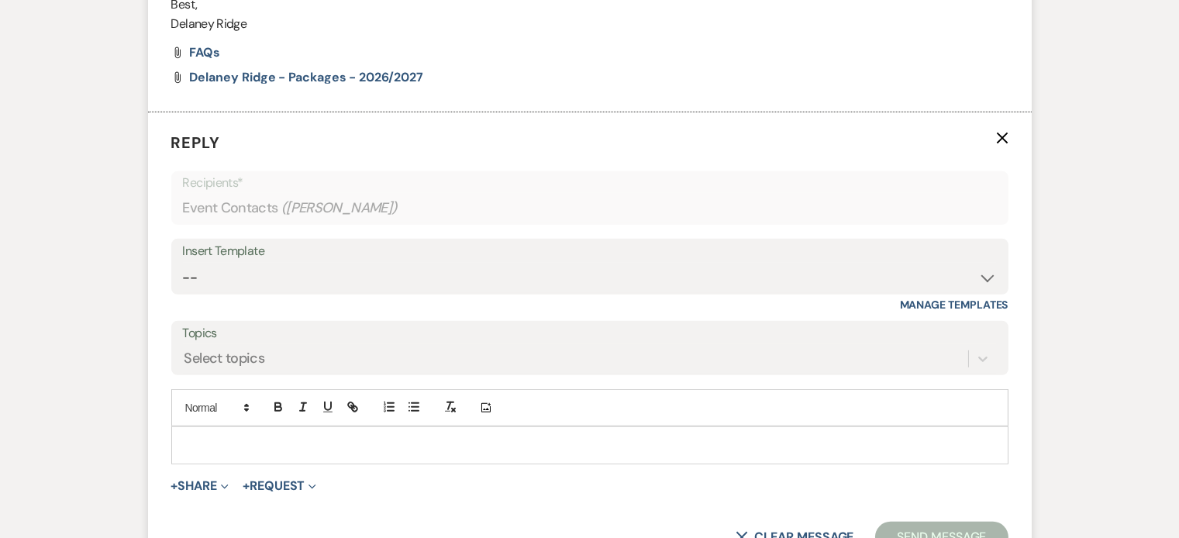
scroll to position [1797, 0]
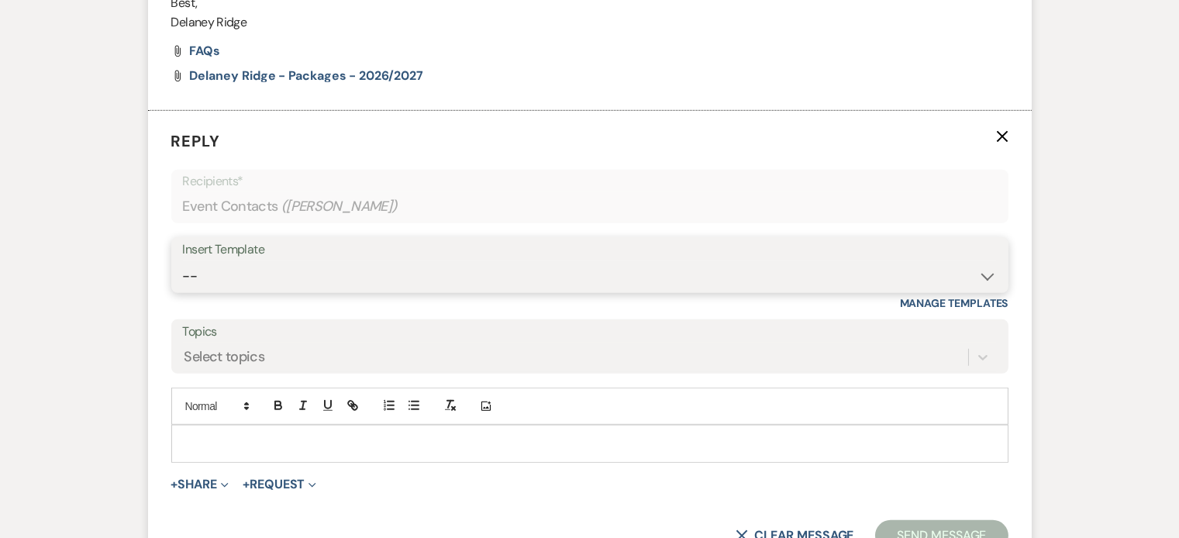
click at [407, 267] on select "-- Inquiry Follow Up - Let's Book a Tour! Booked Tour Confirmation Final Detail…" at bounding box center [590, 276] width 814 height 30
select select "851"
click at [183, 261] on select "-- Inquiry Follow Up - Let's Book a Tour! Booked Tour Confirmation Final Detail…" at bounding box center [590, 276] width 814 height 30
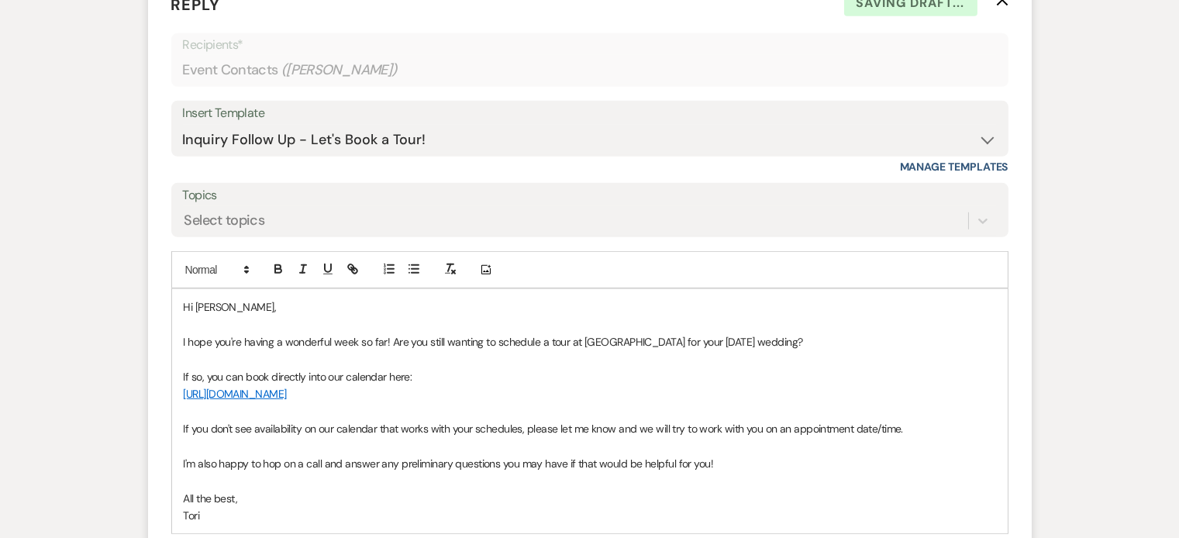
click at [720, 338] on p "I hope you're having a wonderful week so far! Are you still wanting to schedule…" at bounding box center [590, 341] width 812 height 17
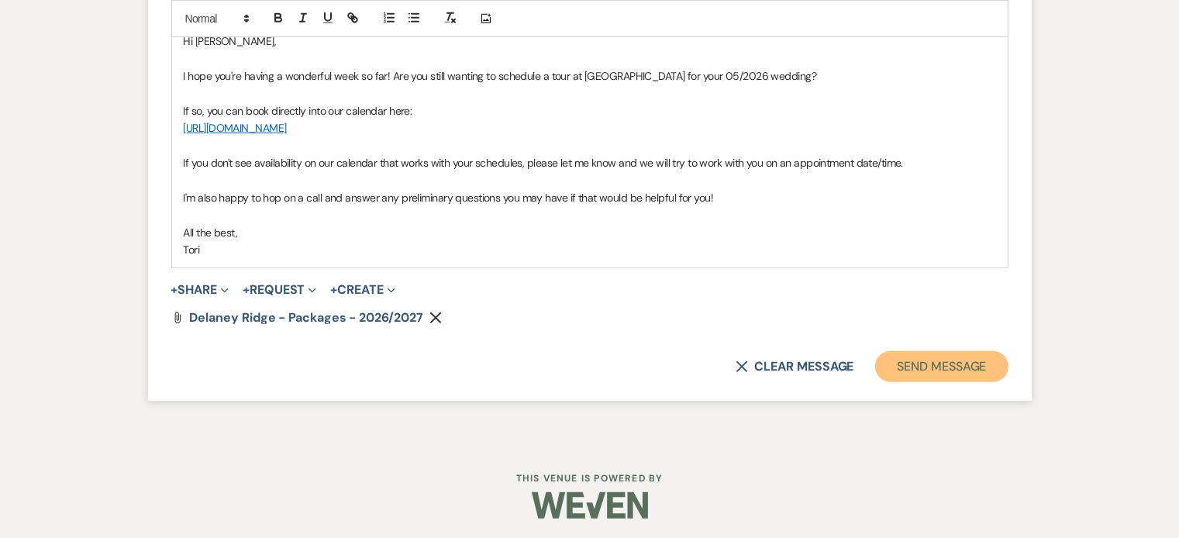
click at [915, 367] on button "Send Message" at bounding box center [941, 366] width 133 height 31
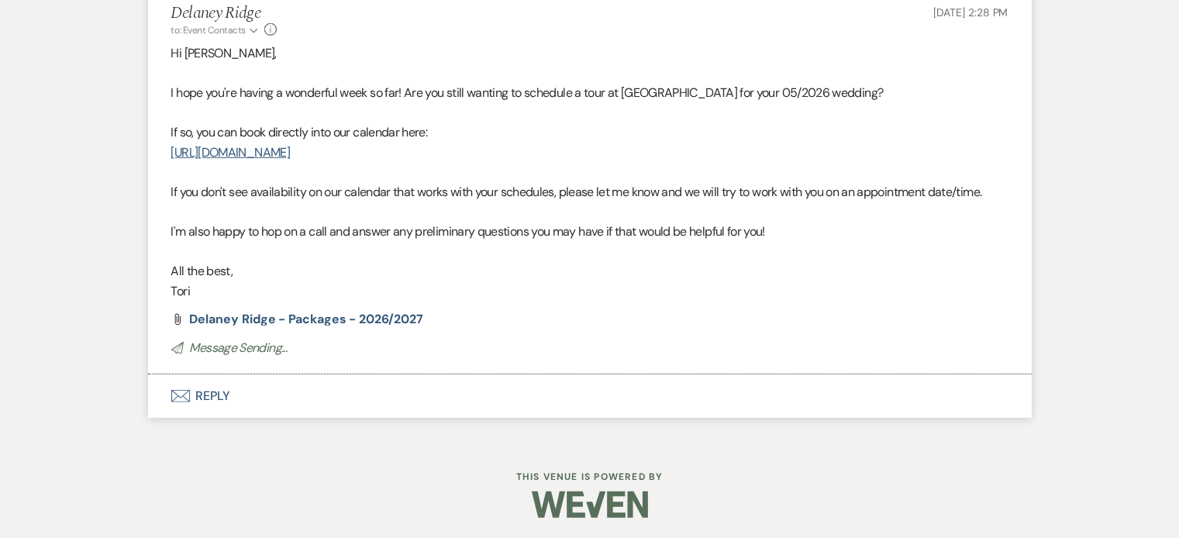
scroll to position [1899, 0]
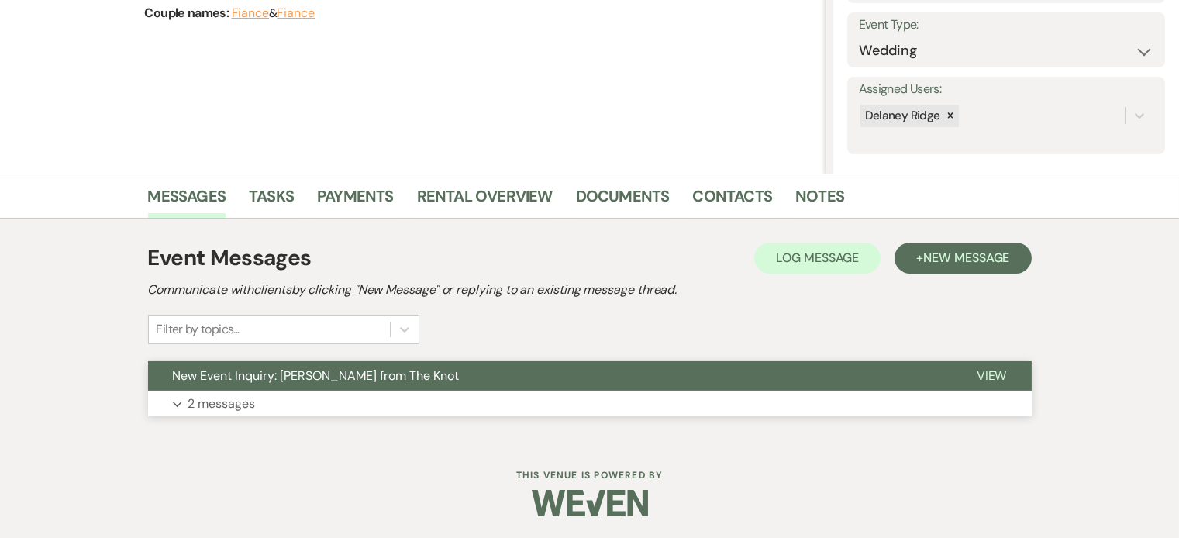
click at [574, 403] on button "Expand 2 messages" at bounding box center [590, 404] width 884 height 26
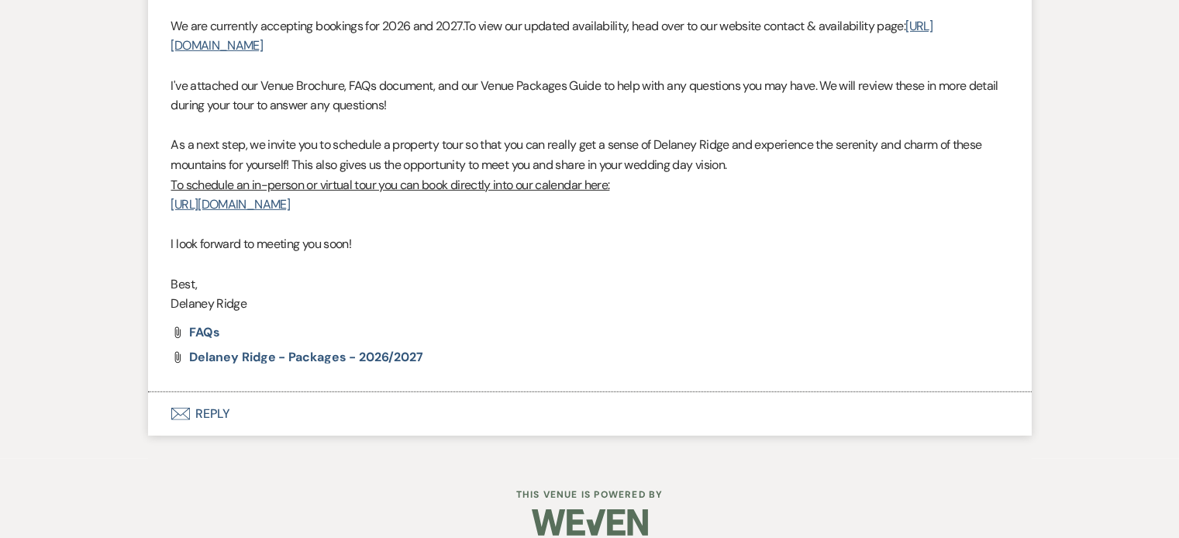
scroll to position [1494, 0]
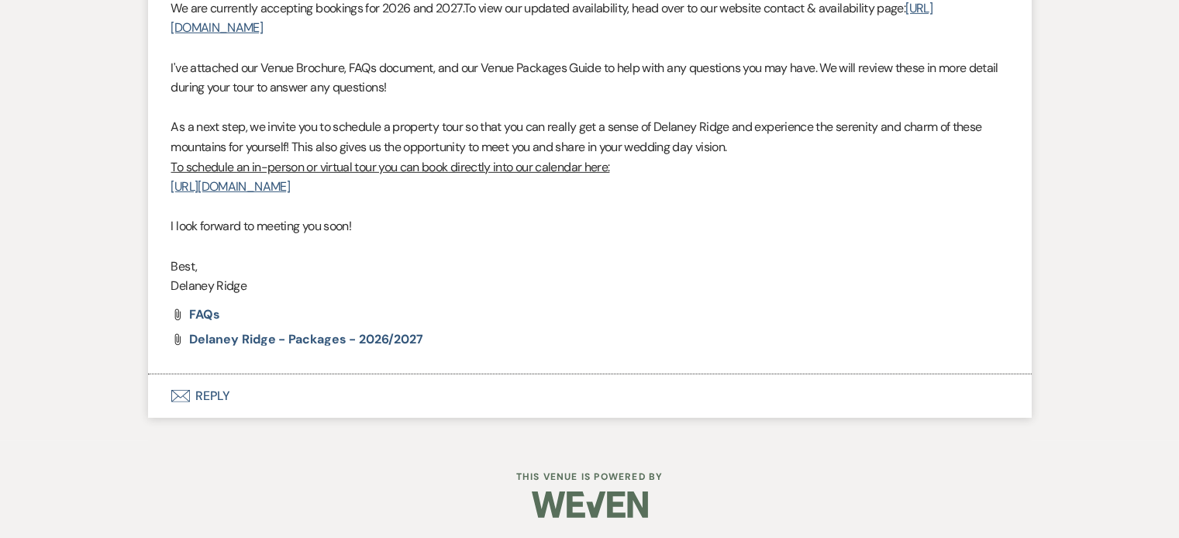
click at [477, 410] on button "Envelope Reply" at bounding box center [590, 395] width 884 height 43
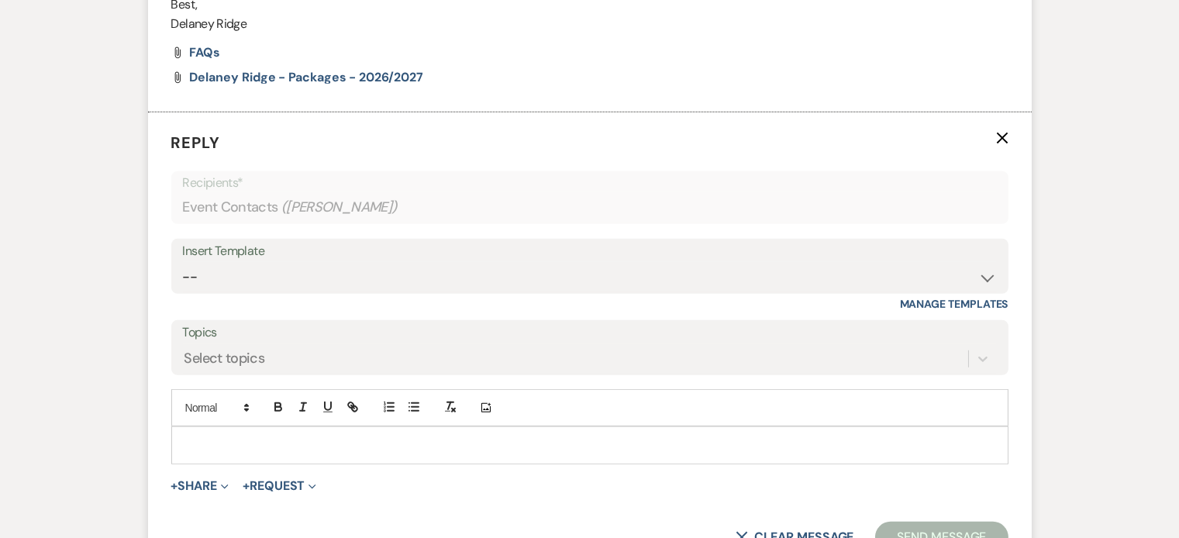
scroll to position [1757, 0]
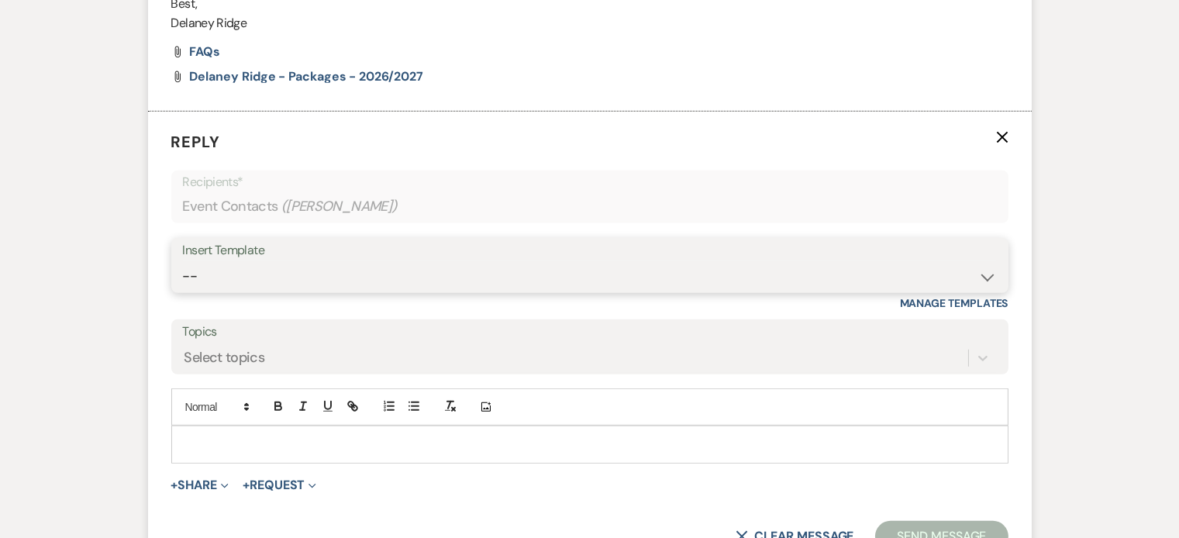
click at [463, 287] on select "-- Inquiry Follow Up - Let's Book a Tour! Booked Tour Confirmation Final Detail…" at bounding box center [590, 276] width 814 height 30
select select "851"
click at [183, 261] on select "-- Inquiry Follow Up - Let's Book a Tour! Booked Tour Confirmation Final Detail…" at bounding box center [590, 276] width 814 height 30
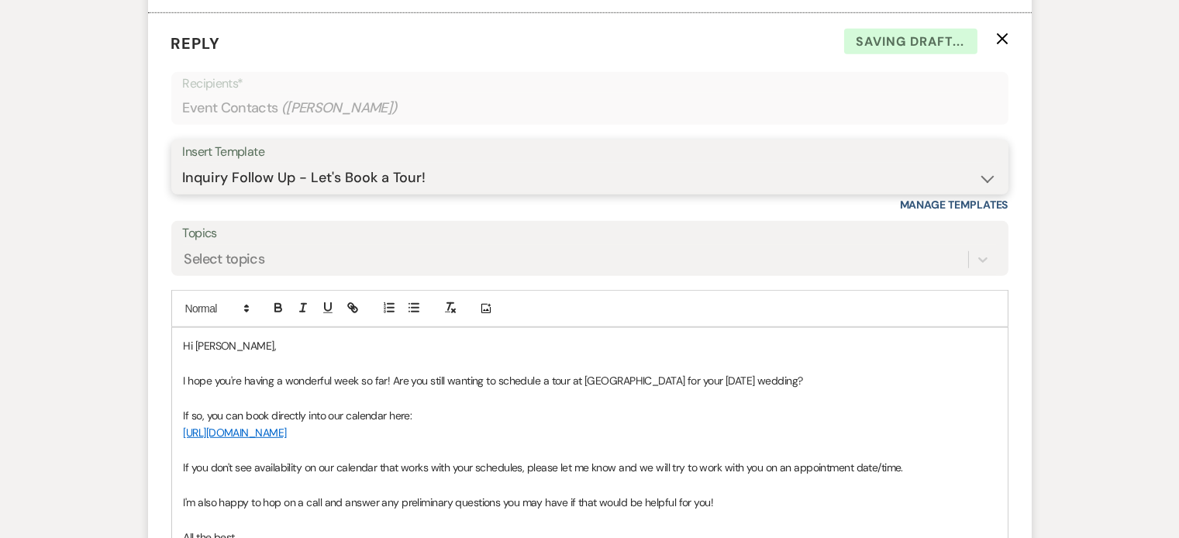
scroll to position [1862, 0]
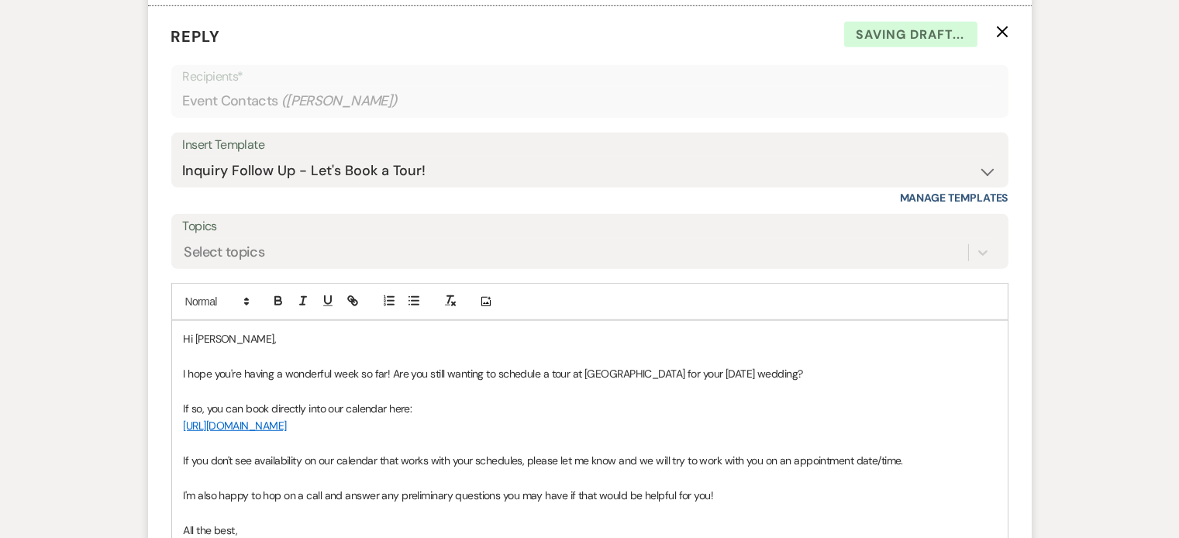
click at [717, 366] on p "I hope you're having a wonderful week so far! Are you still wanting to schedule…" at bounding box center [590, 373] width 812 height 17
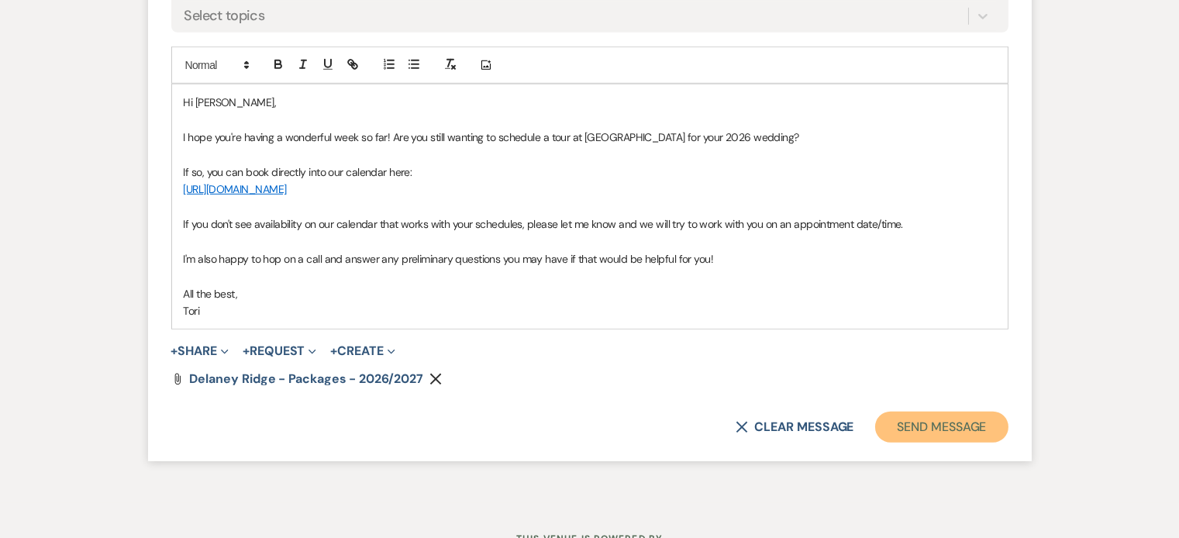
click at [930, 428] on button "Send Message" at bounding box center [941, 427] width 133 height 31
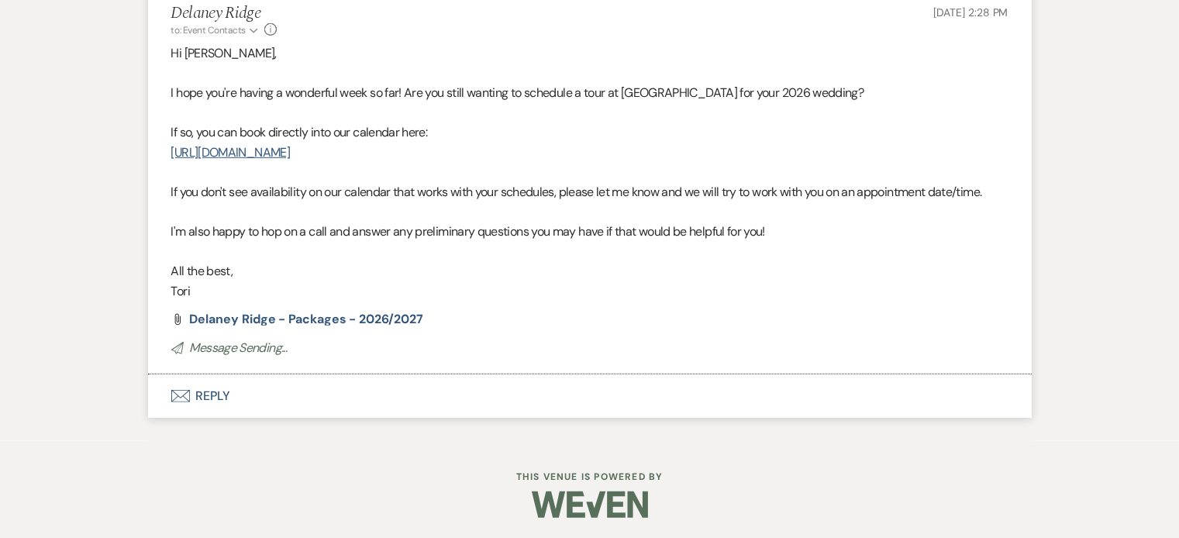
scroll to position [1860, 0]
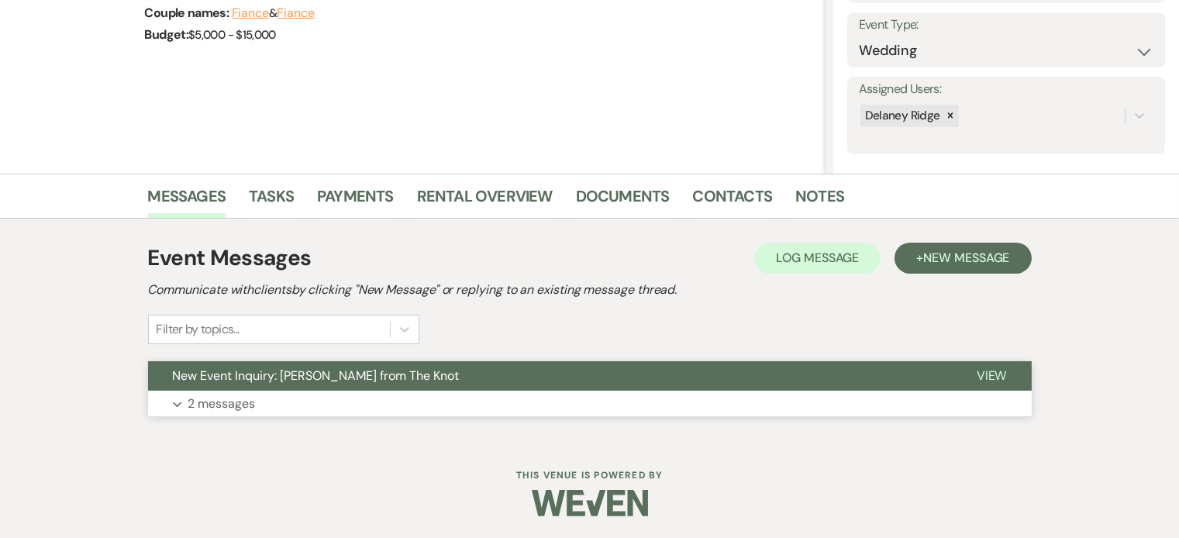
click at [635, 385] on button "New Event Inquiry: Stephanie Dudzik from The Knot" at bounding box center [550, 375] width 804 height 29
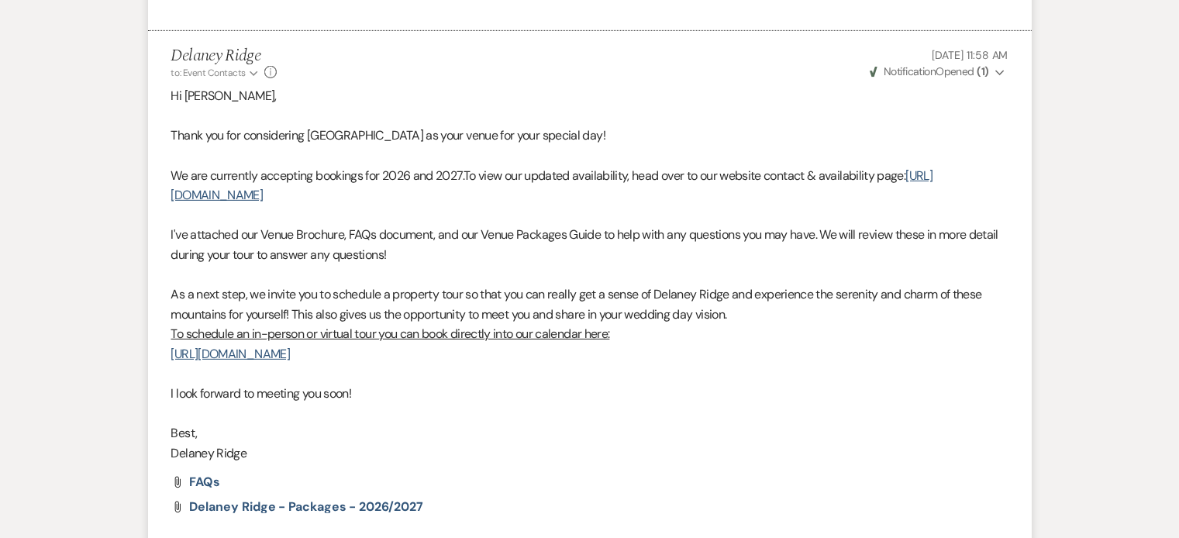
scroll to position [1553, 0]
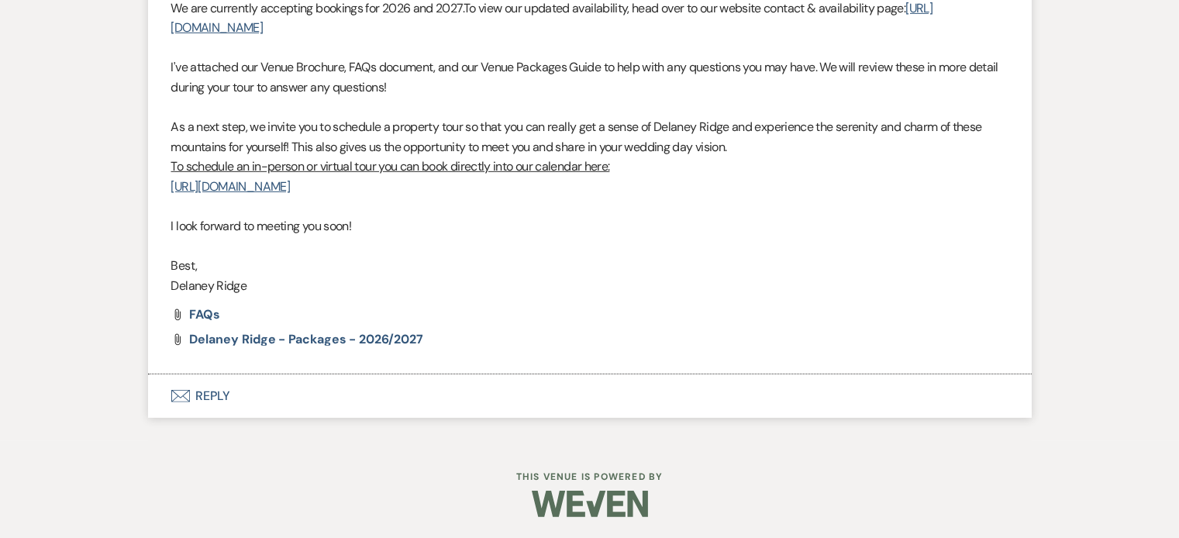
click at [426, 402] on button "Envelope Reply" at bounding box center [590, 395] width 884 height 43
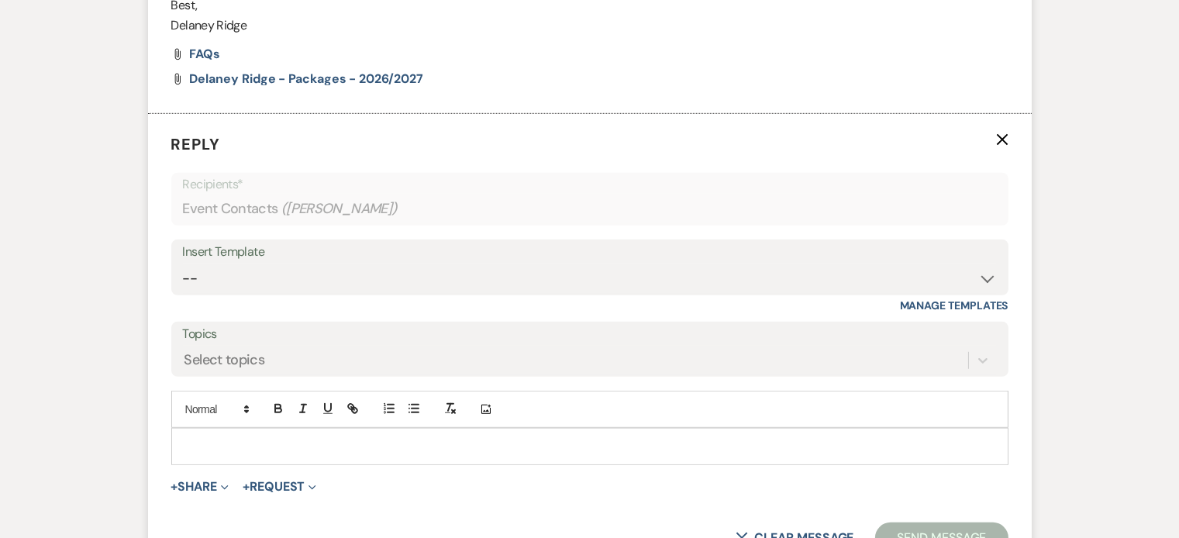
scroll to position [1816, 0]
click at [436, 270] on select "-- Inquiry Follow Up - Let's Book a Tour! Booked Tour Confirmation Final Detail…" at bounding box center [590, 276] width 814 height 30
select select "851"
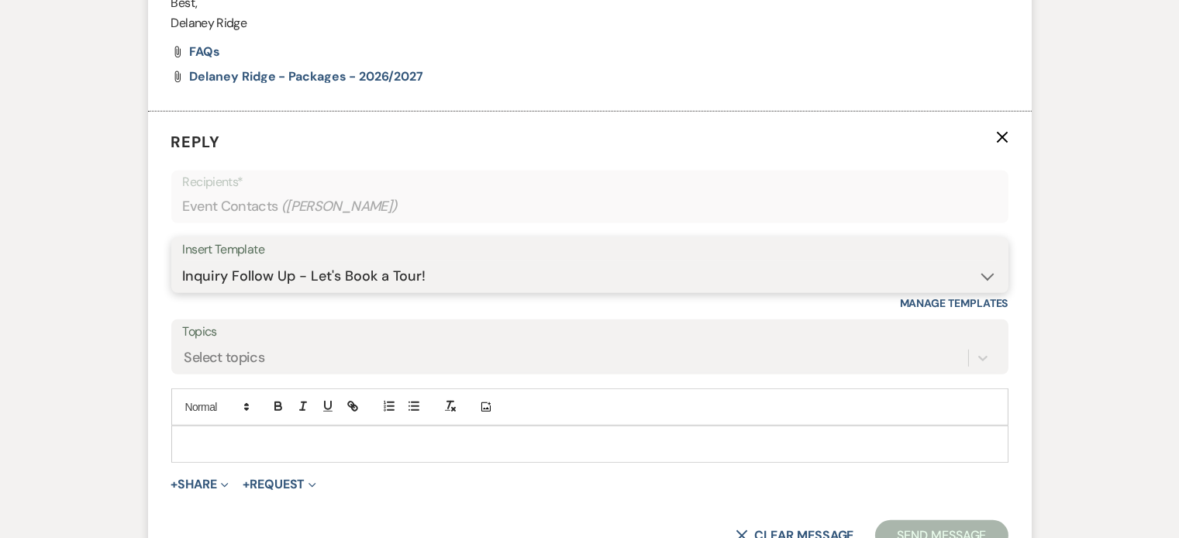
click at [183, 261] on select "-- Inquiry Follow Up - Let's Book a Tour! Booked Tour Confirmation Final Detail…" at bounding box center [590, 276] width 814 height 30
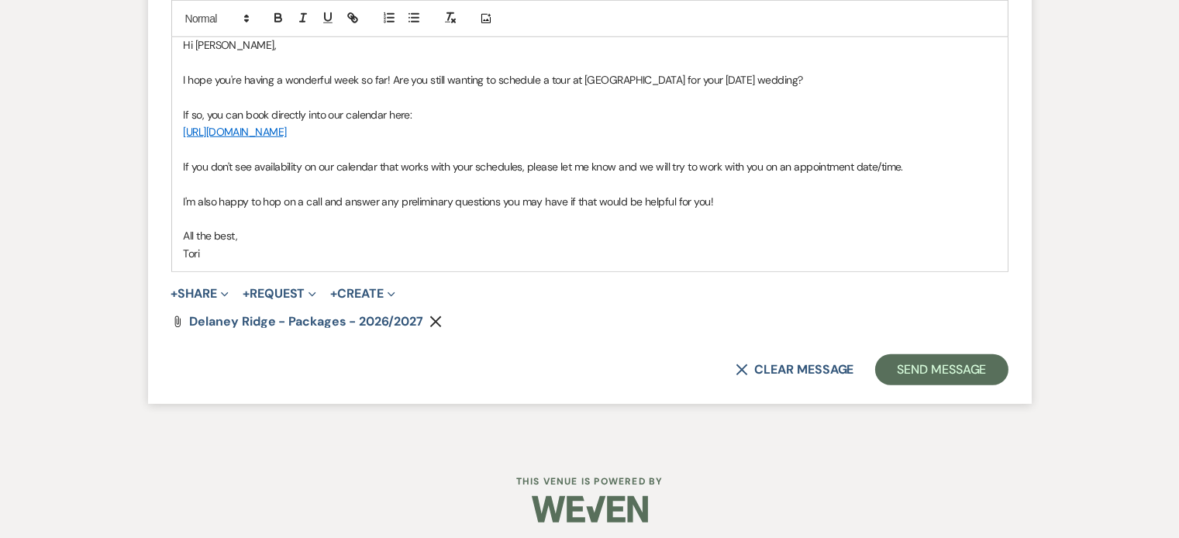
scroll to position [2219, 0]
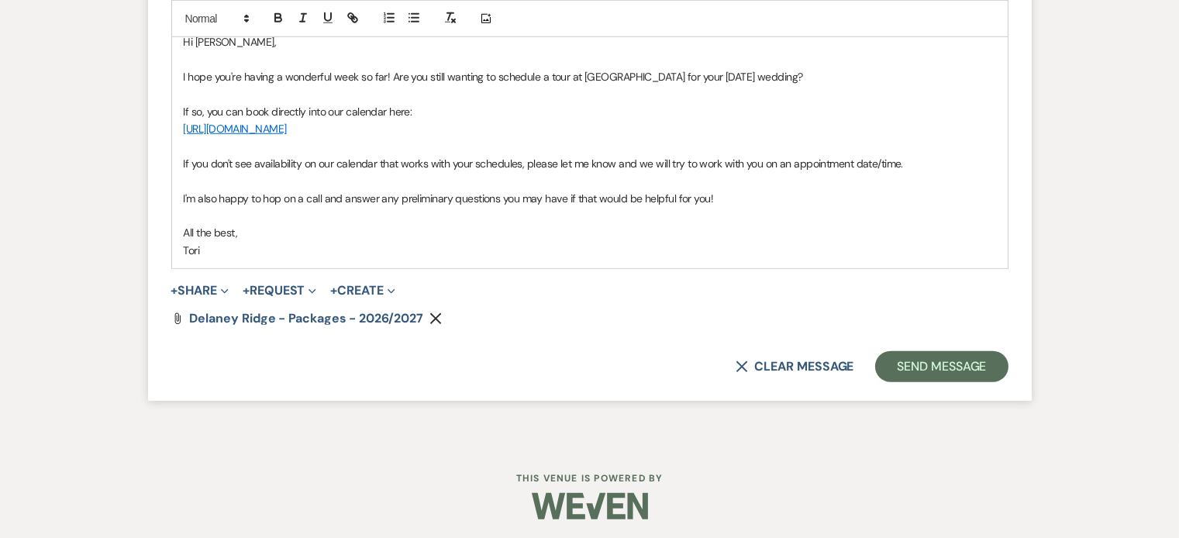
click at [717, 68] on p "I hope you're having a wonderful week so far! Are you still wanting to schedule…" at bounding box center [590, 76] width 812 height 17
click at [976, 372] on button "Send Message" at bounding box center [941, 366] width 133 height 31
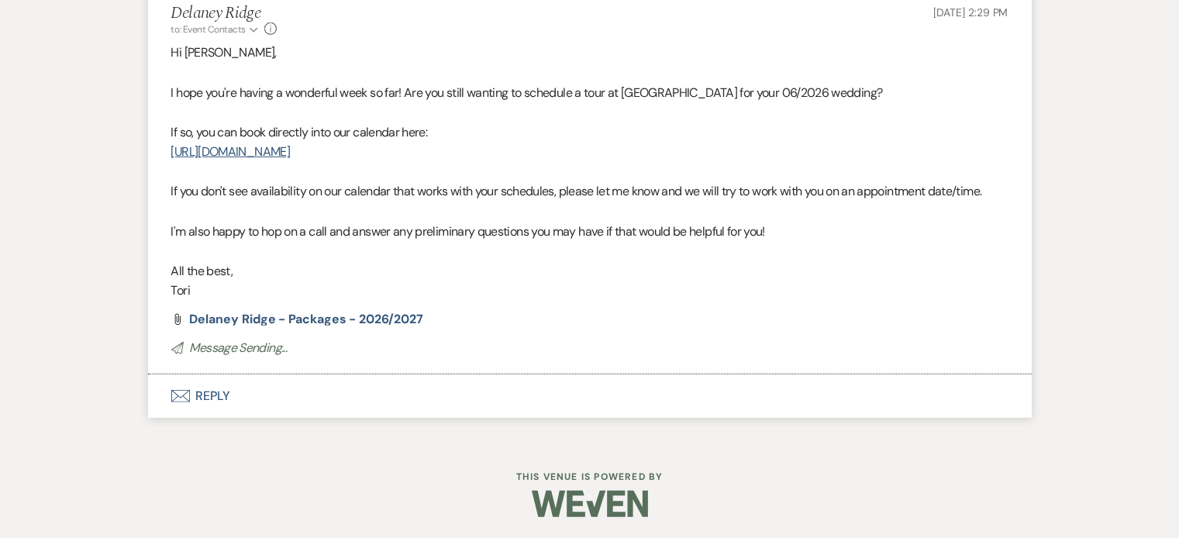
scroll to position [1919, 0]
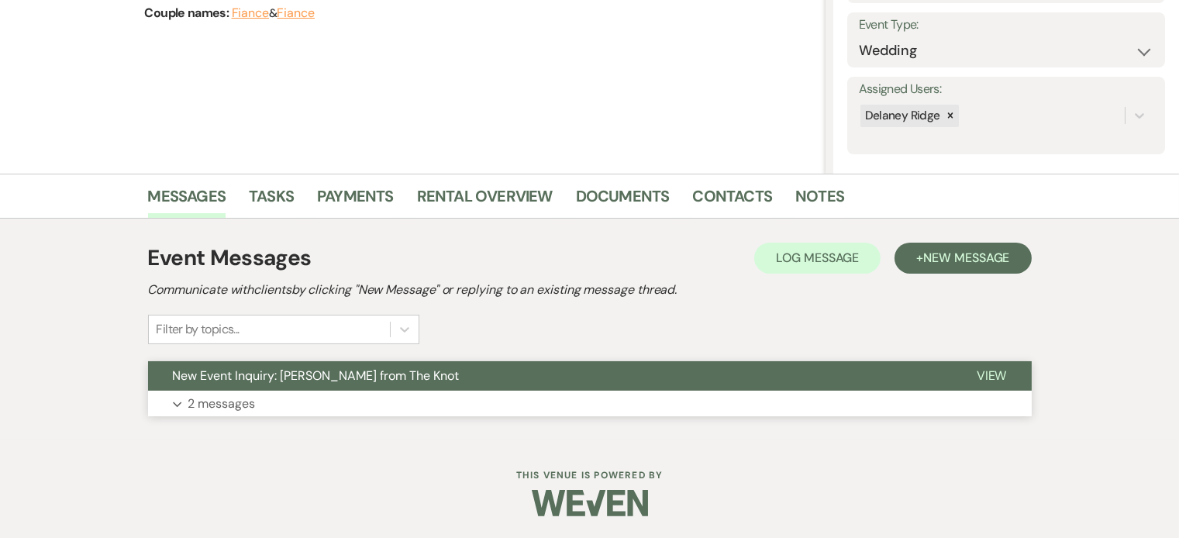
click at [617, 388] on button "New Event Inquiry: [PERSON_NAME] from The Knot" at bounding box center [550, 375] width 804 height 29
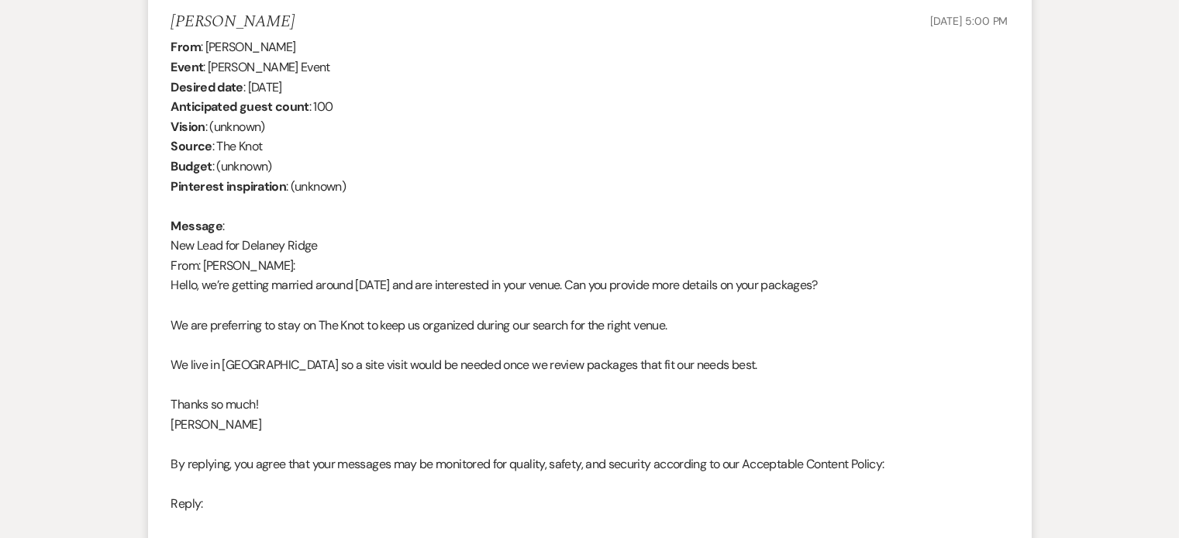
scroll to position [614, 0]
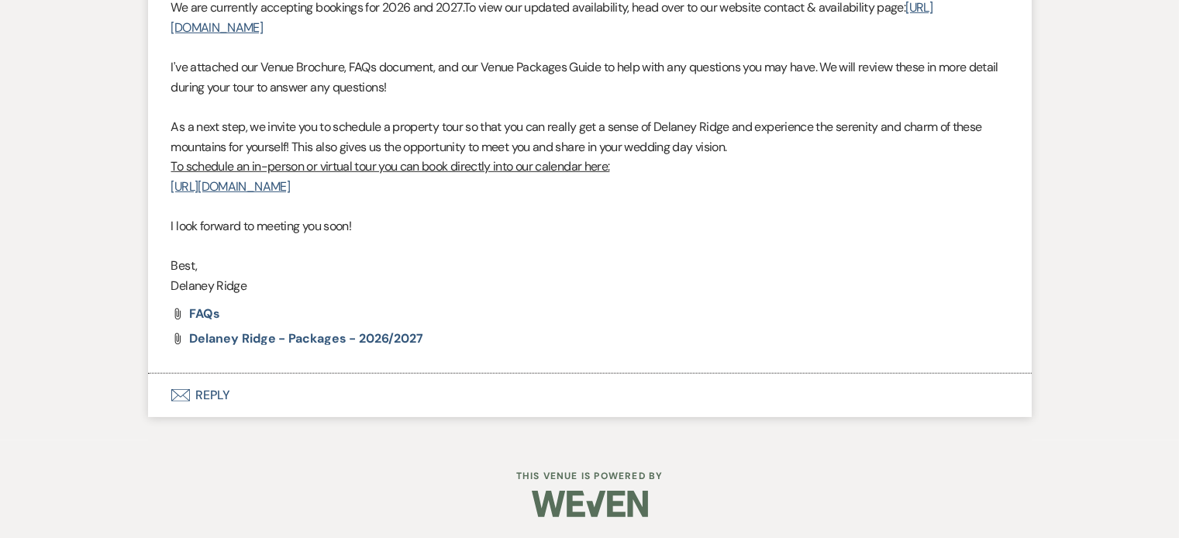
click at [349, 389] on button "Envelope Reply" at bounding box center [590, 395] width 884 height 43
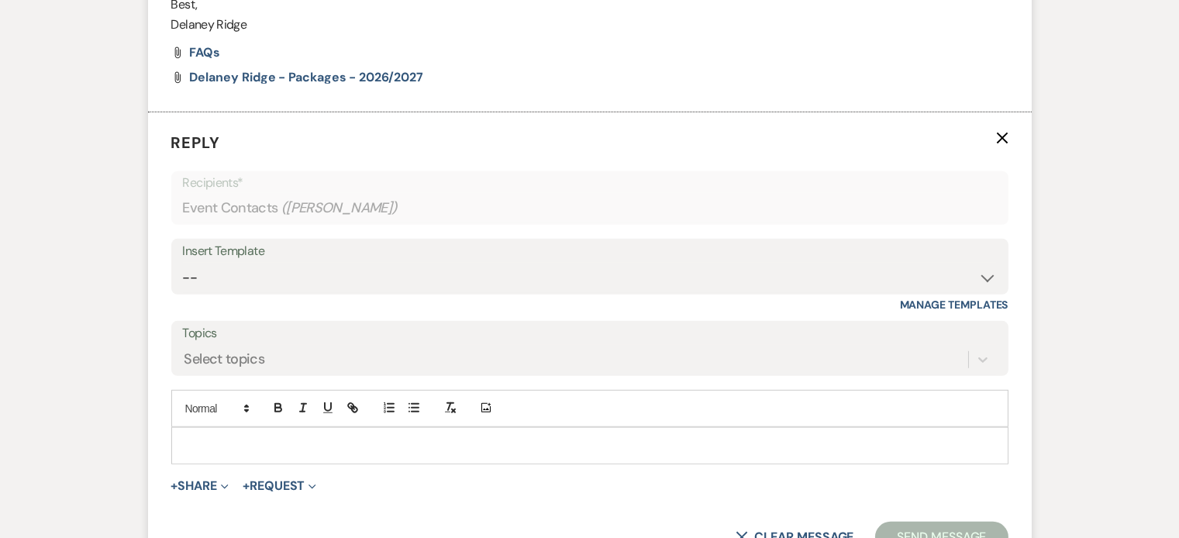
scroll to position [1876, 0]
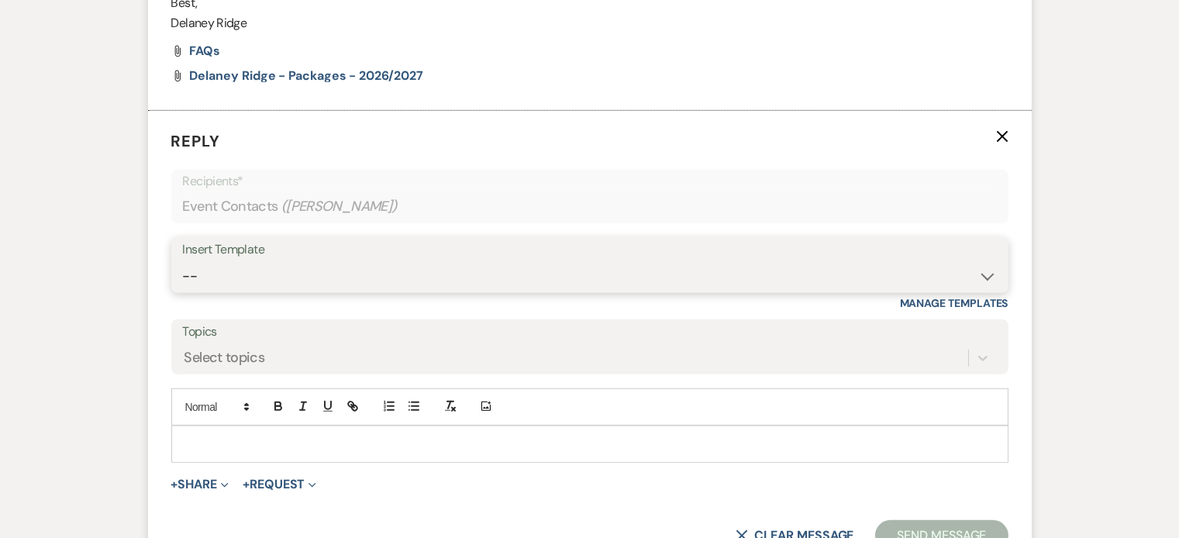
click at [402, 261] on select "-- Inquiry Follow Up - Let's Book a Tour! Booked Tour Confirmation Final Detail…" at bounding box center [590, 276] width 814 height 30
select select "851"
click at [183, 261] on select "-- Inquiry Follow Up - Let's Book a Tour! Booked Tour Confirmation Final Detail…" at bounding box center [590, 276] width 814 height 30
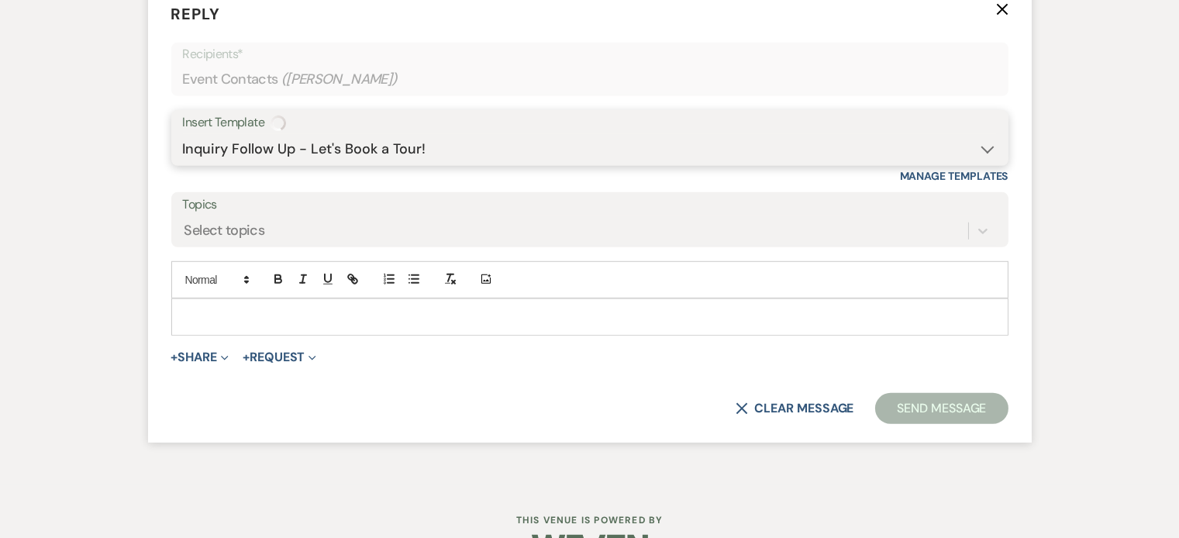
scroll to position [2045, 0]
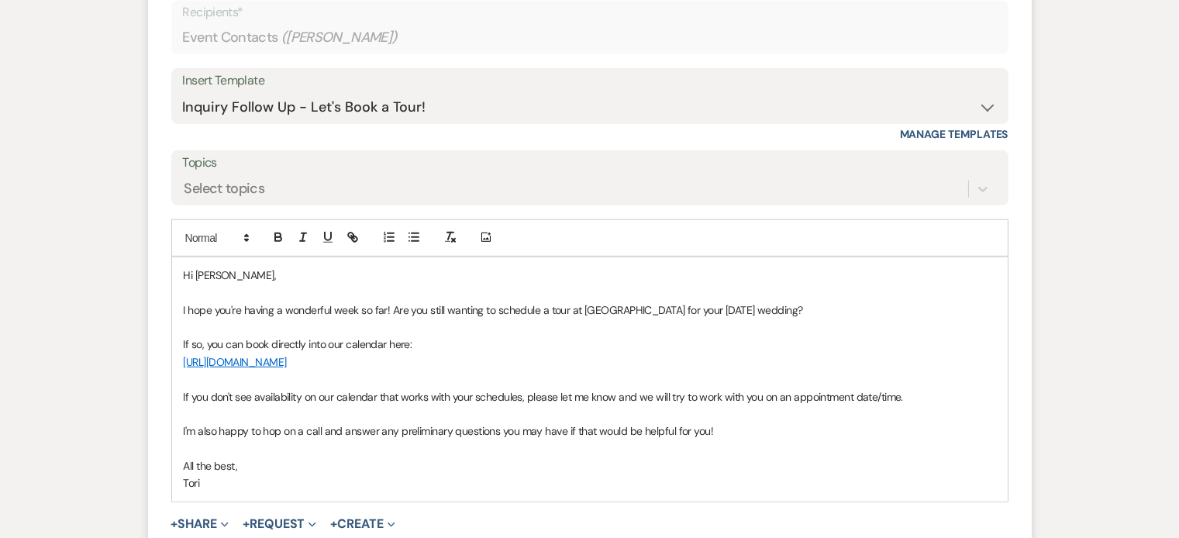
click at [715, 302] on p "I hope you're having a wonderful week so far! Are you still wanting to schedule…" at bounding box center [590, 310] width 812 height 17
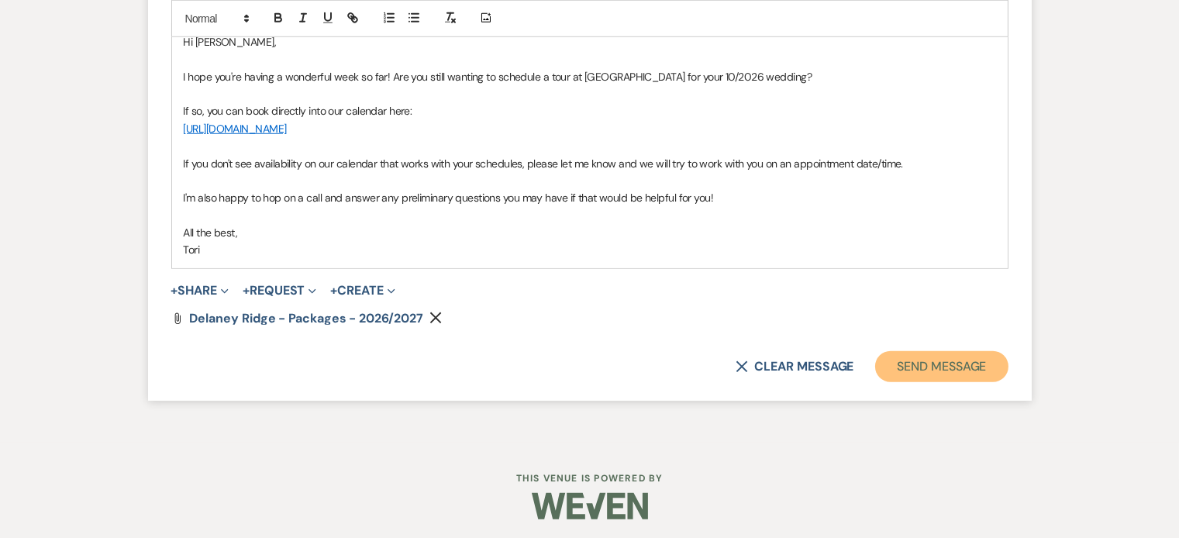
click at [978, 370] on button "Send Message" at bounding box center [941, 366] width 133 height 31
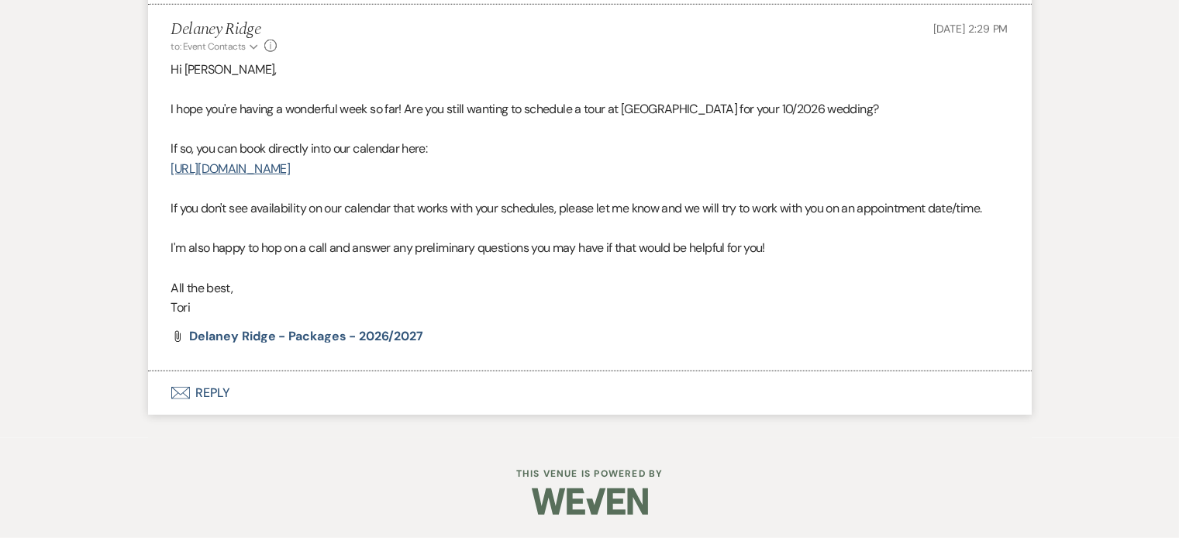
scroll to position [1979, 0]
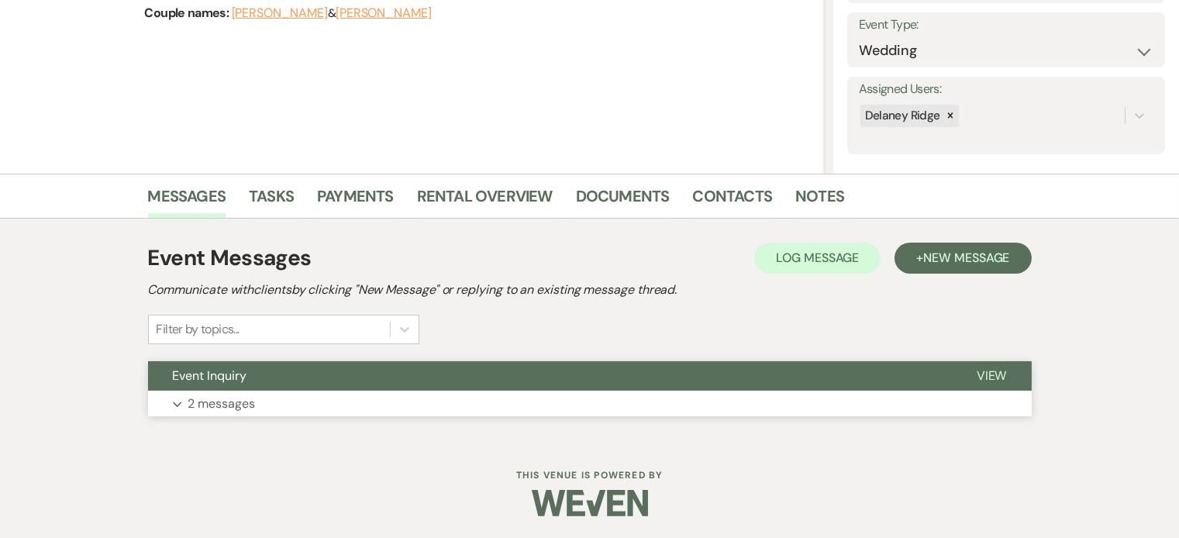
click at [506, 392] on button "Expand 2 messages" at bounding box center [590, 404] width 884 height 26
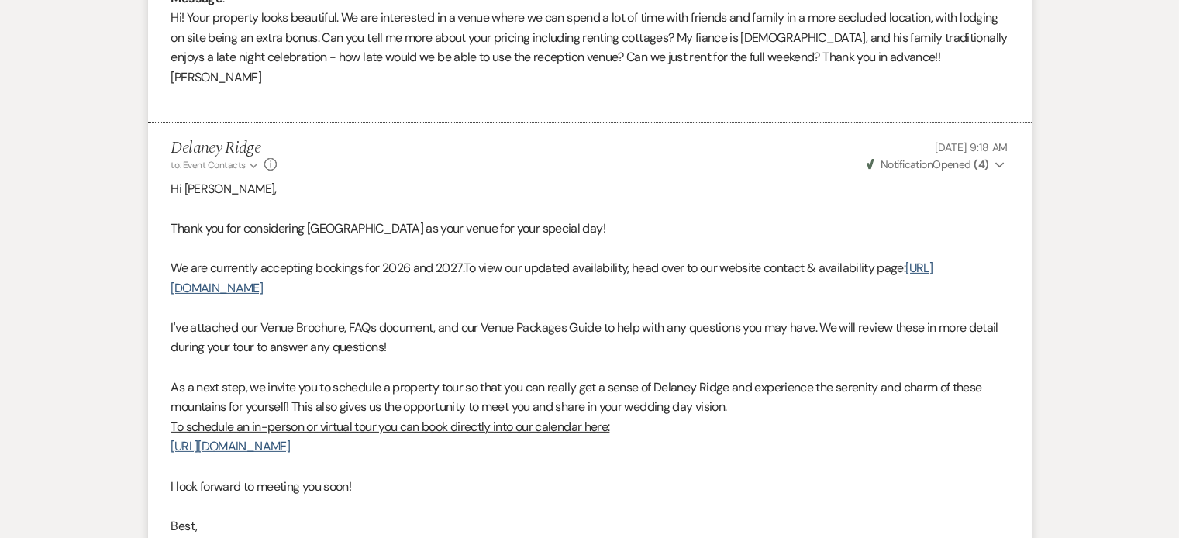
scroll to position [1077, 0]
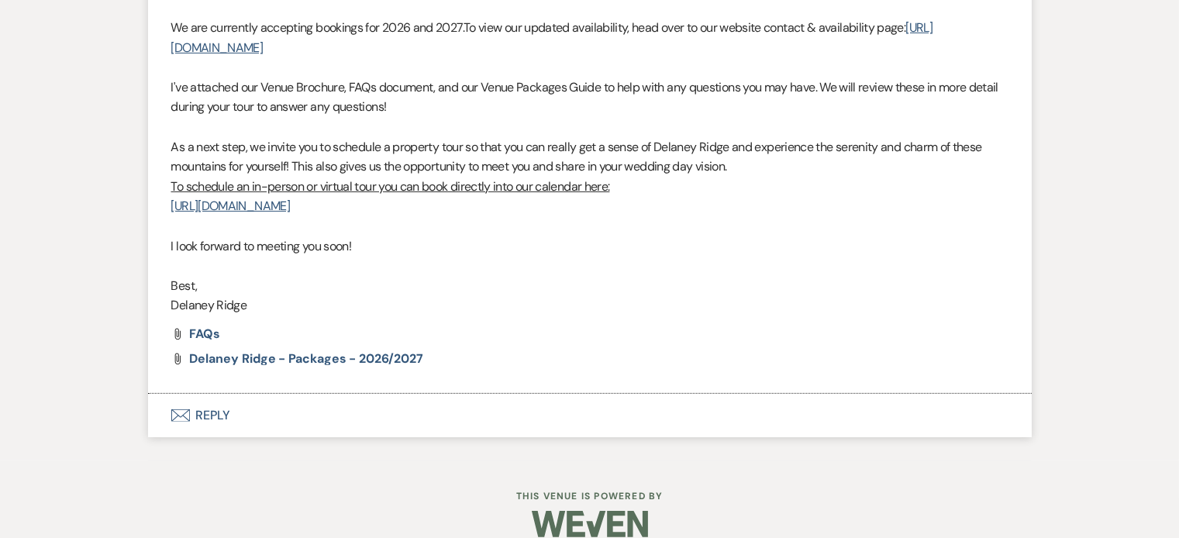
click at [222, 394] on button "Envelope Reply" at bounding box center [590, 415] width 884 height 43
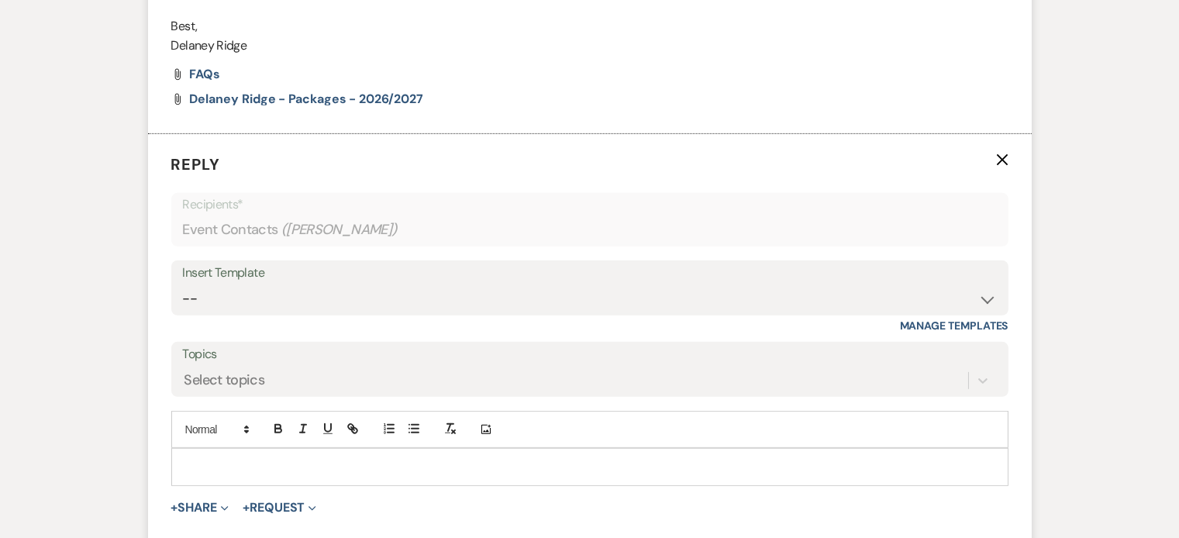
scroll to position [1340, 0]
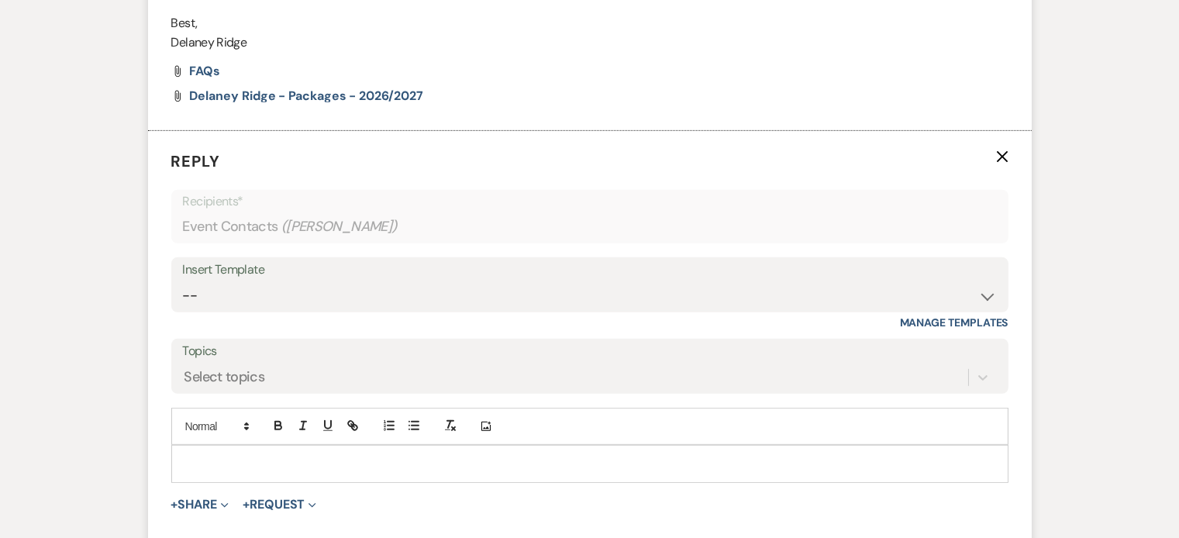
click at [283, 450] on div at bounding box center [590, 464] width 836 height 36
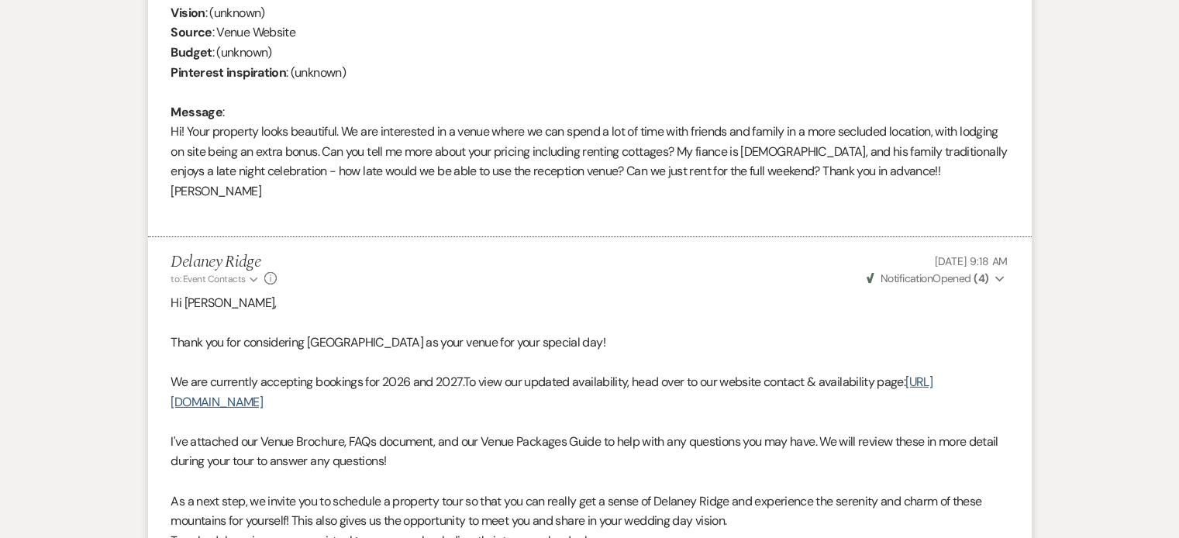
scroll to position [725, 0]
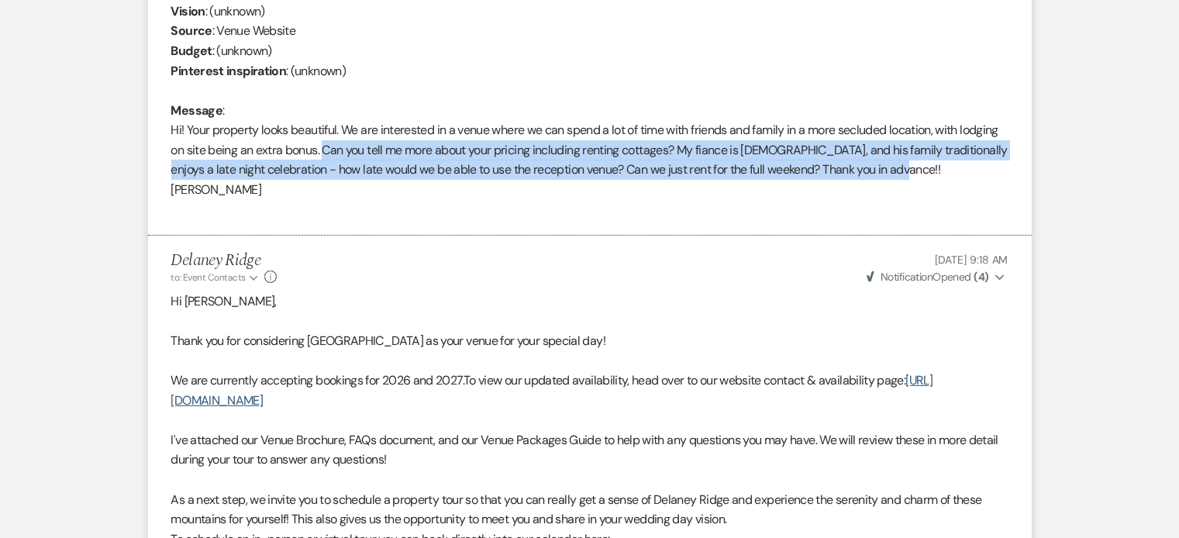
drag, startPoint x: 322, startPoint y: 148, endPoint x: 957, endPoint y: 171, distance: 636.1
click at [957, 171] on div "From : [PERSON_NAME] (Couple) Event : [PERSON_NAME] & [PERSON_NAME]'s Wedding D…" at bounding box center [589, 71] width 837 height 298
copy div "Can you tell me more about your pricing including renting cottages? My fiance i…"
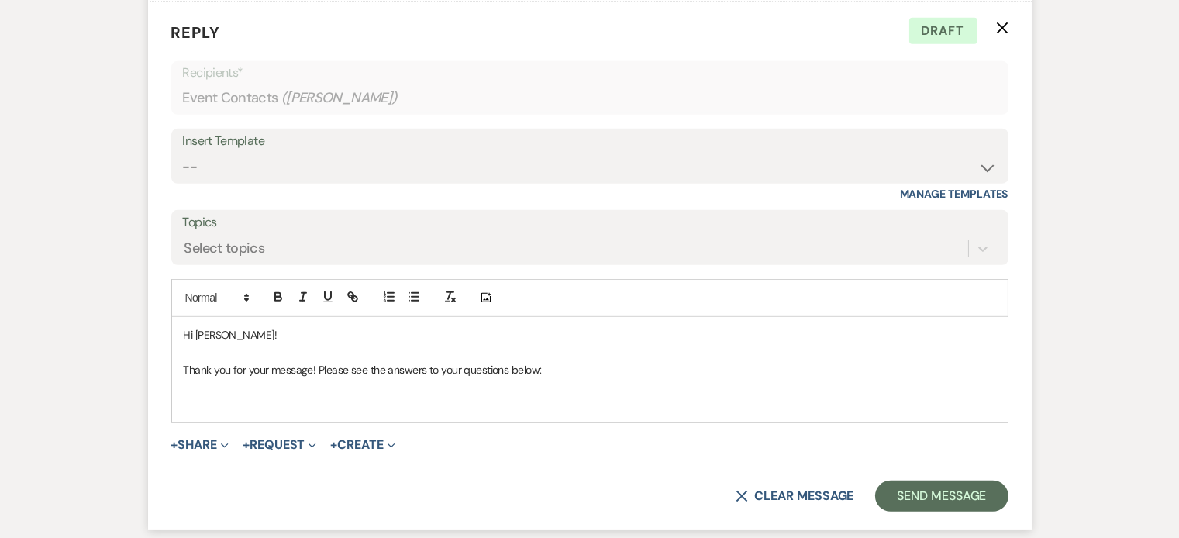
scroll to position [1483, 0]
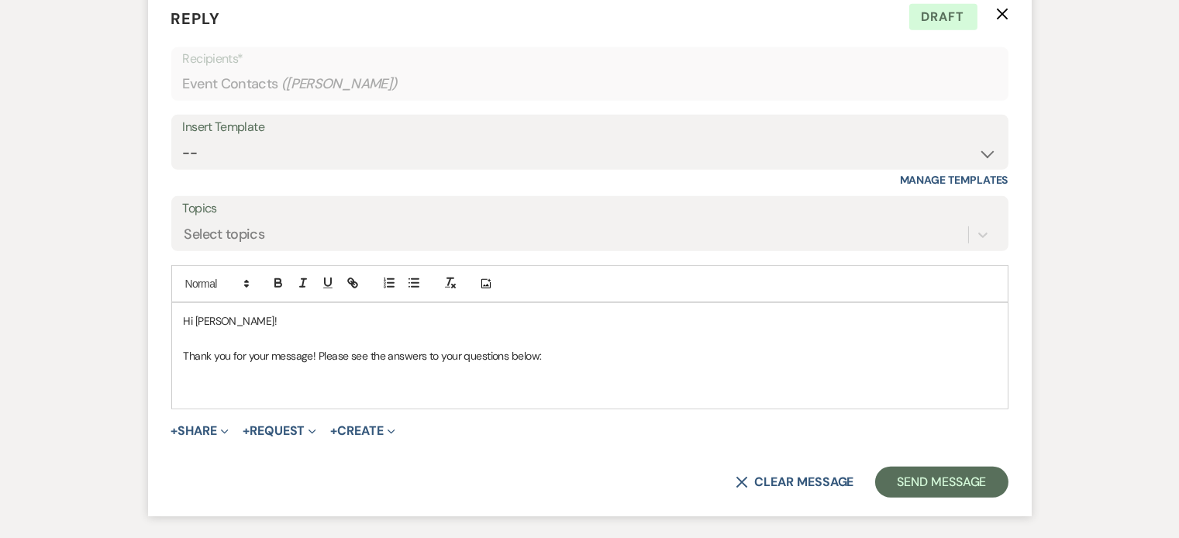
click at [221, 382] on p at bounding box center [590, 390] width 812 height 17
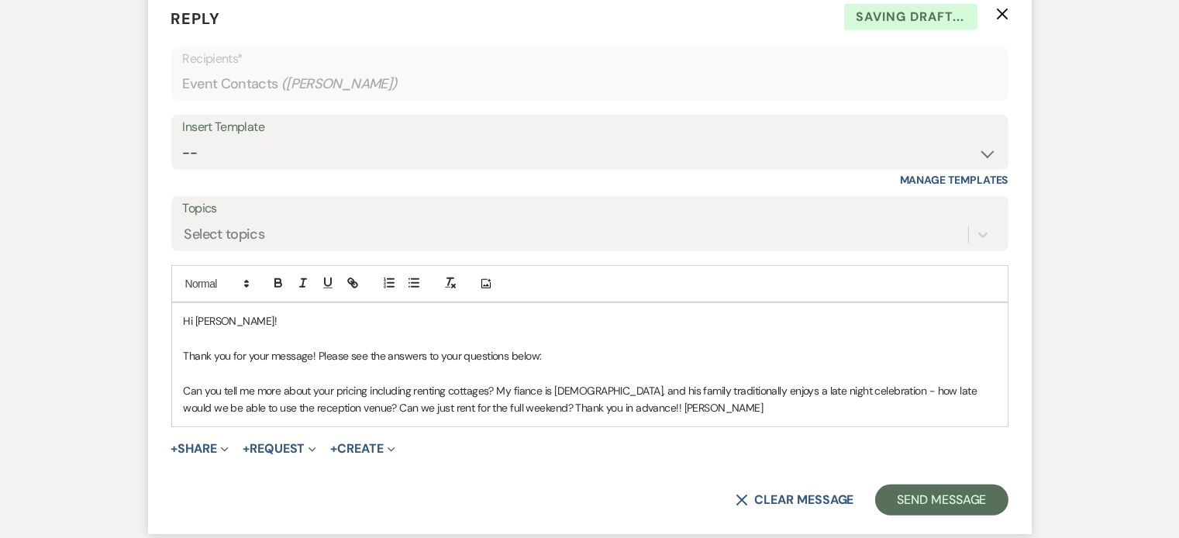
click at [188, 384] on span "Can you tell me more about your pricing including renting cottages? My fiance i…" at bounding box center [582, 399] width 796 height 31
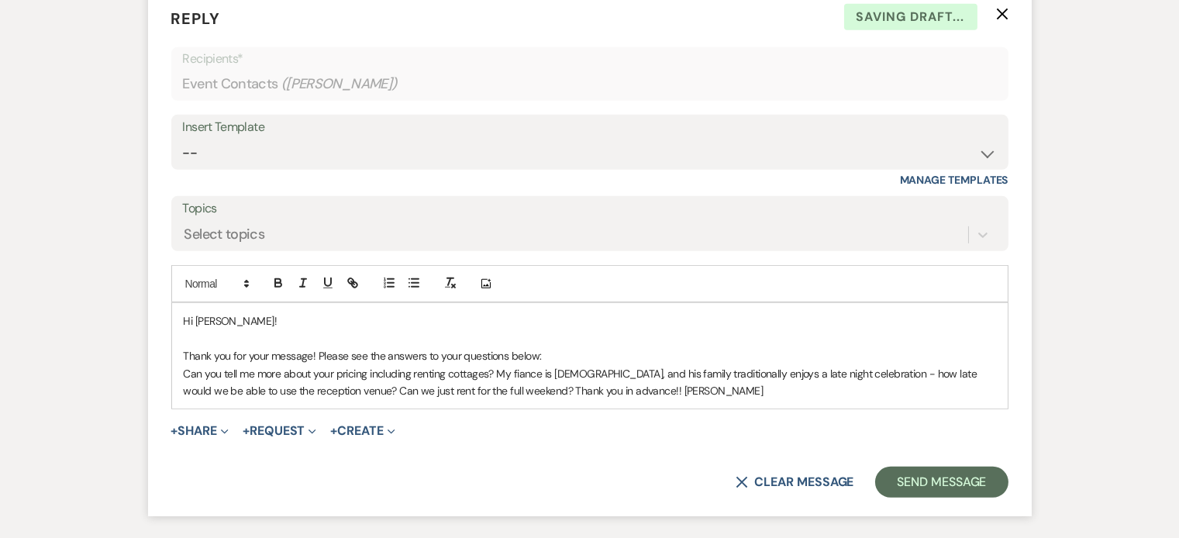
click at [570, 347] on p "Thank you for your message! Please see the answers to your questions below:" at bounding box center [590, 355] width 812 height 17
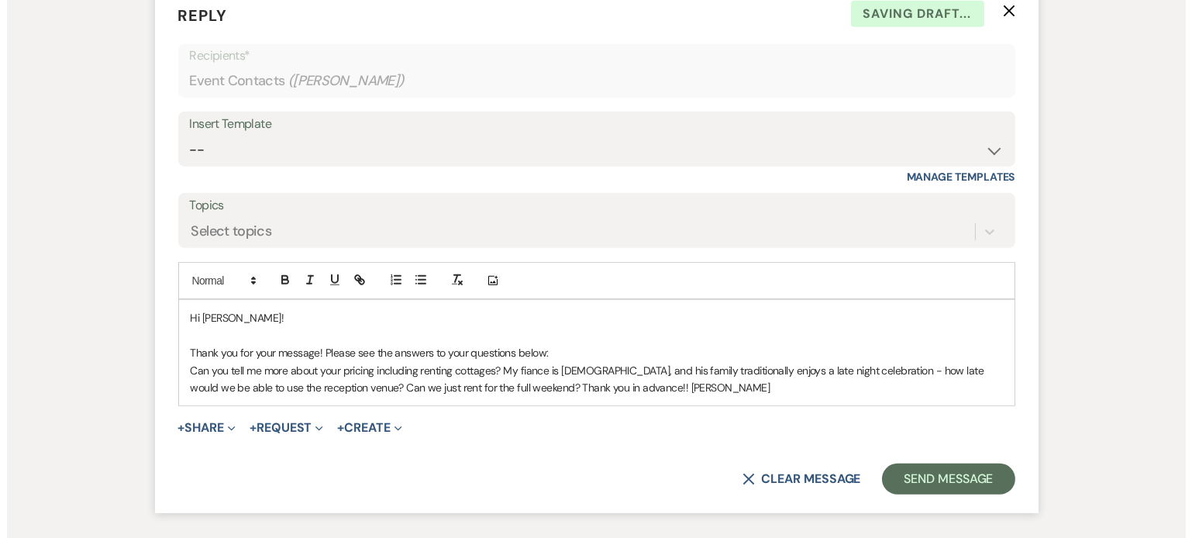
scroll to position [1486, 0]
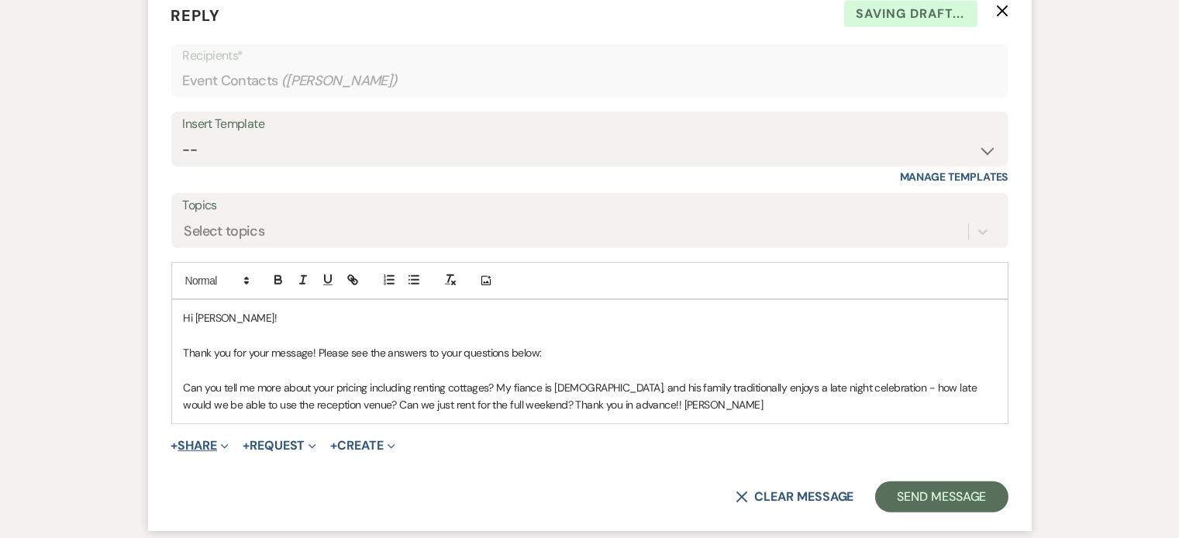
click at [196, 440] on button "+ Share Expand" at bounding box center [200, 446] width 58 height 12
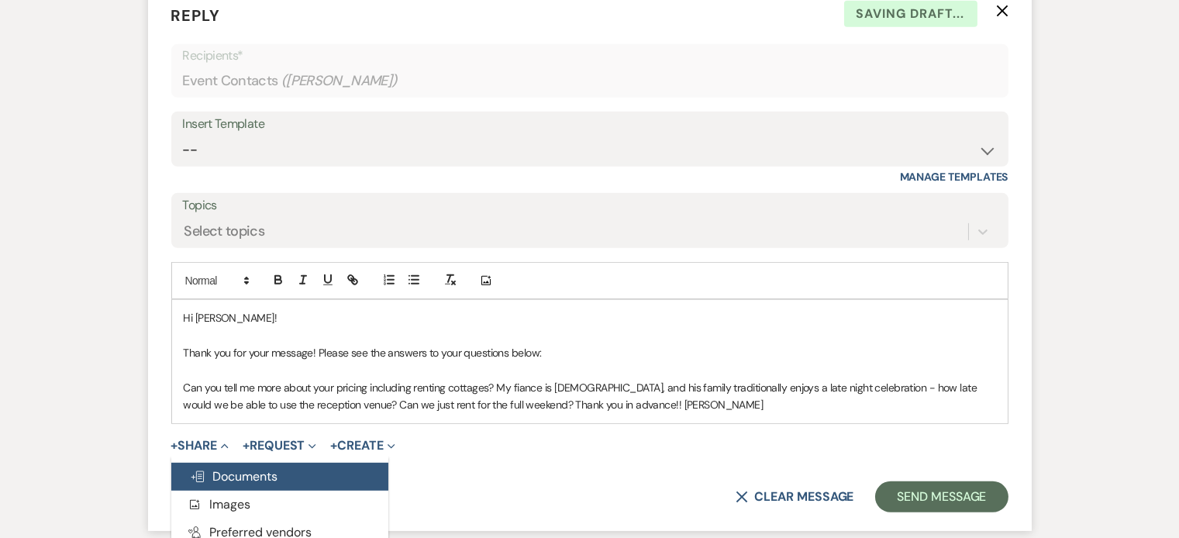
click at [248, 468] on span "Doc Upload Documents" at bounding box center [234, 476] width 88 height 16
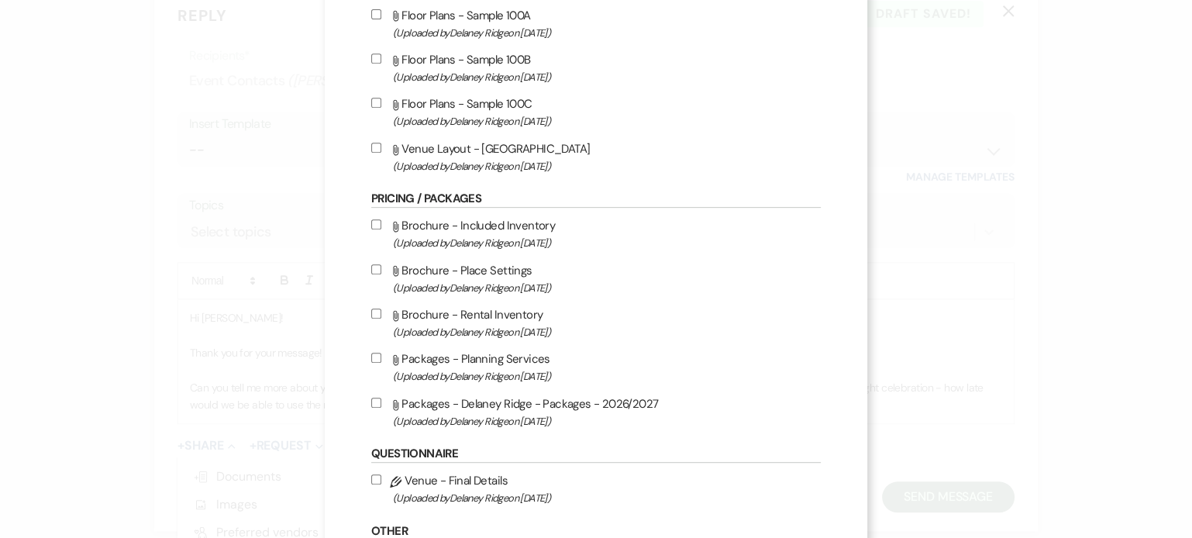
scroll to position [642, 0]
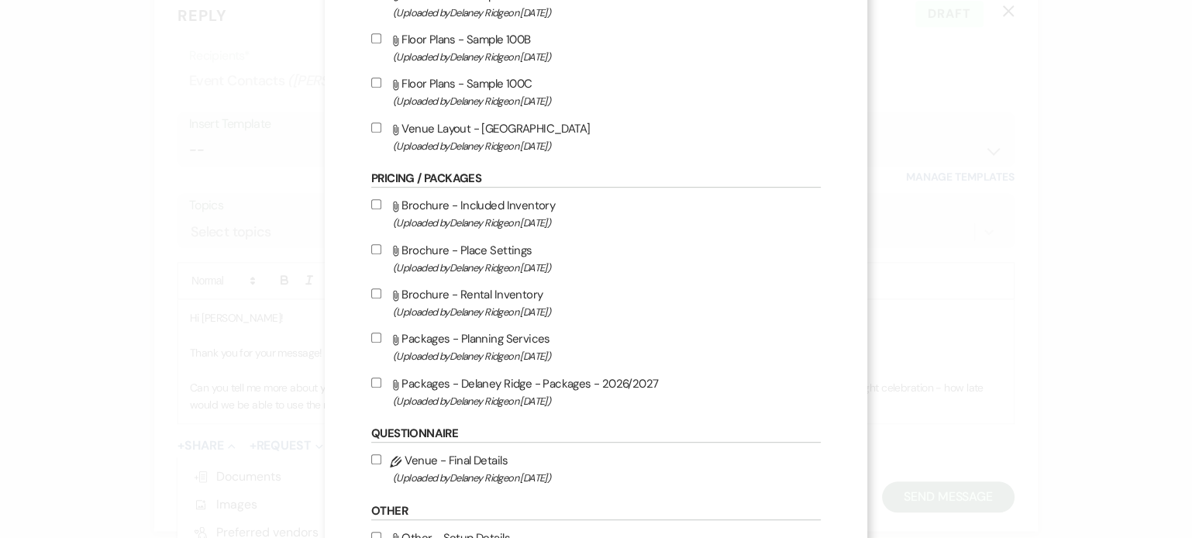
click at [371, 385] on input "Attach File Packages - [GEOGRAPHIC_DATA] - Packages - 2026/2027 (Uploaded by [P…" at bounding box center [376, 383] width 10 height 10
checkbox input "true"
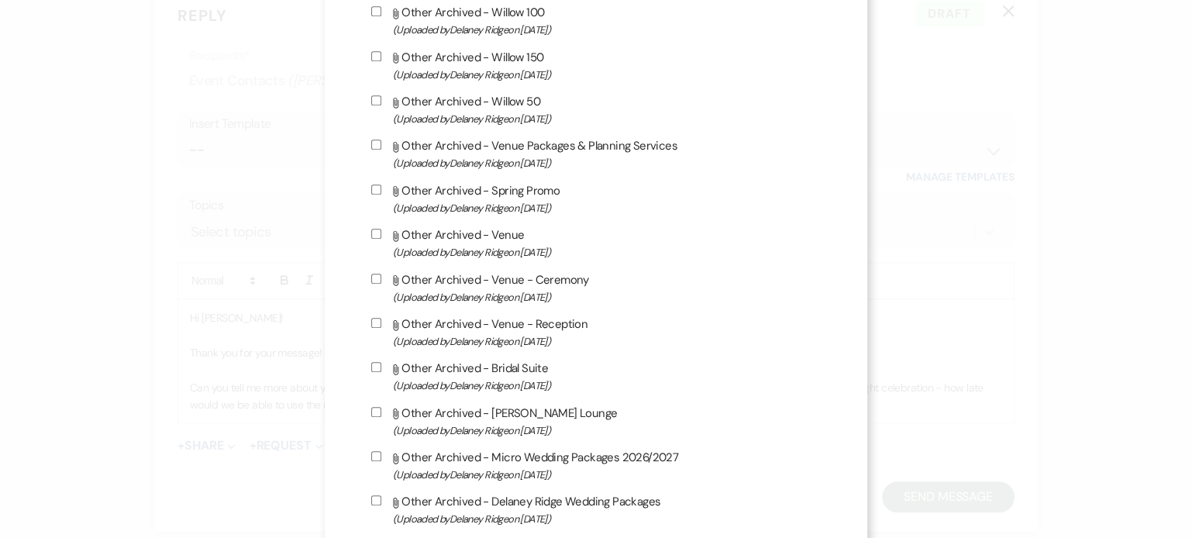
scroll to position [1467, 0]
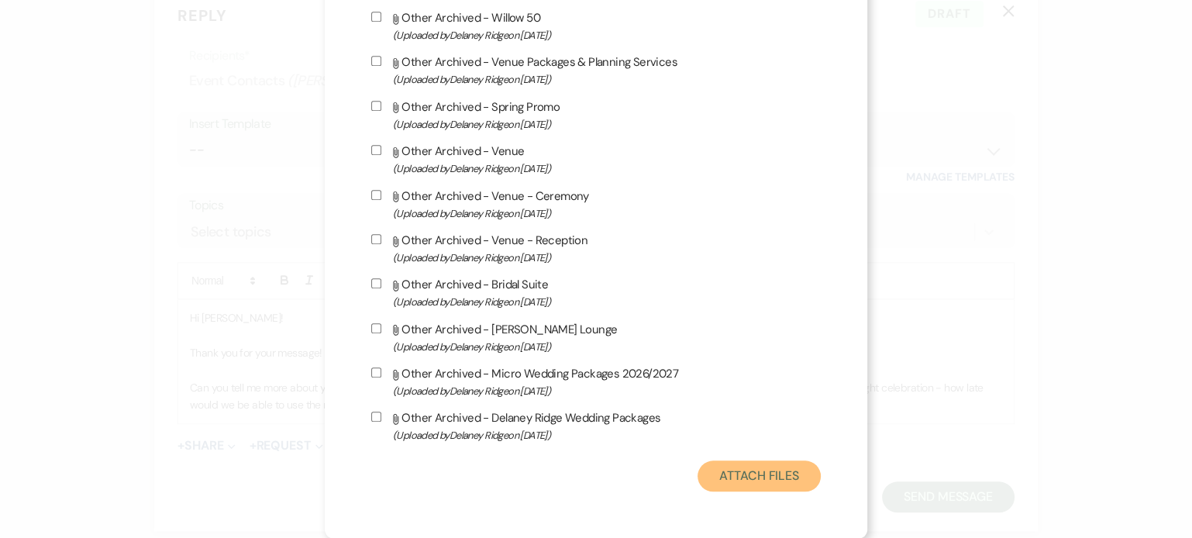
click at [771, 482] on button "Attach Files" at bounding box center [759, 475] width 123 height 31
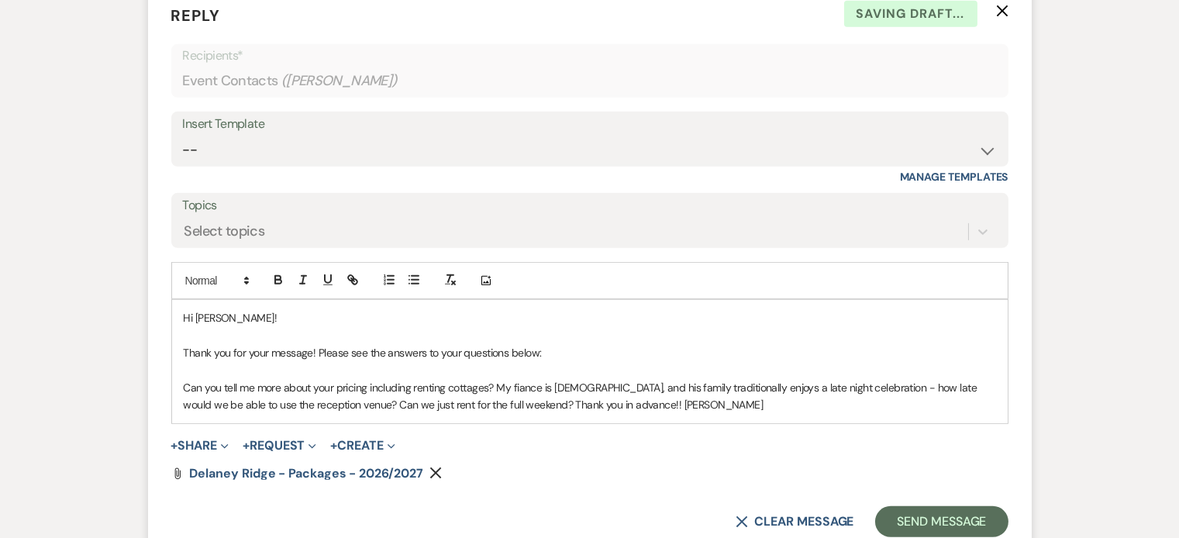
click at [498, 381] on span "Can you tell me more about your pricing including renting cottages? My fiance i…" at bounding box center [582, 396] width 796 height 31
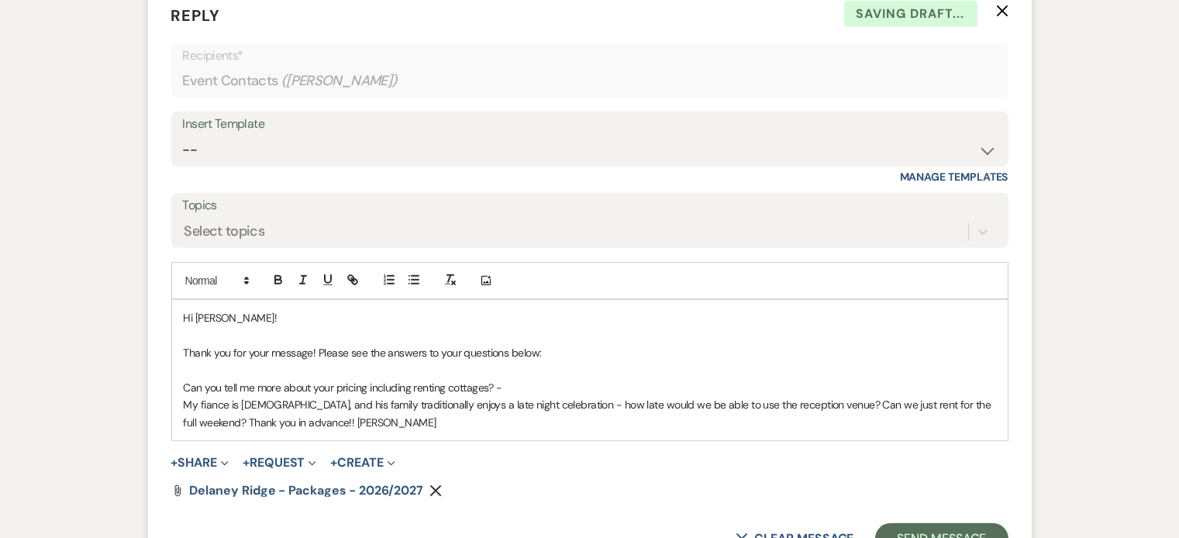
click at [533, 379] on p "Can you tell me more about your pricing including renting cottages? -" at bounding box center [590, 387] width 812 height 17
click at [229, 460] on icon "Expand" at bounding box center [225, 464] width 8 height 8
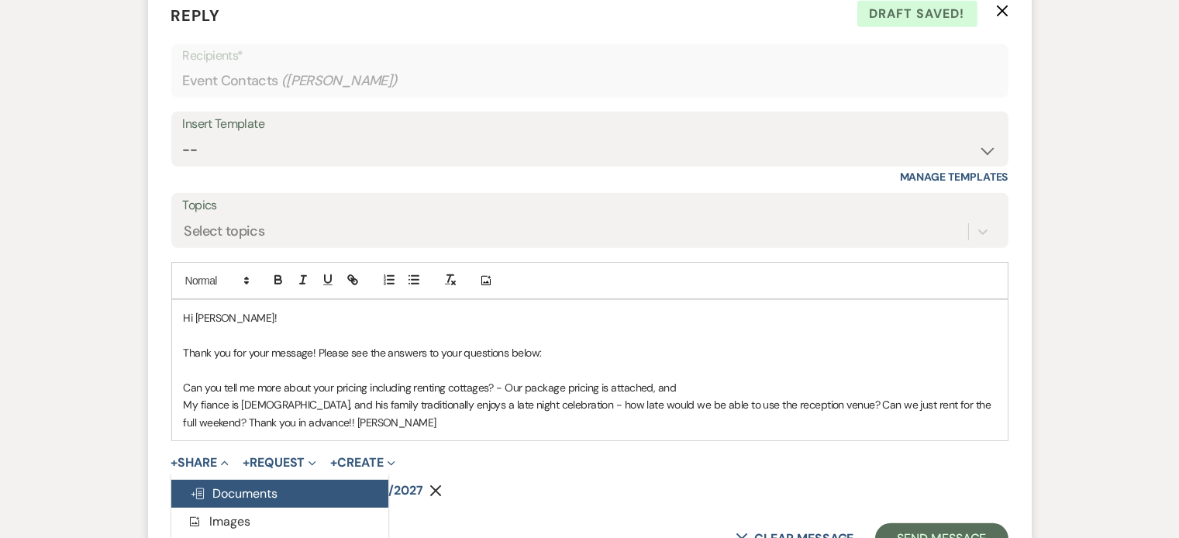
click at [268, 485] on span "Doc Upload Documents" at bounding box center [234, 493] width 88 height 16
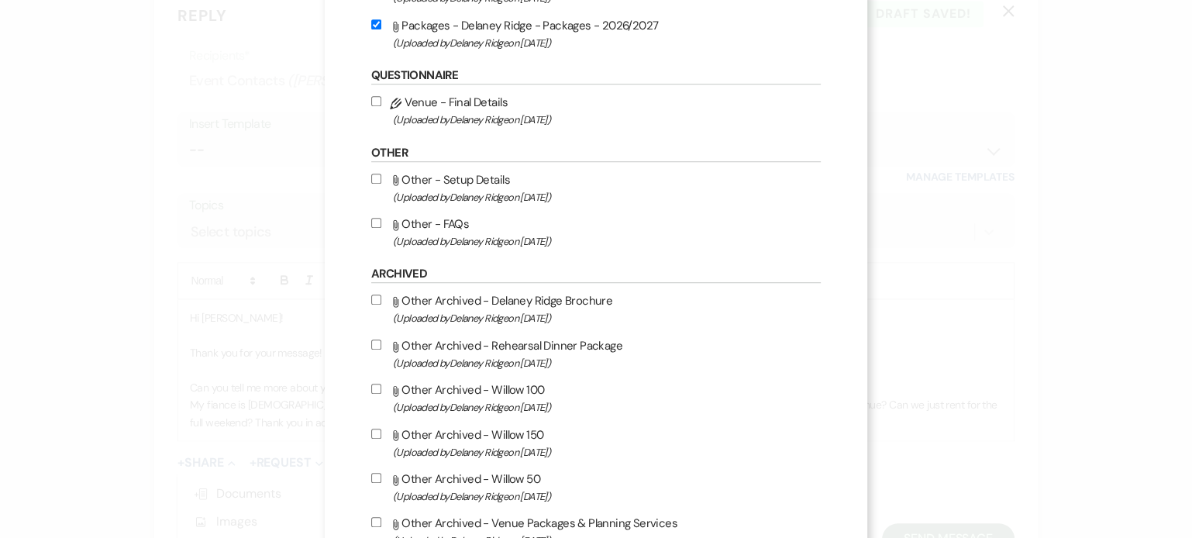
scroll to position [1001, 0]
click at [371, 223] on input "Attach File Other - FAQs (Uploaded by [PERSON_NAME] on [DATE] )" at bounding box center [376, 222] width 10 height 10
checkbox input "true"
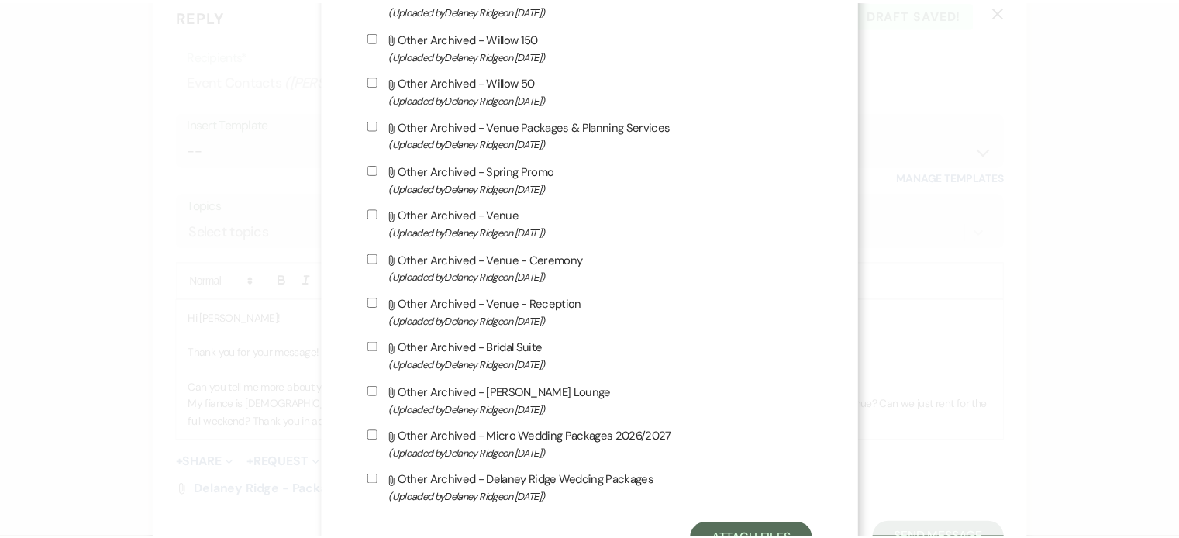
scroll to position [1467, 0]
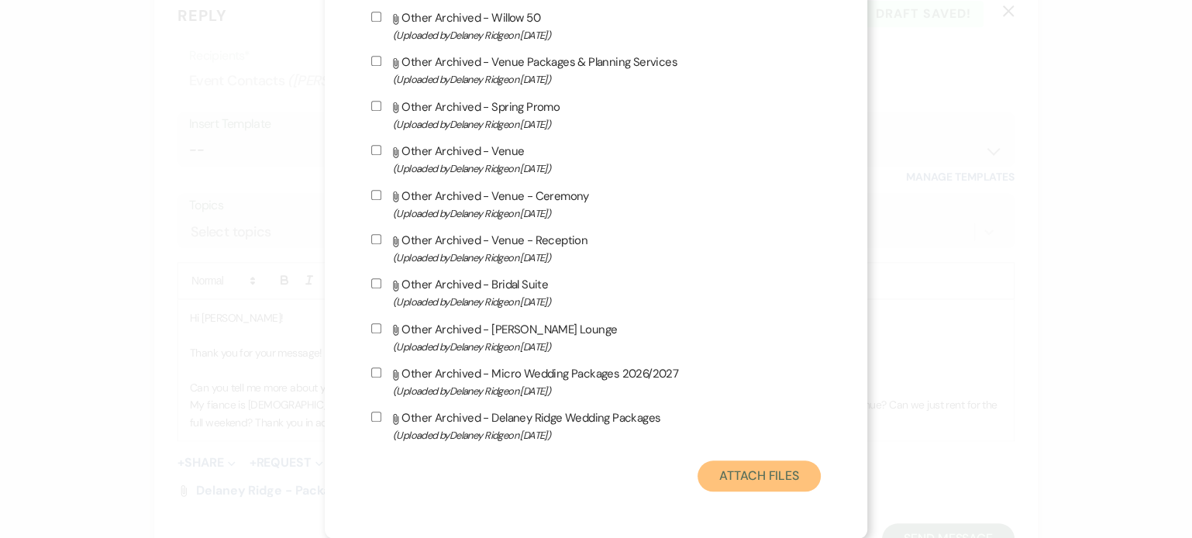
click at [755, 476] on button "Attach Files" at bounding box center [759, 475] width 123 height 31
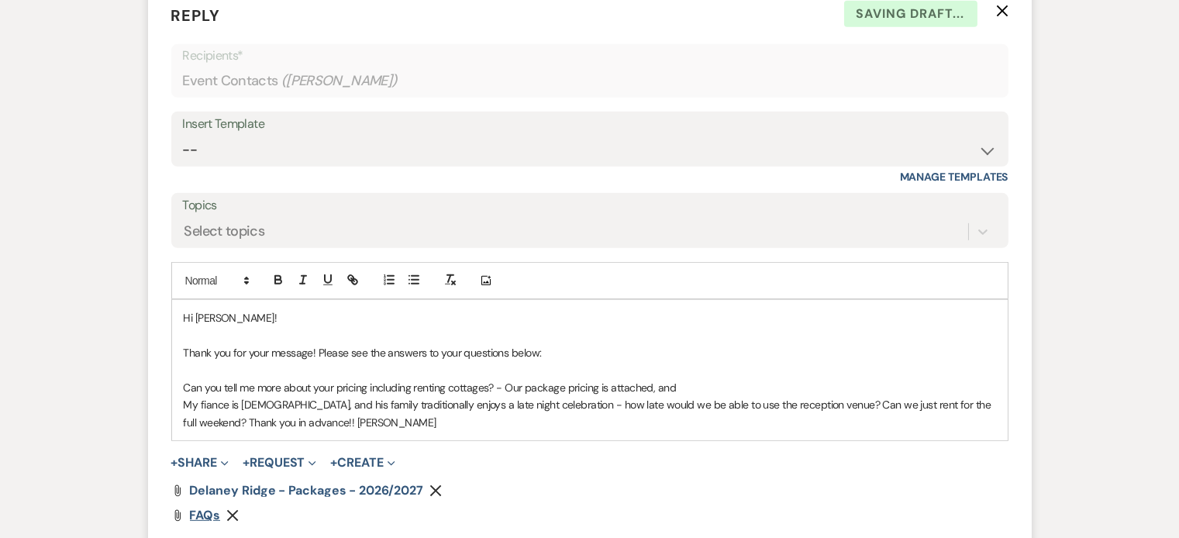
click at [209, 507] on span "FAQs" at bounding box center [205, 515] width 31 height 16
click at [238, 509] on icon "Remove" at bounding box center [232, 515] width 12 height 12
click at [703, 379] on p "Can you tell me more about your pricing including renting cottages? - Our packa…" at bounding box center [590, 387] width 812 height 17
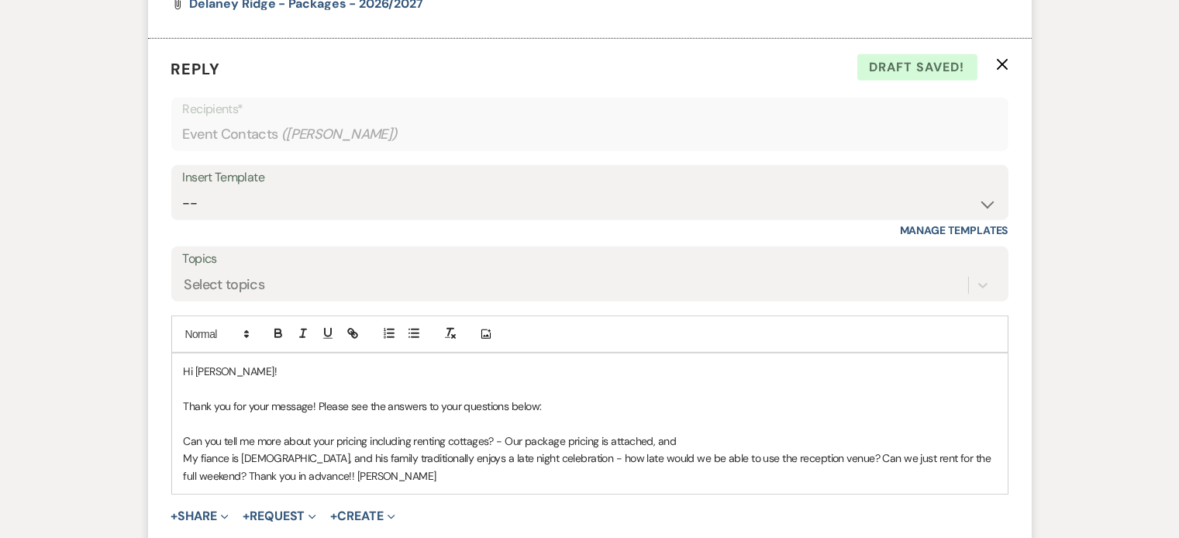
scroll to position [1639, 0]
